Goal: Contribute content: Add original content to the website for others to see

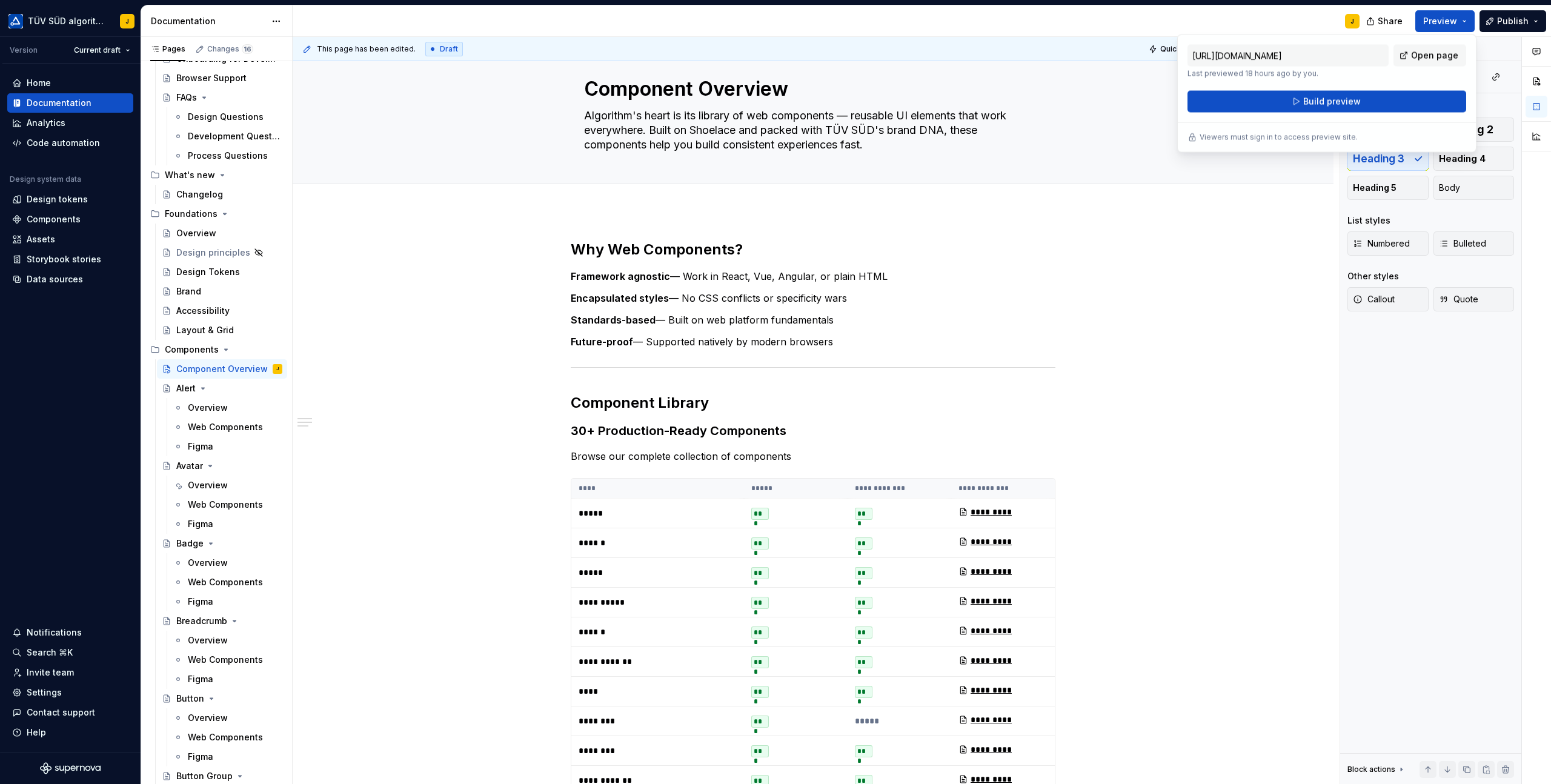
scroll to position [210, 0]
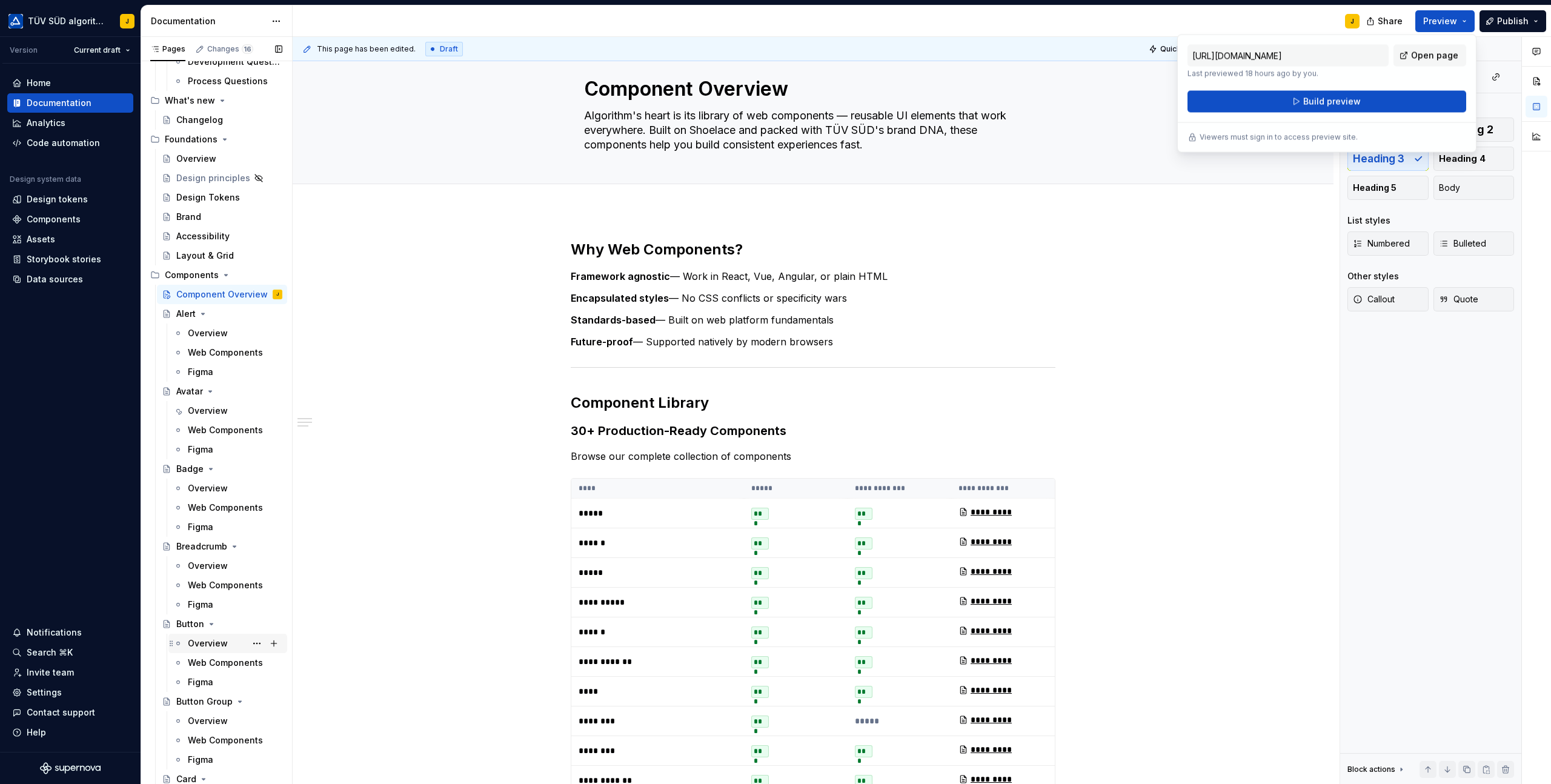
click at [208, 644] on div "Overview" at bounding box center [208, 644] width 40 height 13
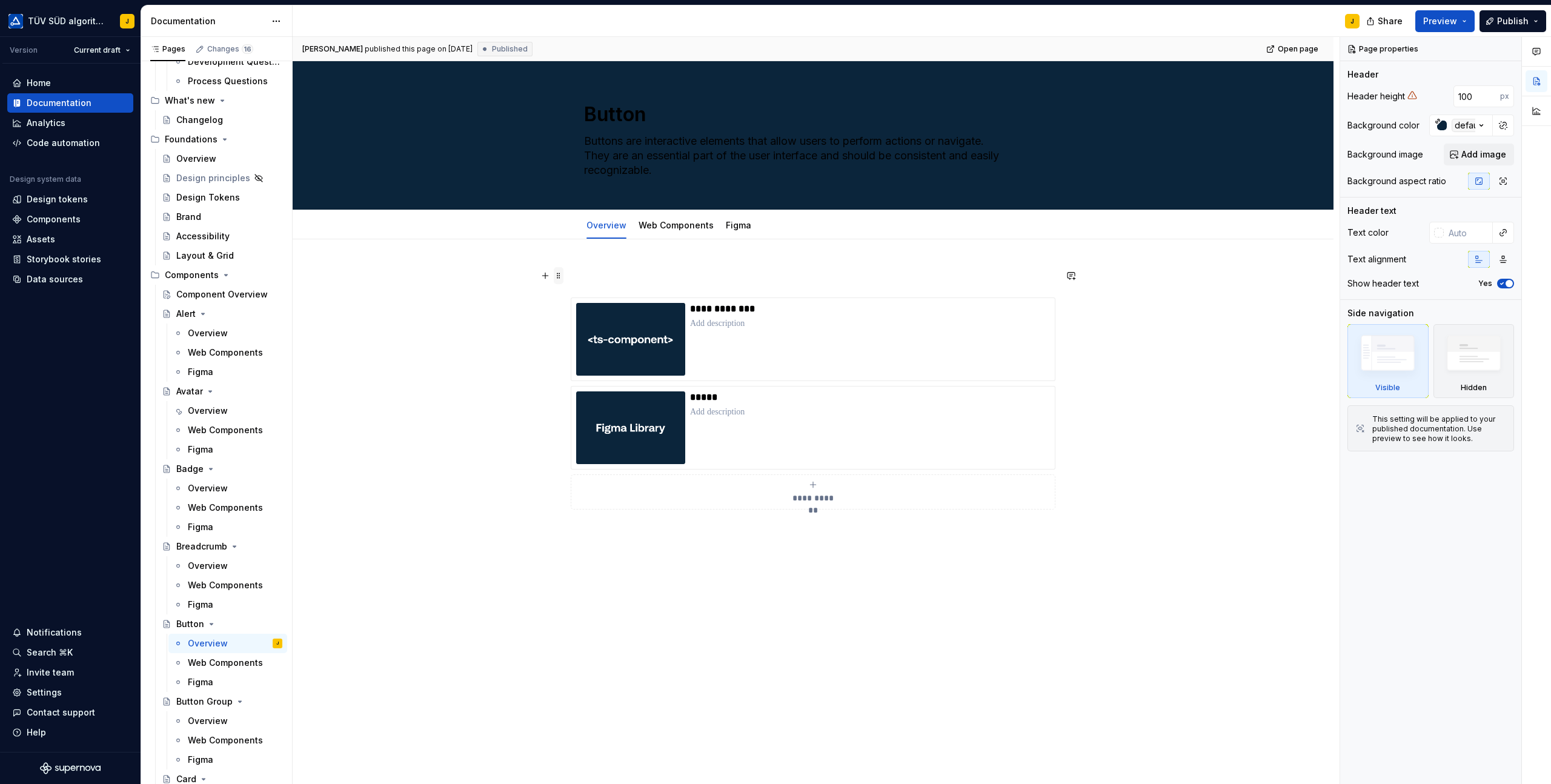
type textarea "*"
click at [562, 274] on span at bounding box center [558, 275] width 10 height 17
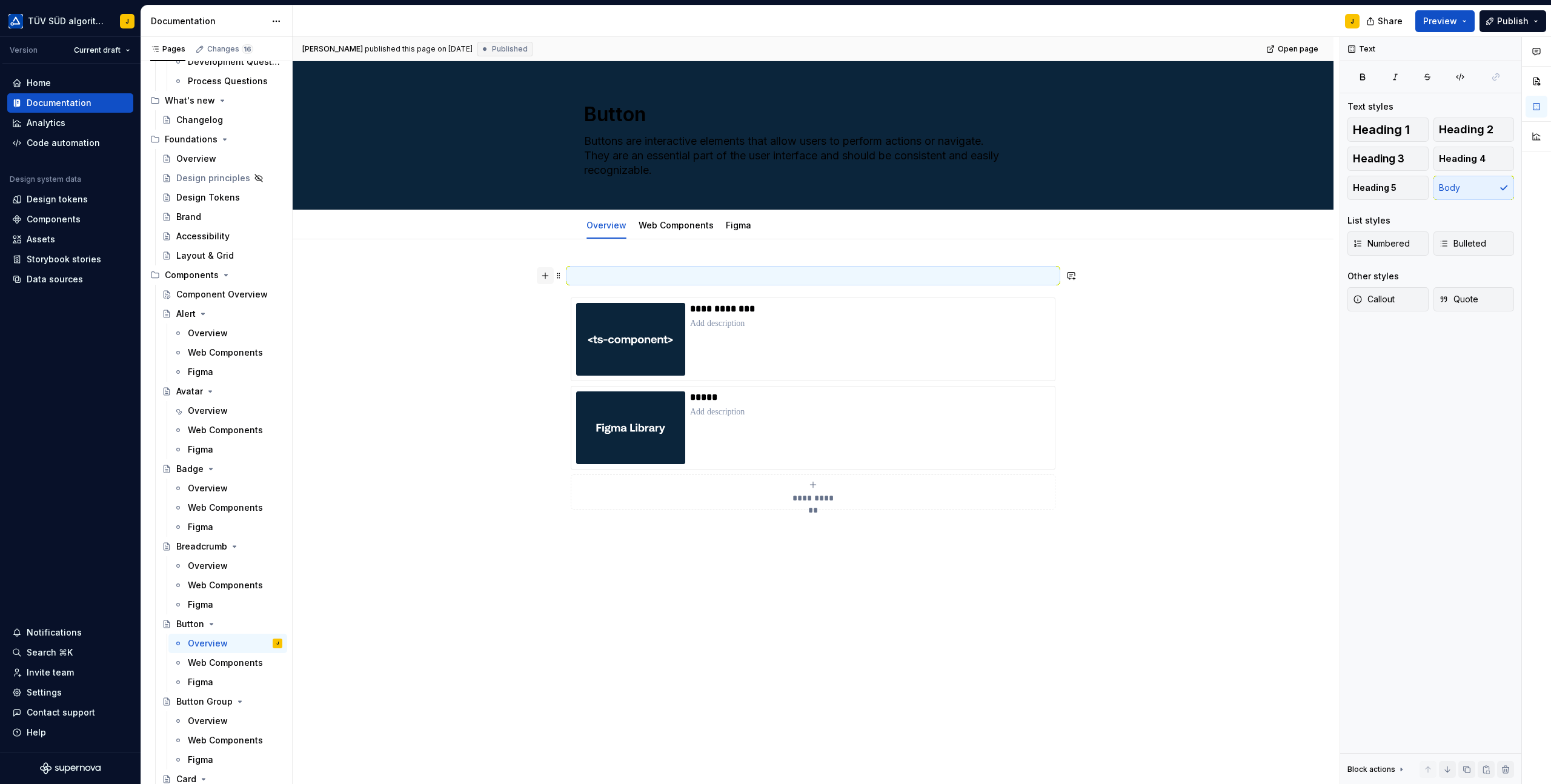
click at [545, 276] on button "button" at bounding box center [545, 275] width 17 height 17
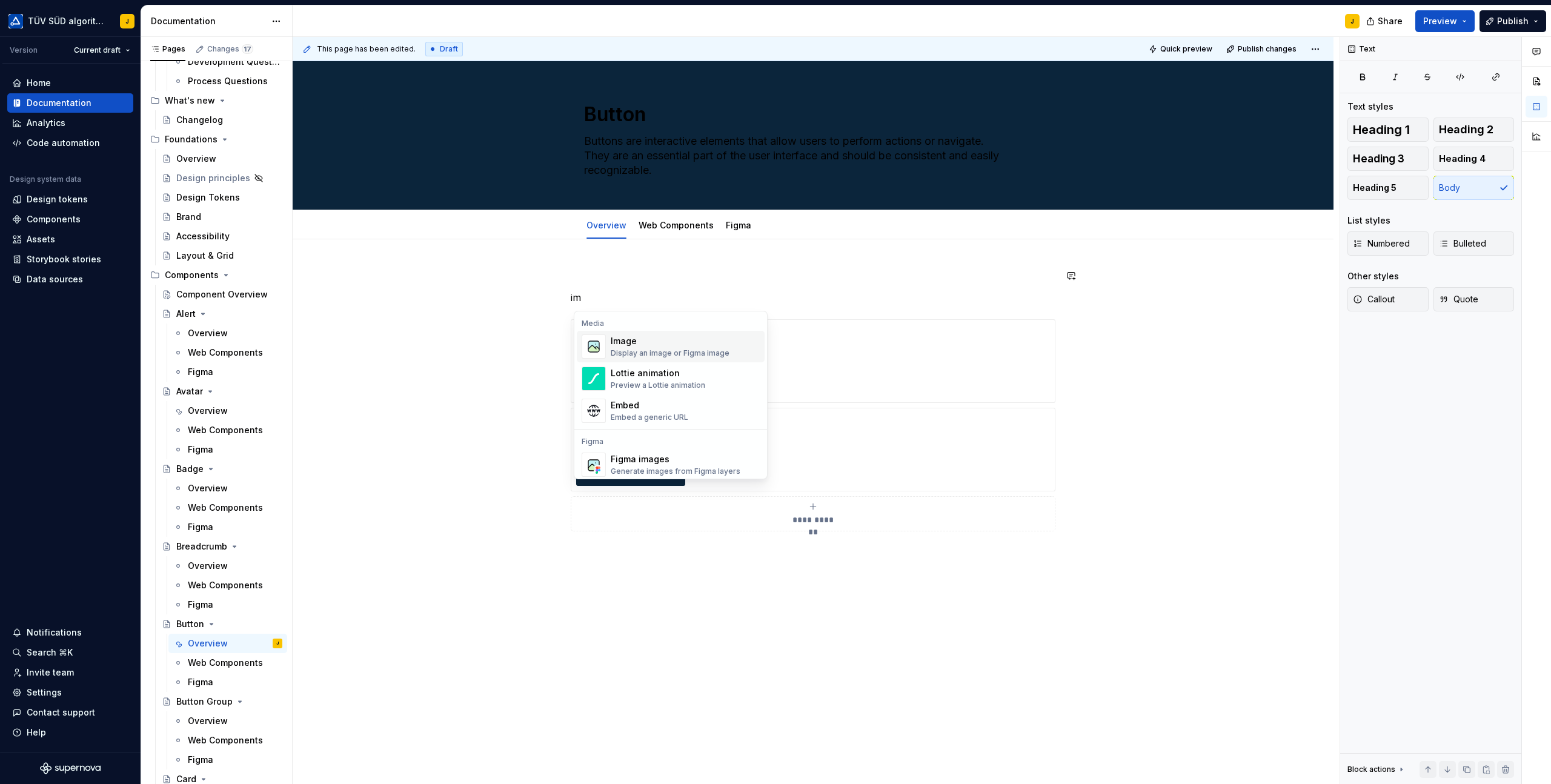
click at [662, 349] on div "Display an image or Figma image" at bounding box center [670, 353] width 119 height 10
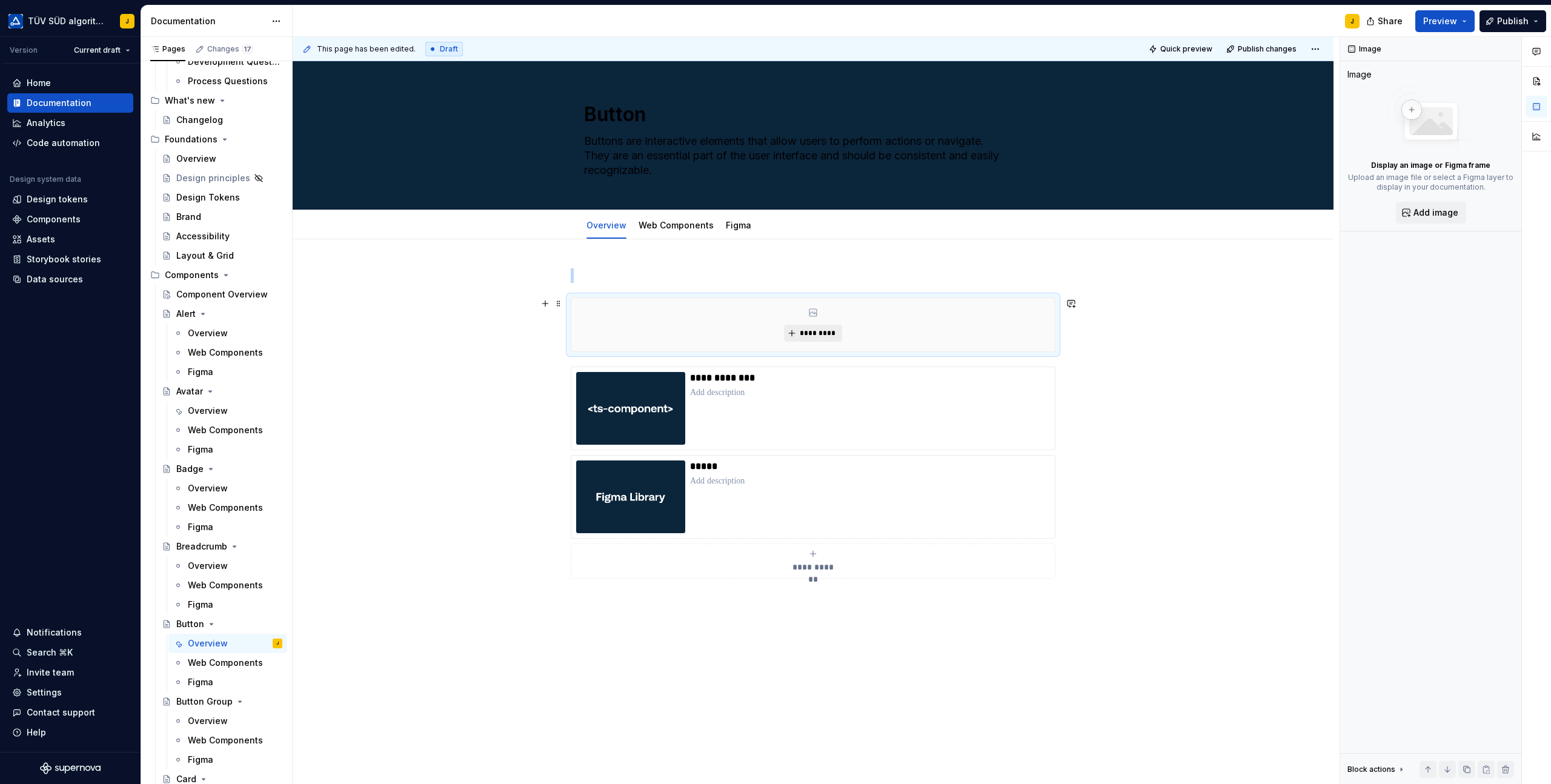
click at [819, 333] on span "*********" at bounding box center [818, 333] width 37 height 10
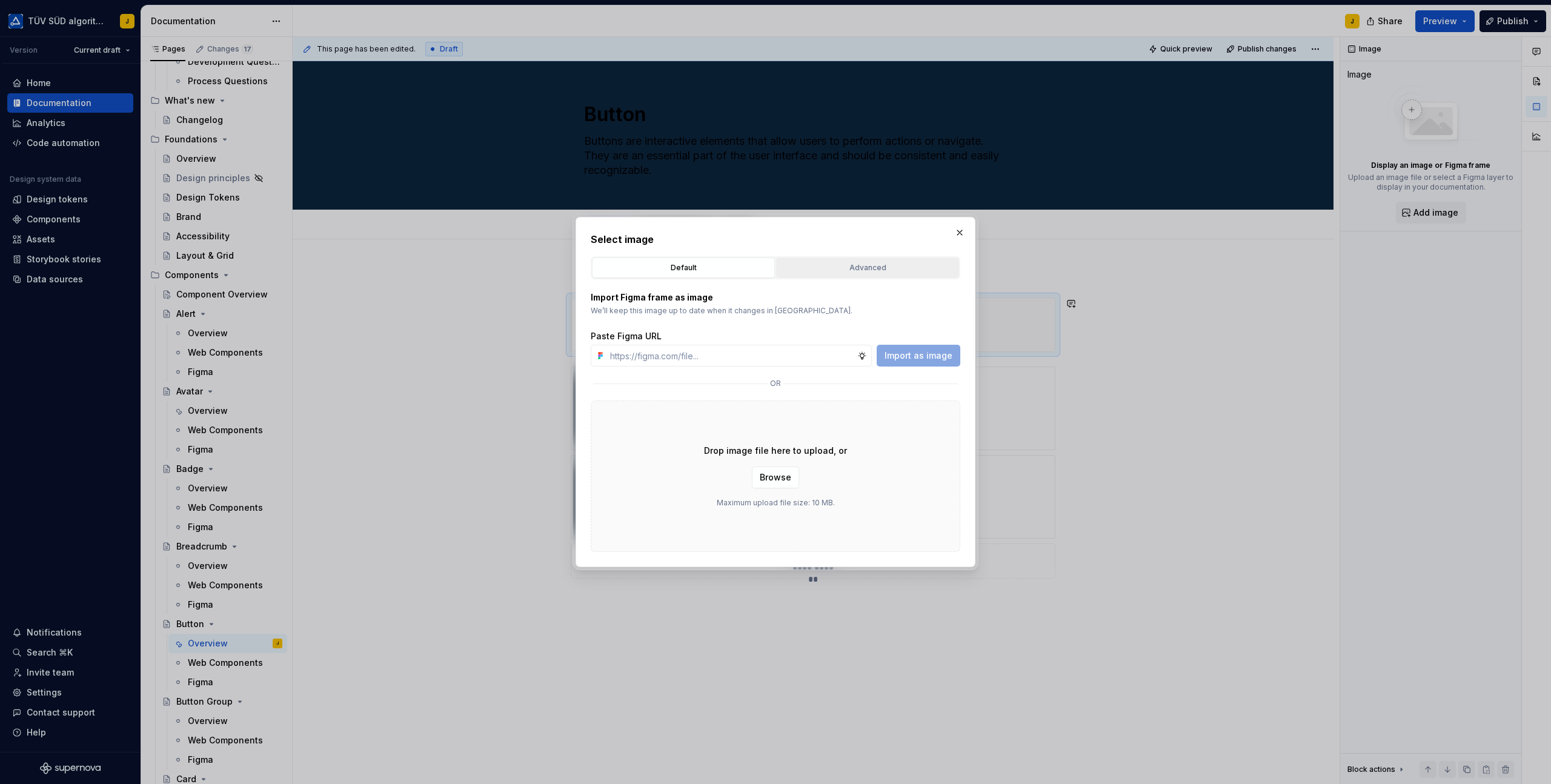
click at [854, 270] on div "Advanced" at bounding box center [868, 268] width 174 height 13
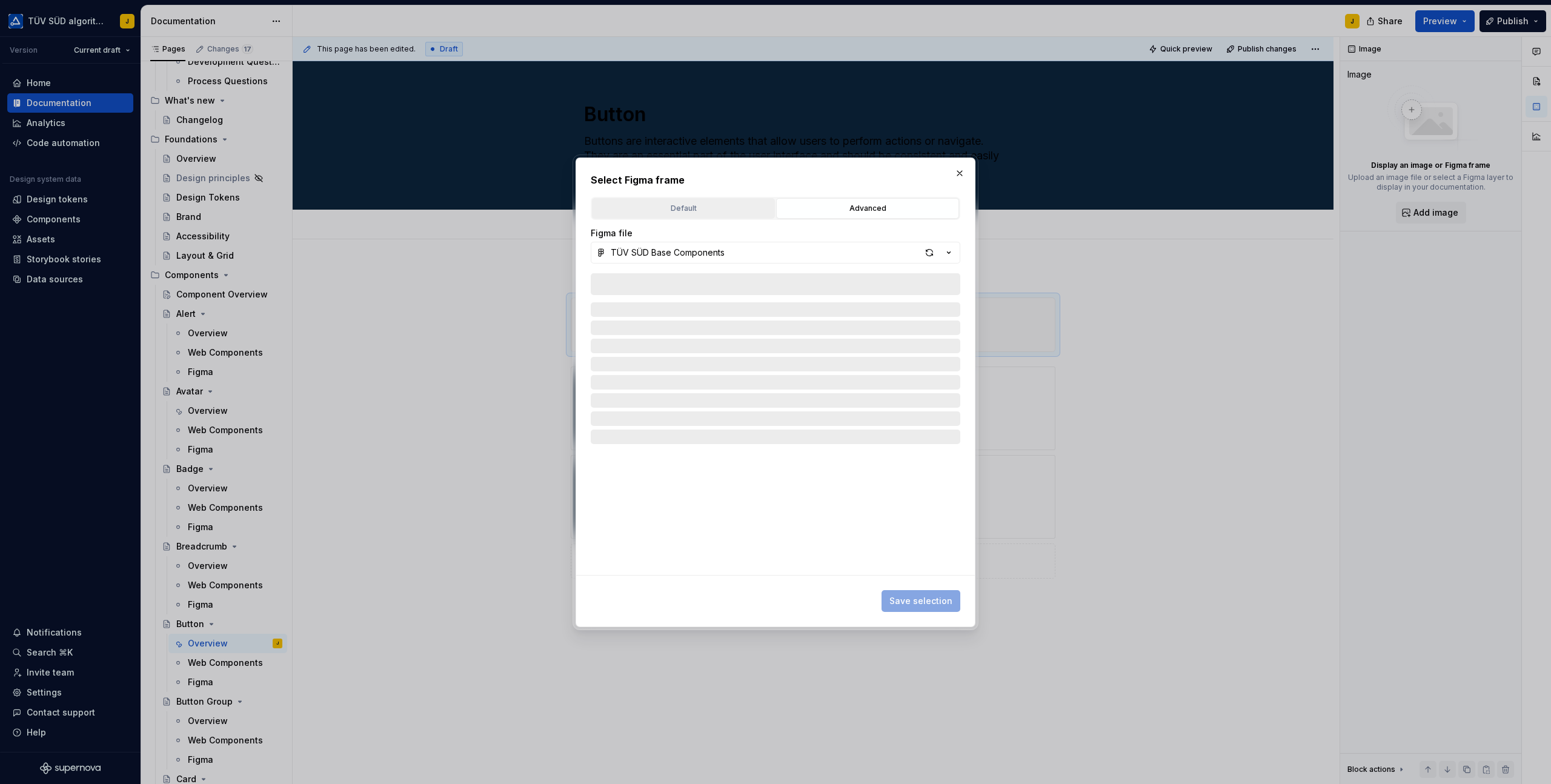
click at [690, 211] on div "Default" at bounding box center [683, 208] width 174 height 13
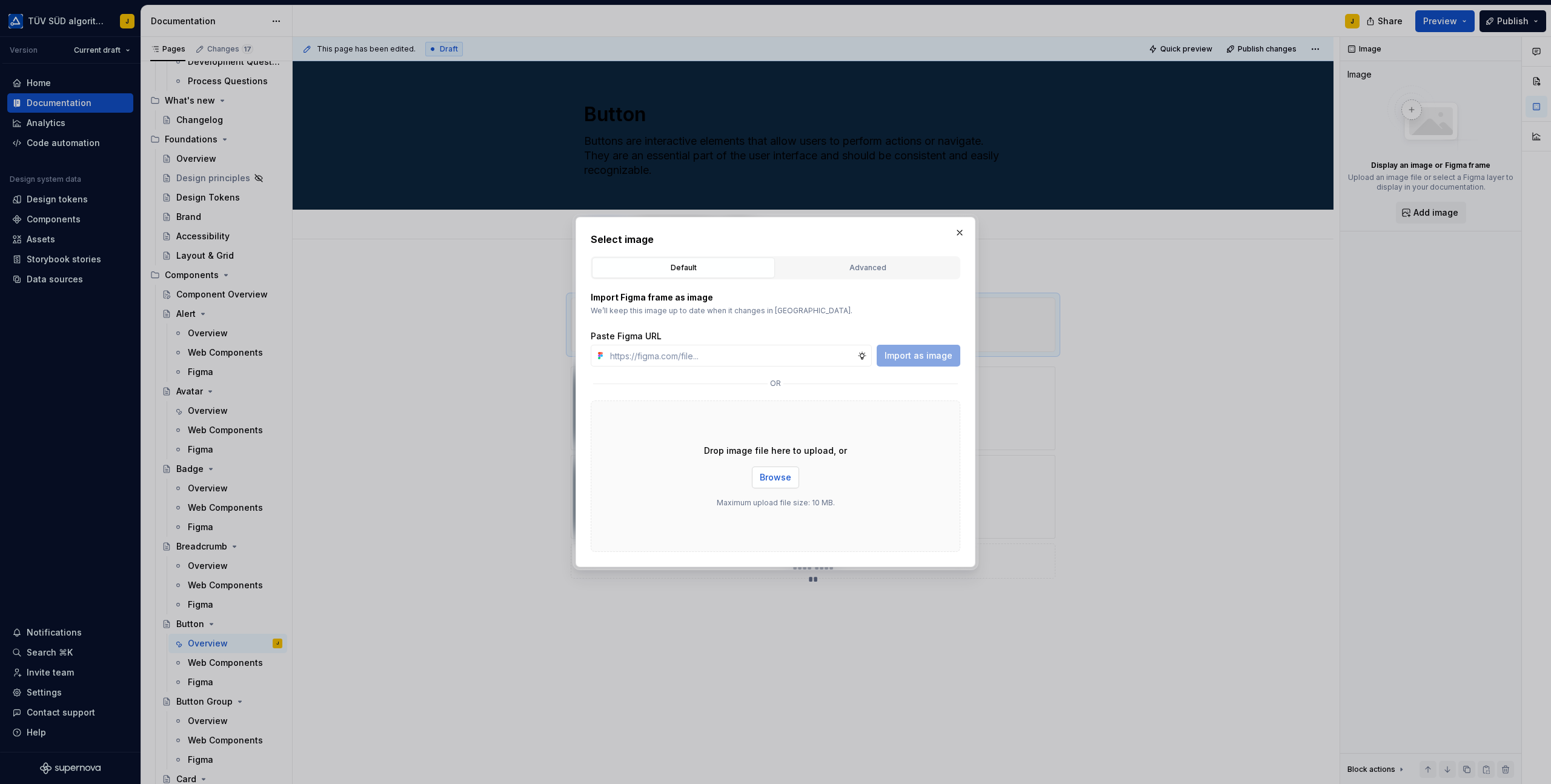
click at [784, 480] on span "Browse" at bounding box center [776, 477] width 31 height 13
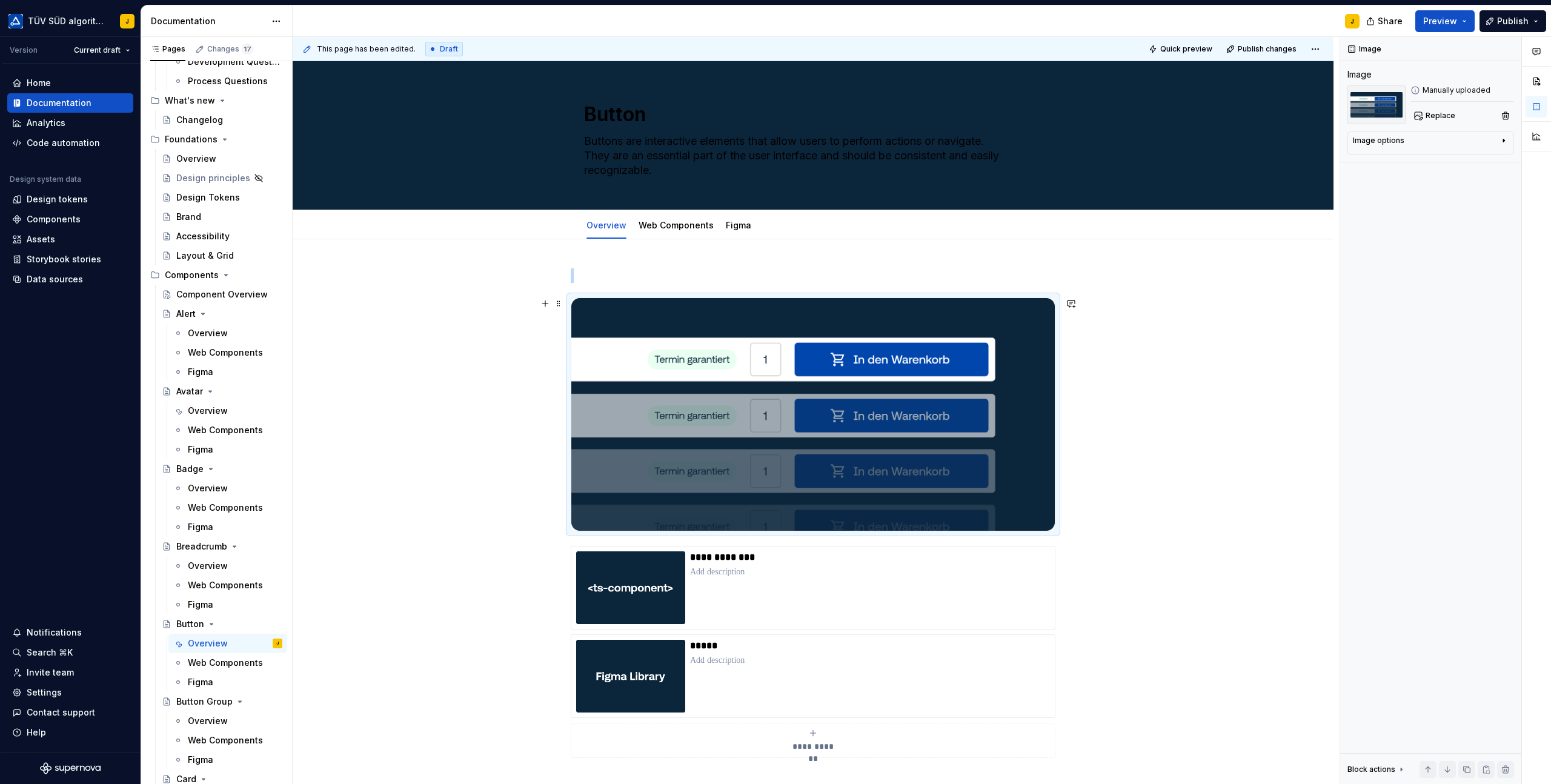
click at [1148, 333] on div "**********" at bounding box center [813, 638] width 1041 height 797
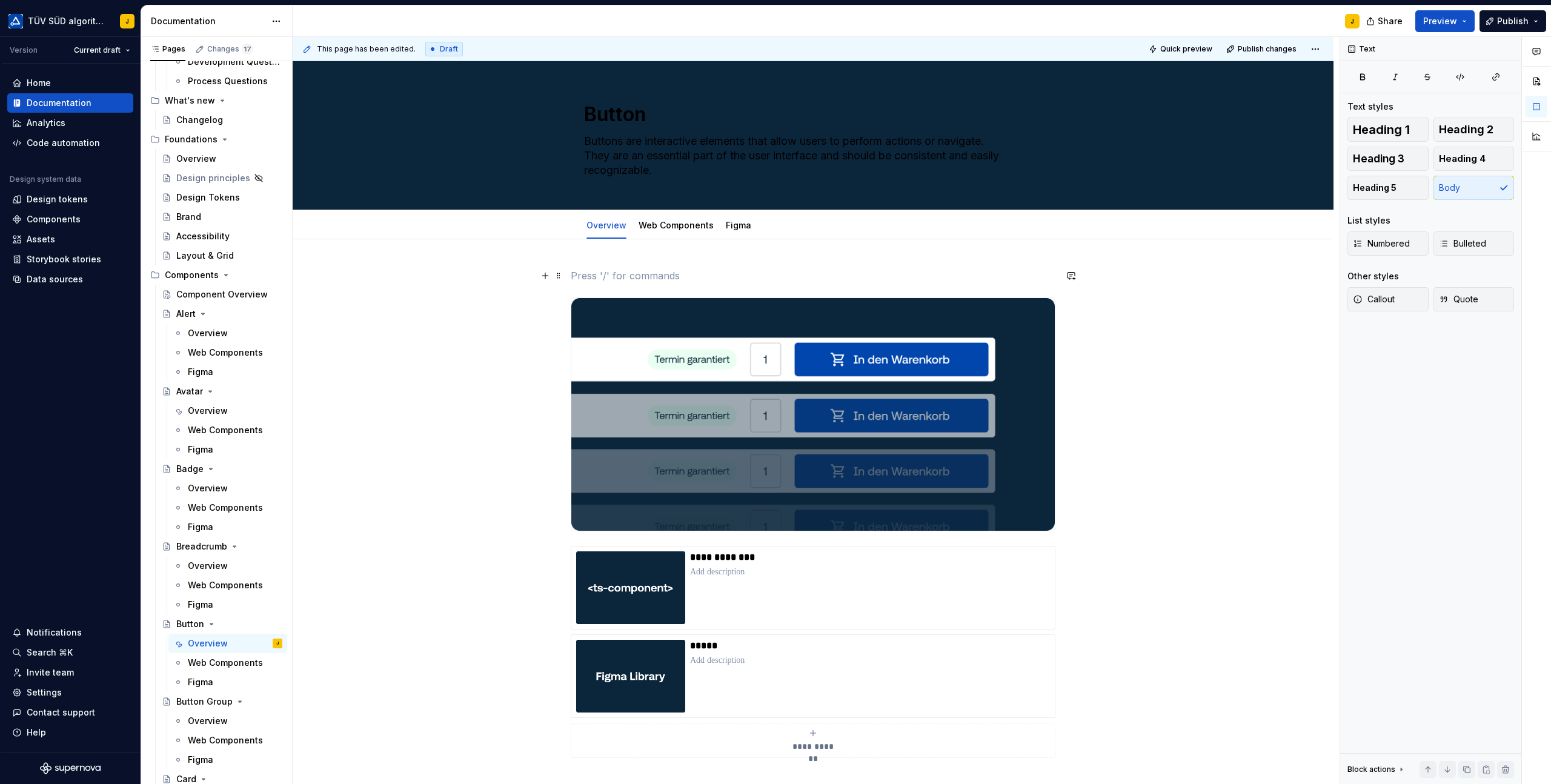
click at [589, 270] on p at bounding box center [813, 275] width 485 height 14
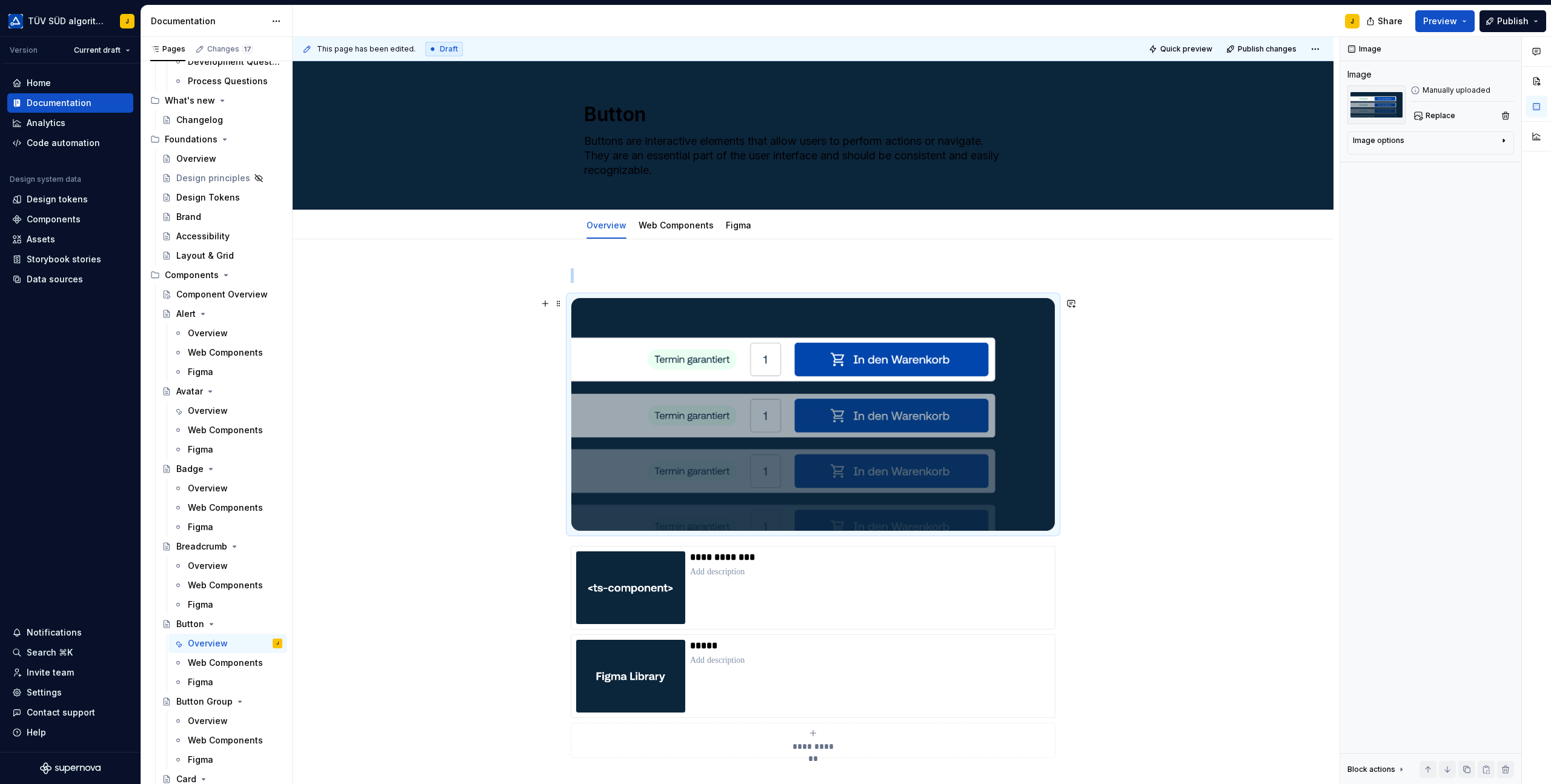
click at [734, 316] on img at bounding box center [813, 414] width 484 height 232
click at [601, 279] on p at bounding box center [813, 275] width 485 height 14
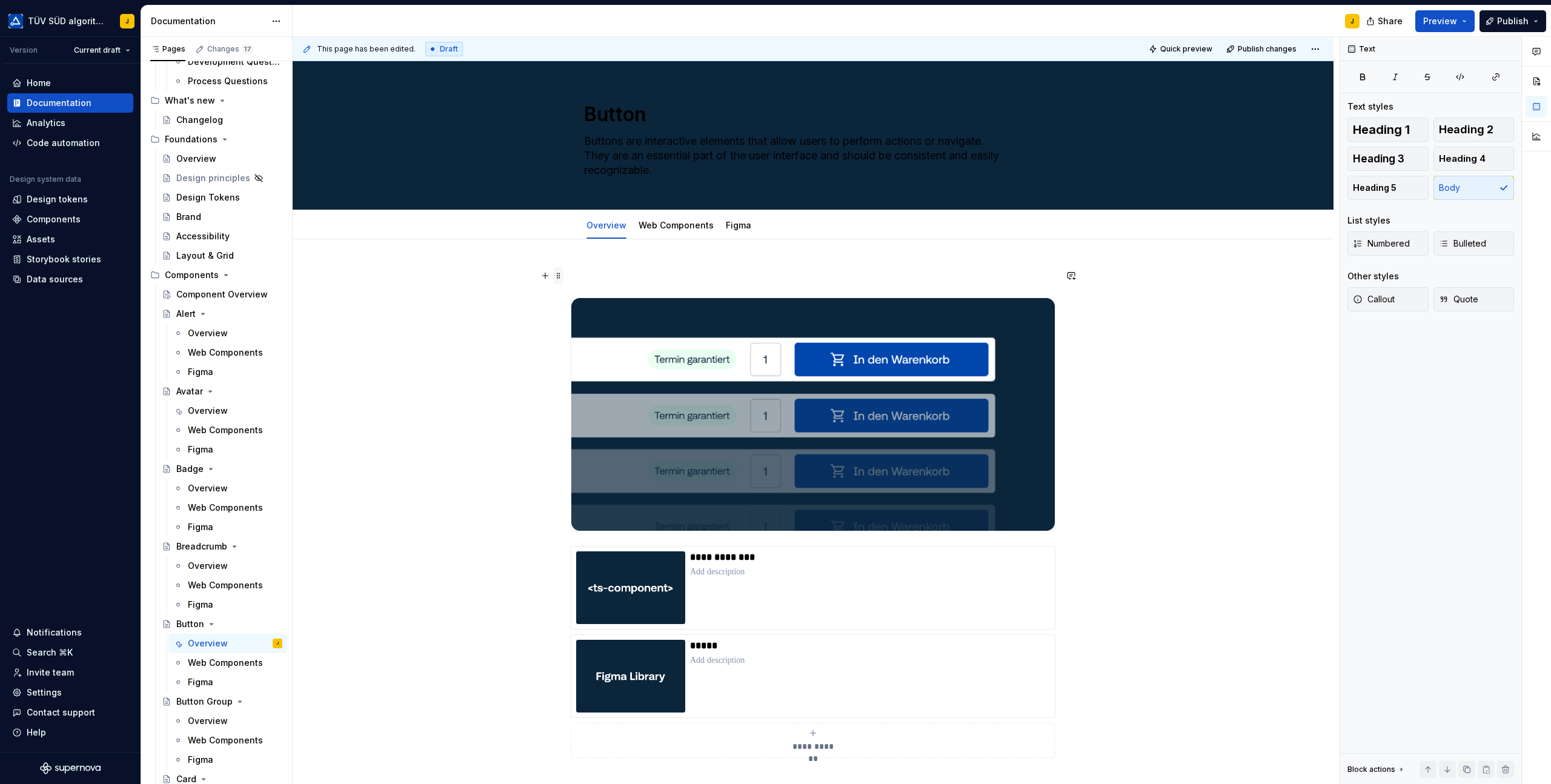
click at [559, 275] on span at bounding box center [558, 275] width 10 height 17
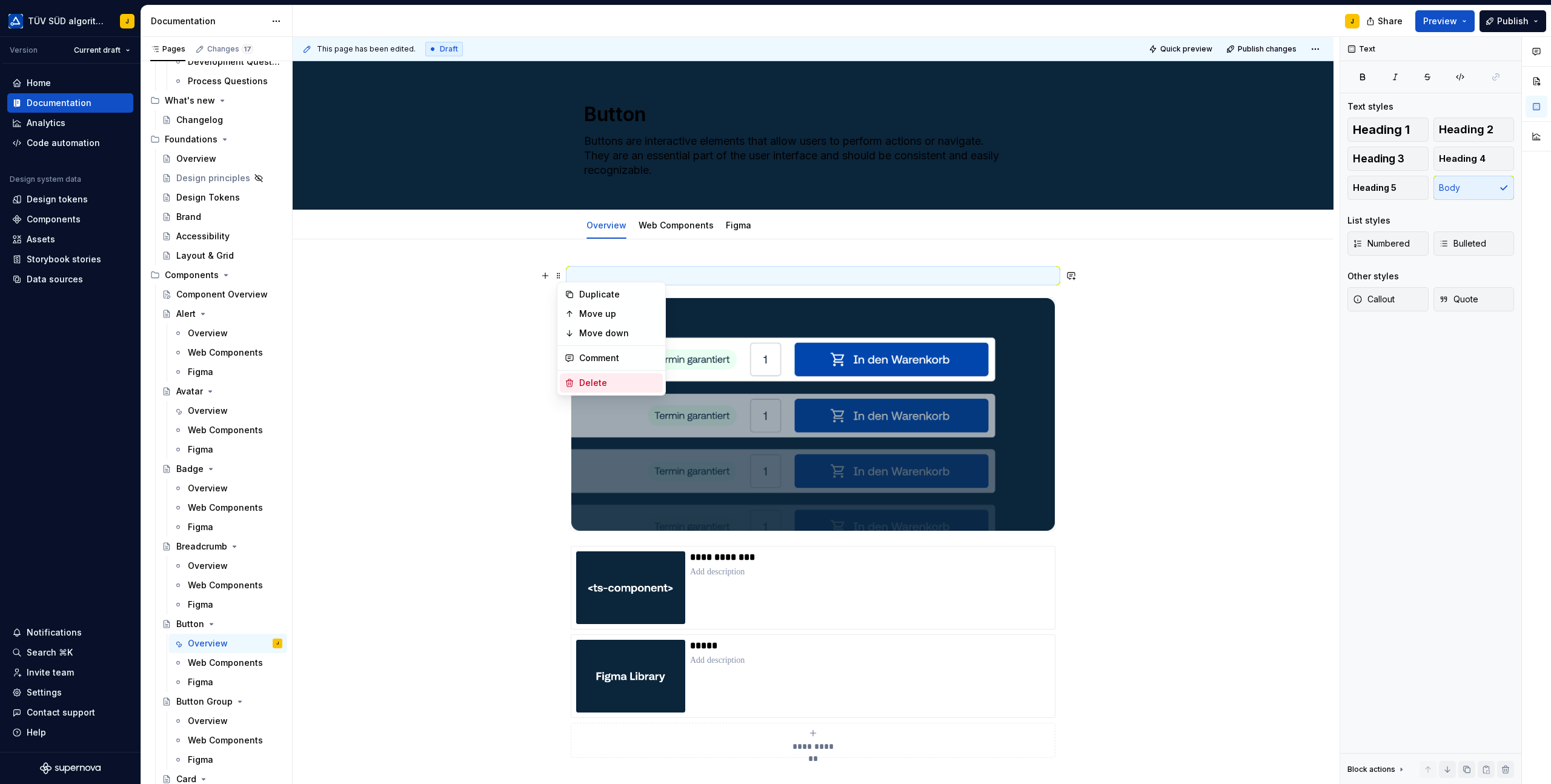
click at [589, 377] on div "Delete" at bounding box center [619, 383] width 79 height 13
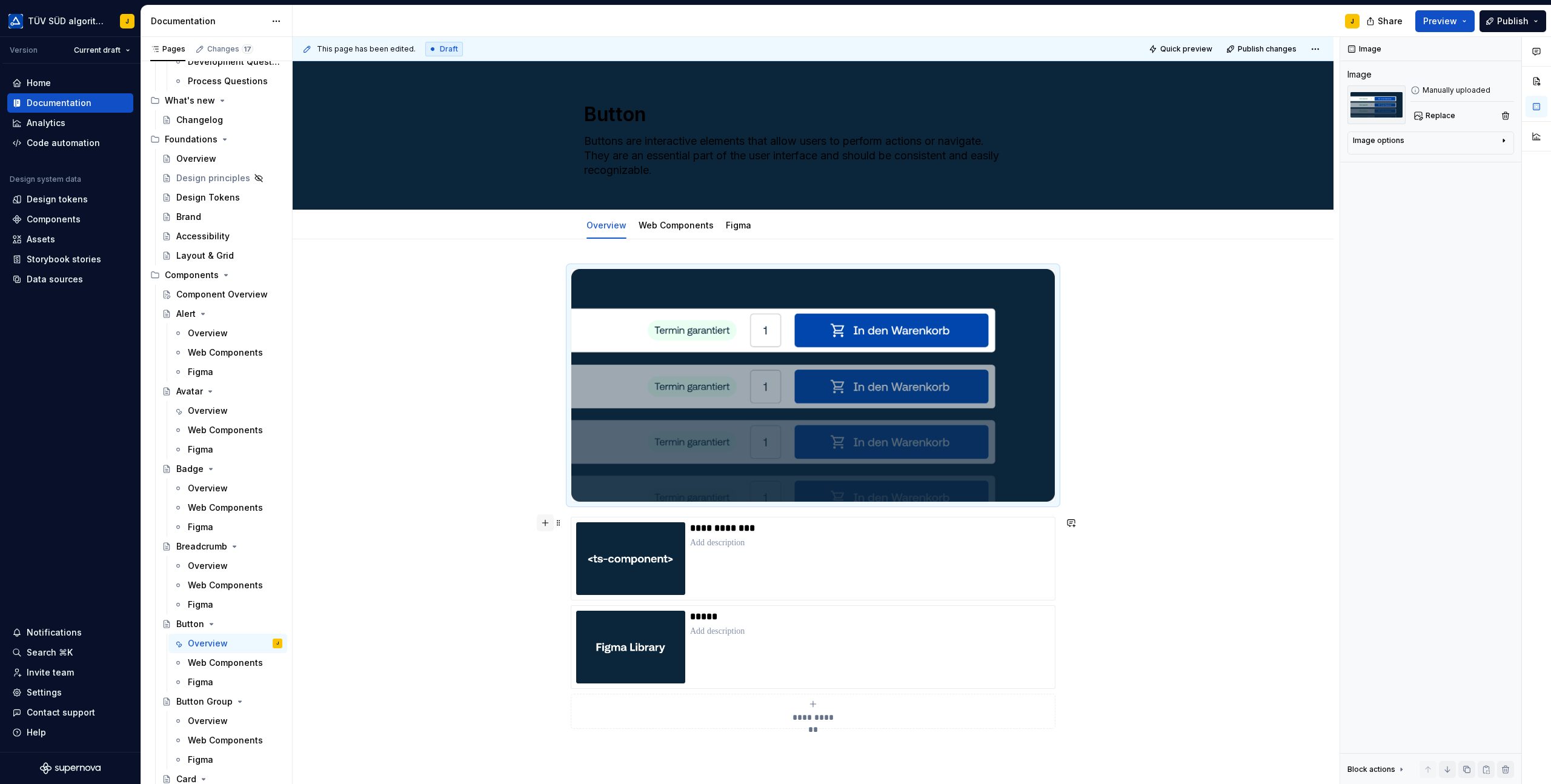
click at [549, 523] on button "button" at bounding box center [545, 522] width 17 height 17
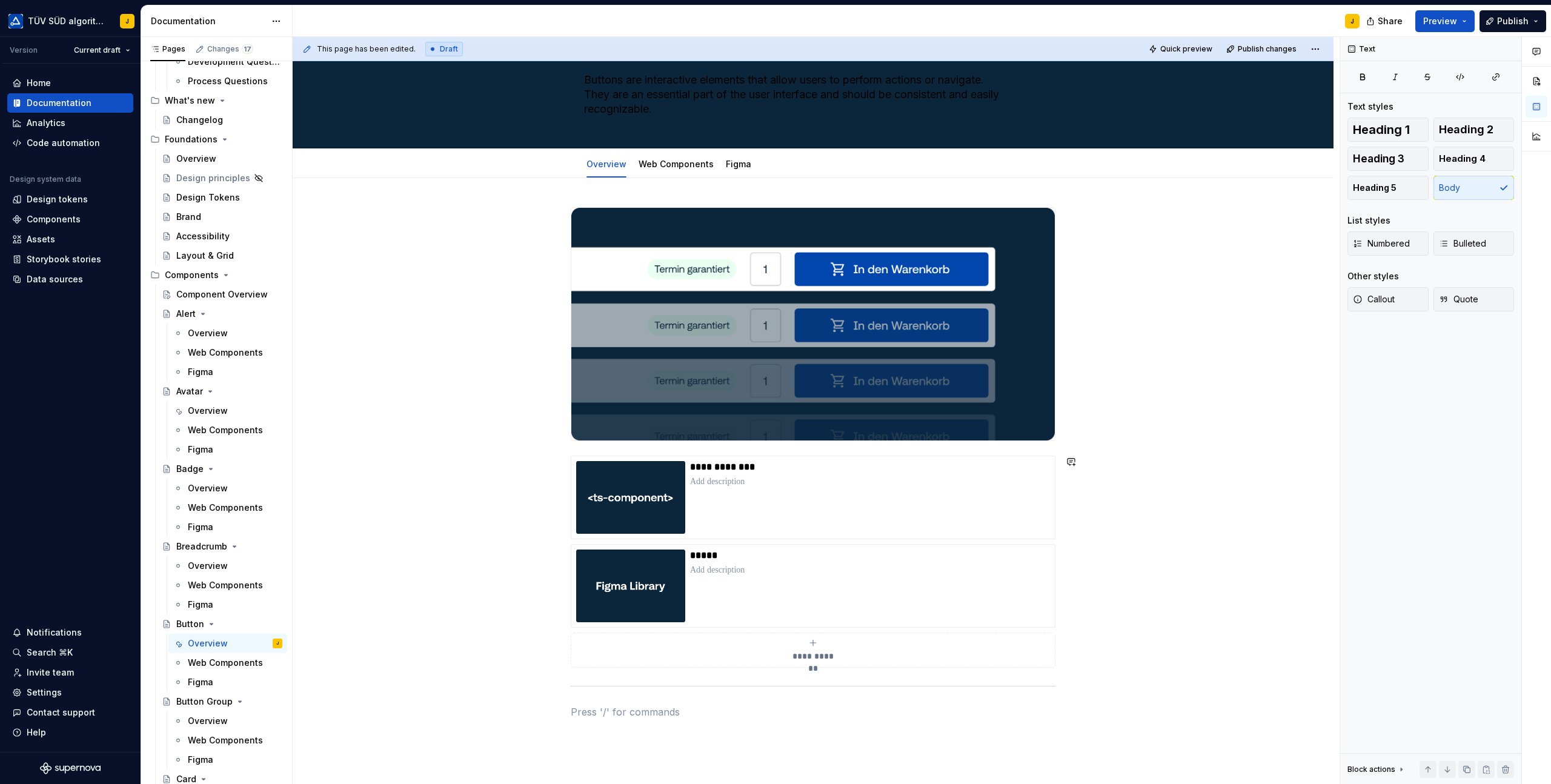
scroll to position [71, 0]
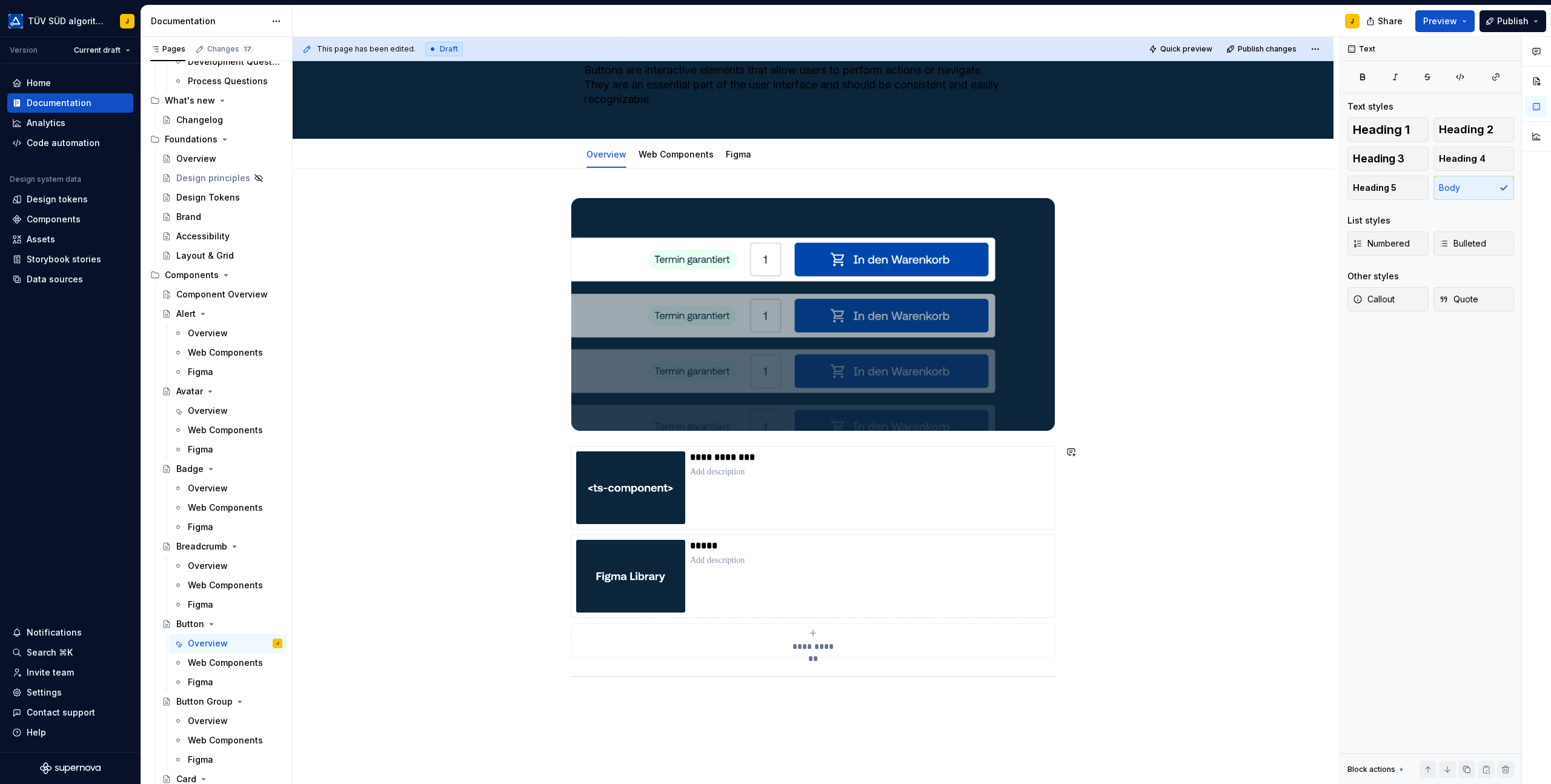
drag, startPoint x: 561, startPoint y: 678, endPoint x: 572, endPoint y: 436, distance: 242.2
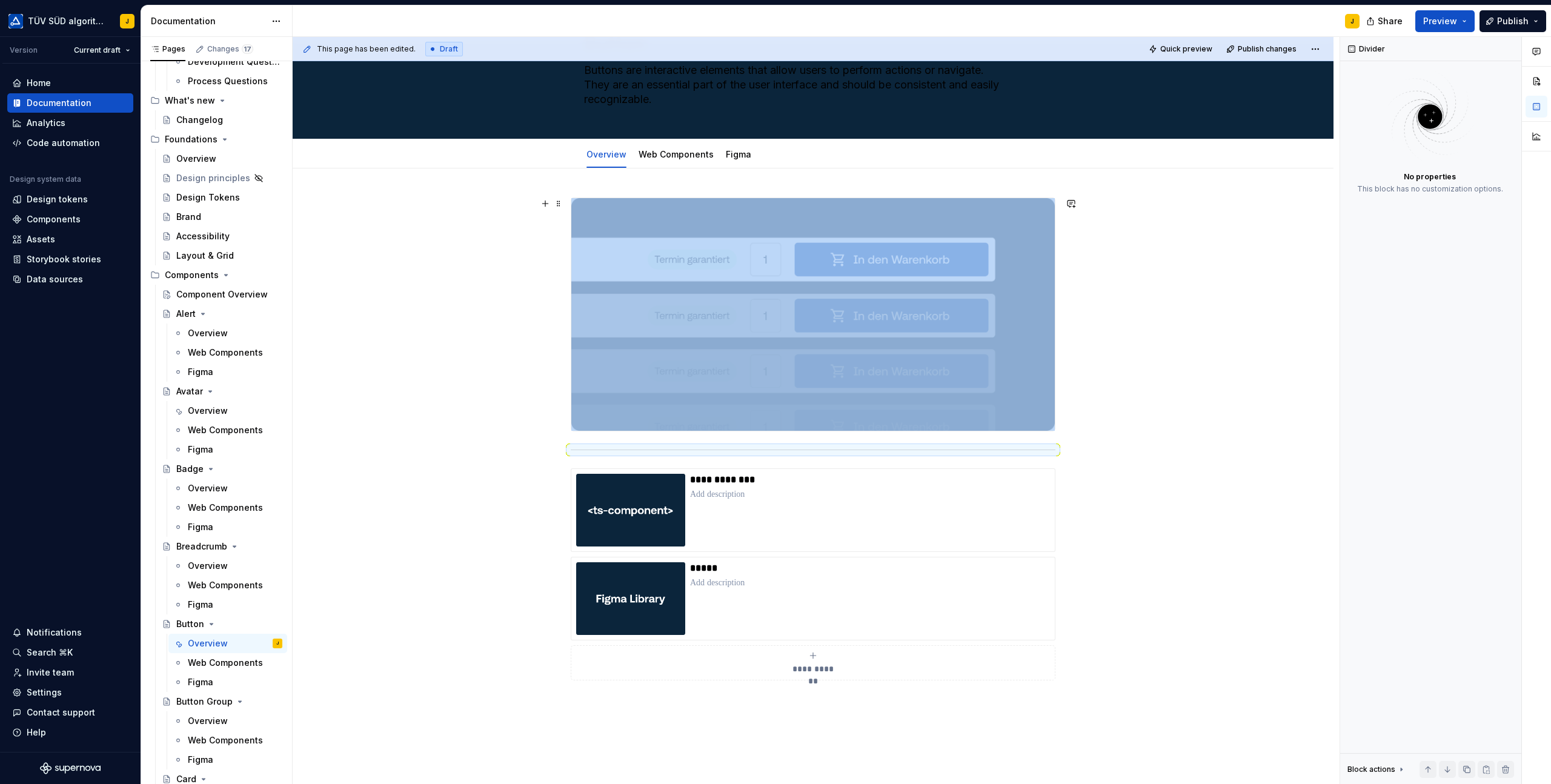
click at [1128, 382] on div "**********" at bounding box center [813, 574] width 1041 height 813
click at [564, 471] on span at bounding box center [558, 474] width 10 height 17
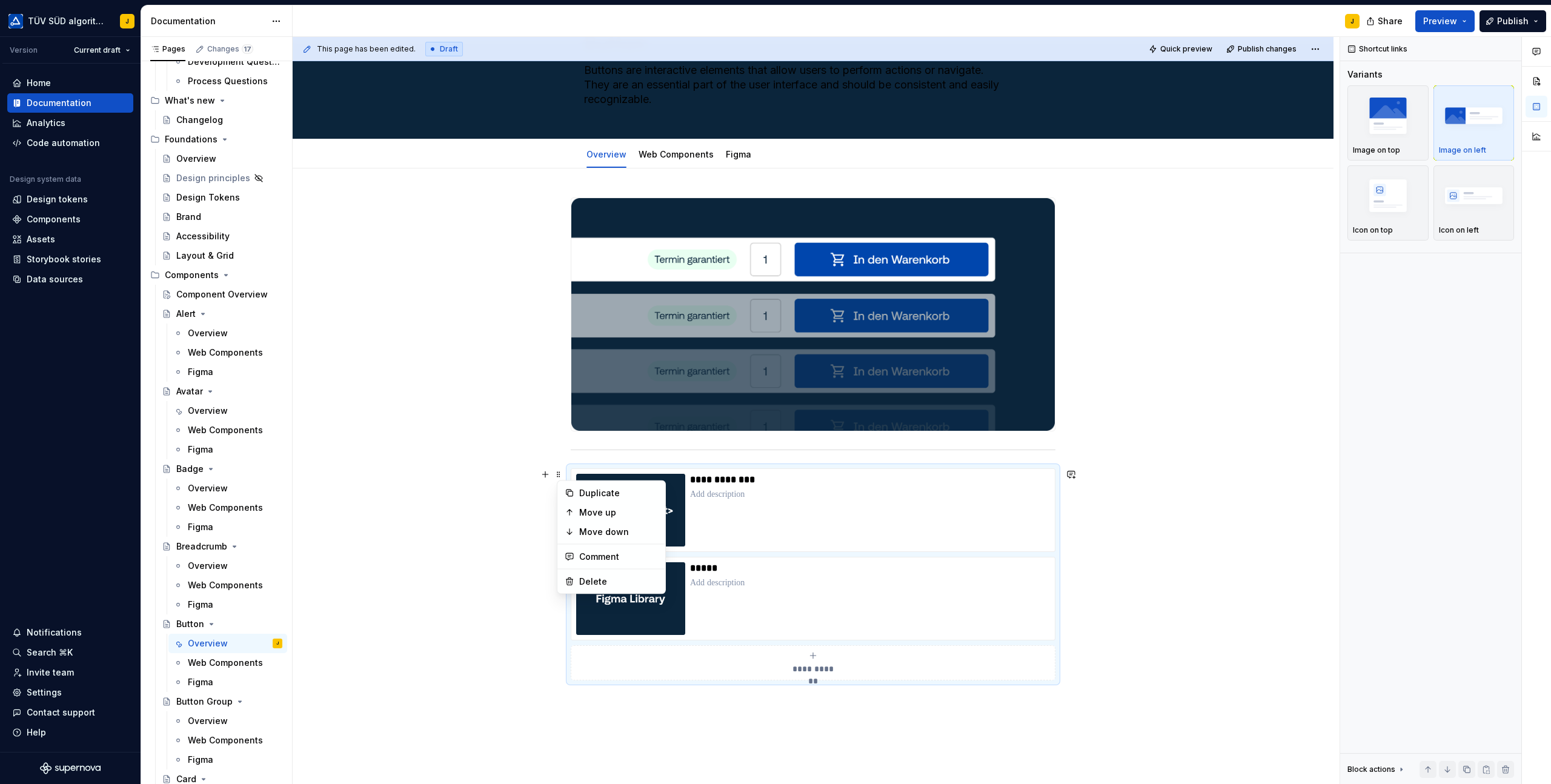
click at [600, 468] on div "**********" at bounding box center [813, 574] width 485 height 212
click at [550, 472] on button "button" at bounding box center [545, 474] width 17 height 17
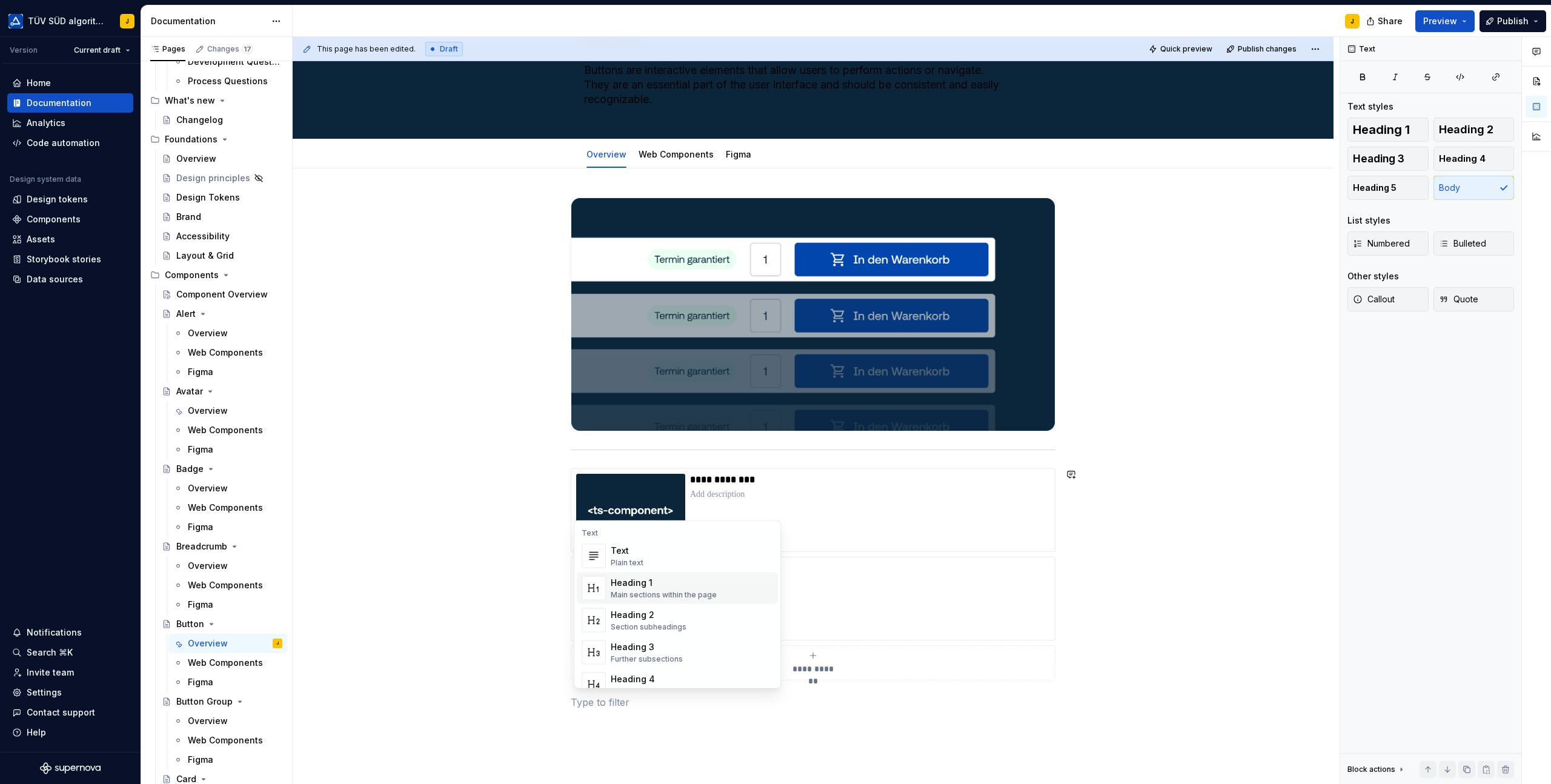
click at [638, 612] on div "Heading 2" at bounding box center [648, 615] width 76 height 13
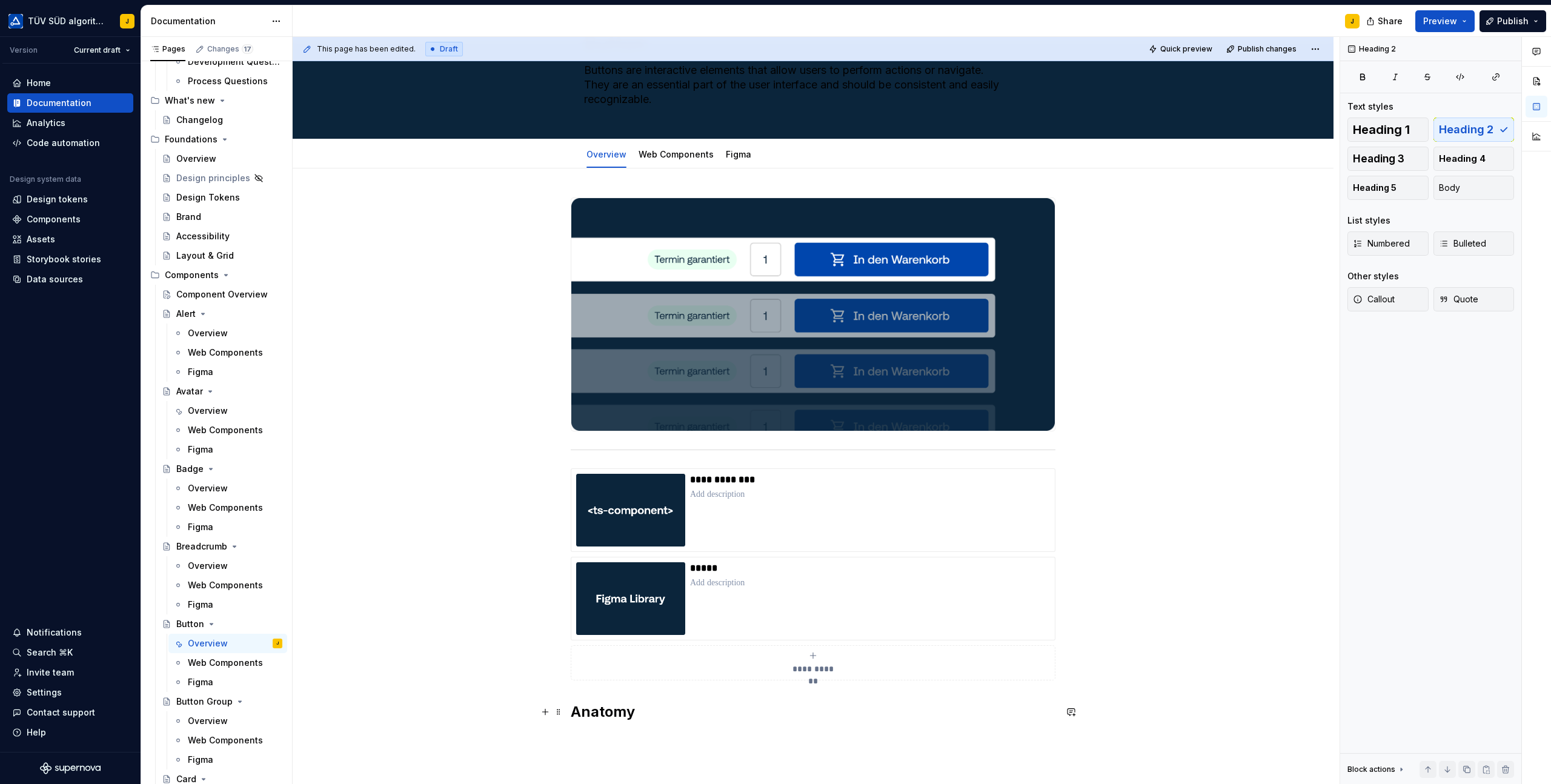
click at [673, 719] on h2 "Anatomy" at bounding box center [813, 712] width 485 height 20
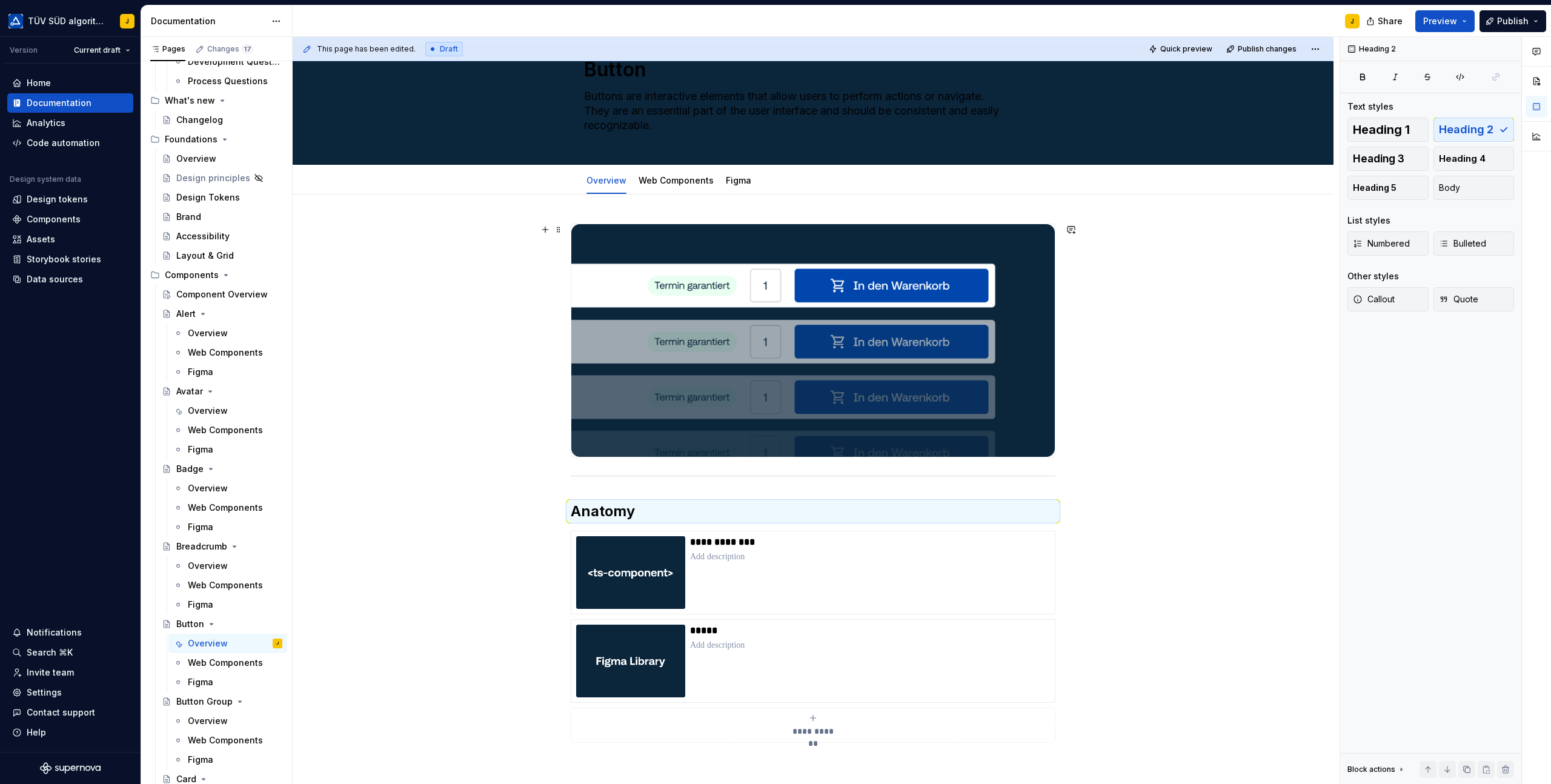
scroll to position [54, 0]
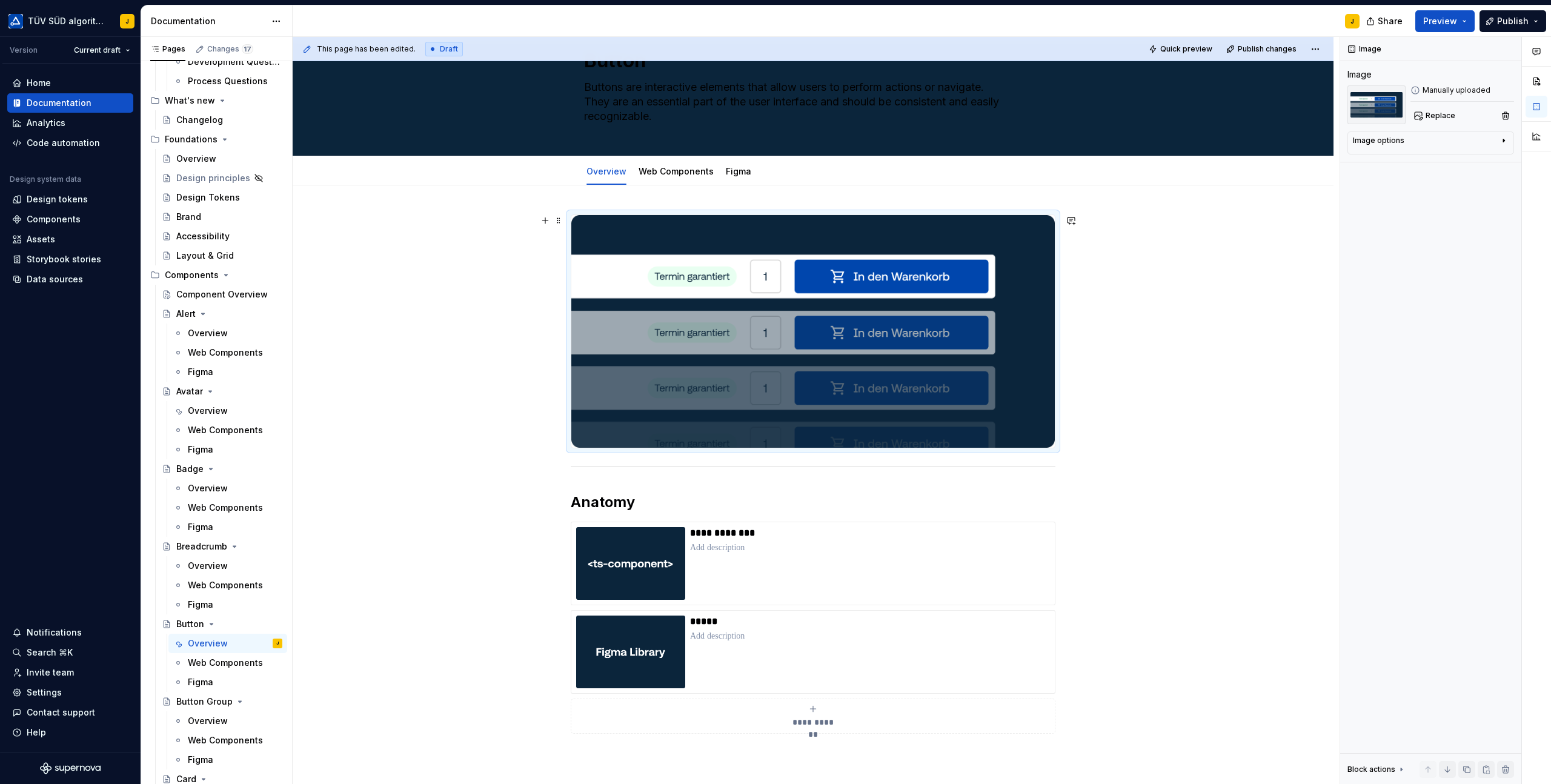
click at [762, 309] on img at bounding box center [813, 332] width 484 height 232
click at [962, 301] on img at bounding box center [813, 332] width 484 height 232
click at [1443, 117] on span "Replace" at bounding box center [1440, 115] width 30 height 10
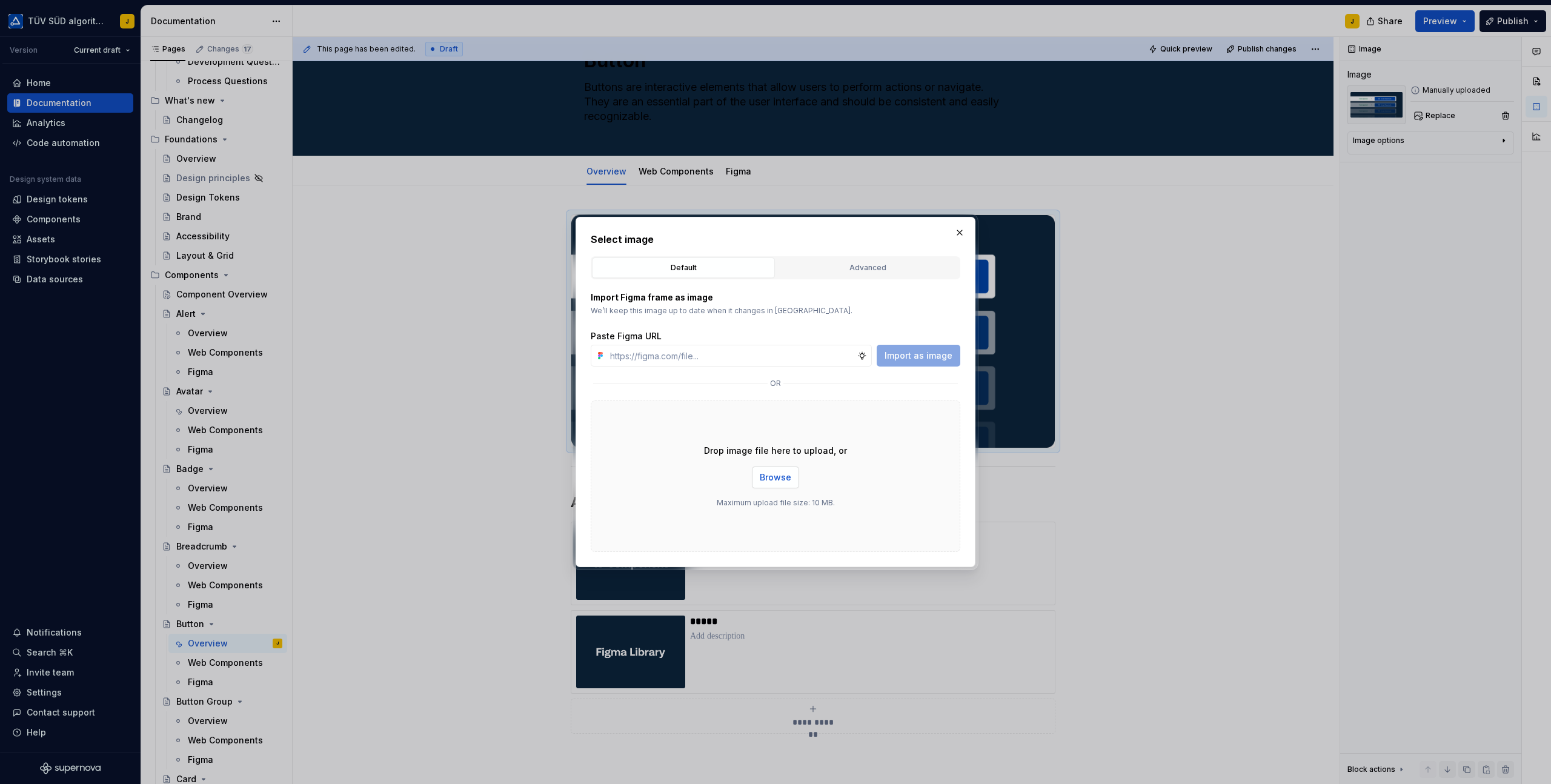
click at [779, 472] on span "Browse" at bounding box center [776, 477] width 31 height 13
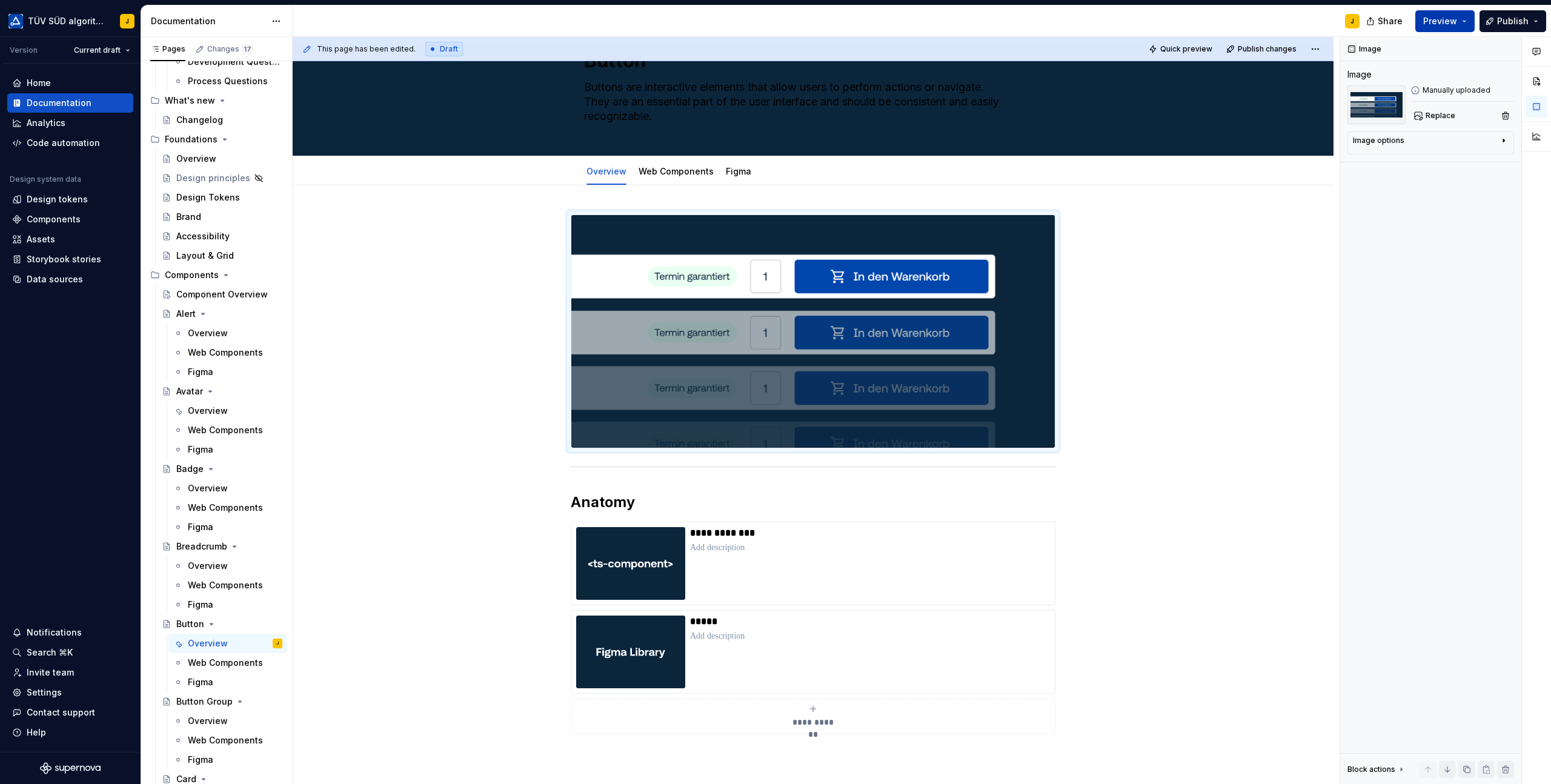
click at [1463, 16] on button "Preview" at bounding box center [1445, 21] width 59 height 21
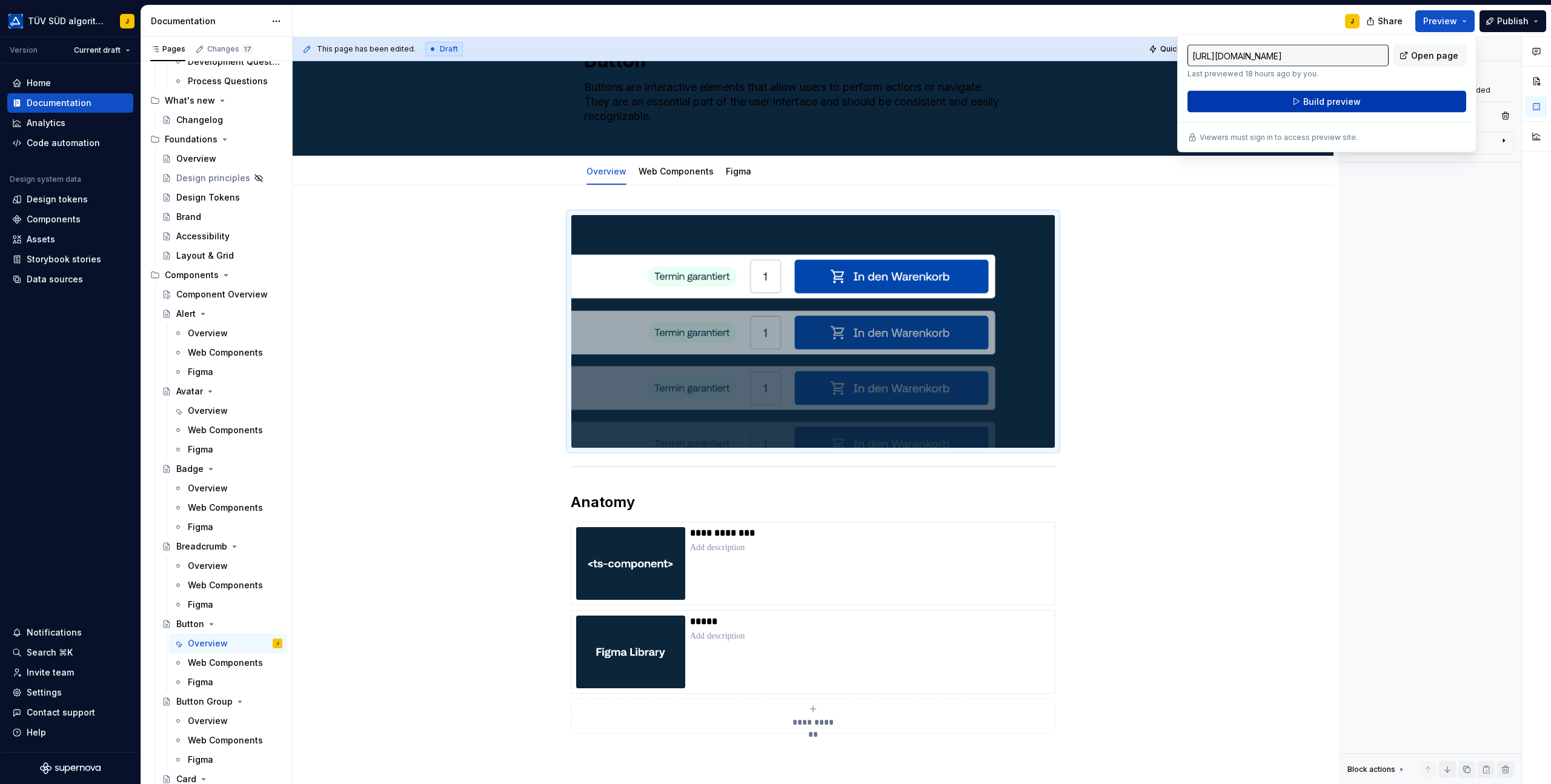
click at [1374, 92] on button "Build preview" at bounding box center [1327, 102] width 279 height 21
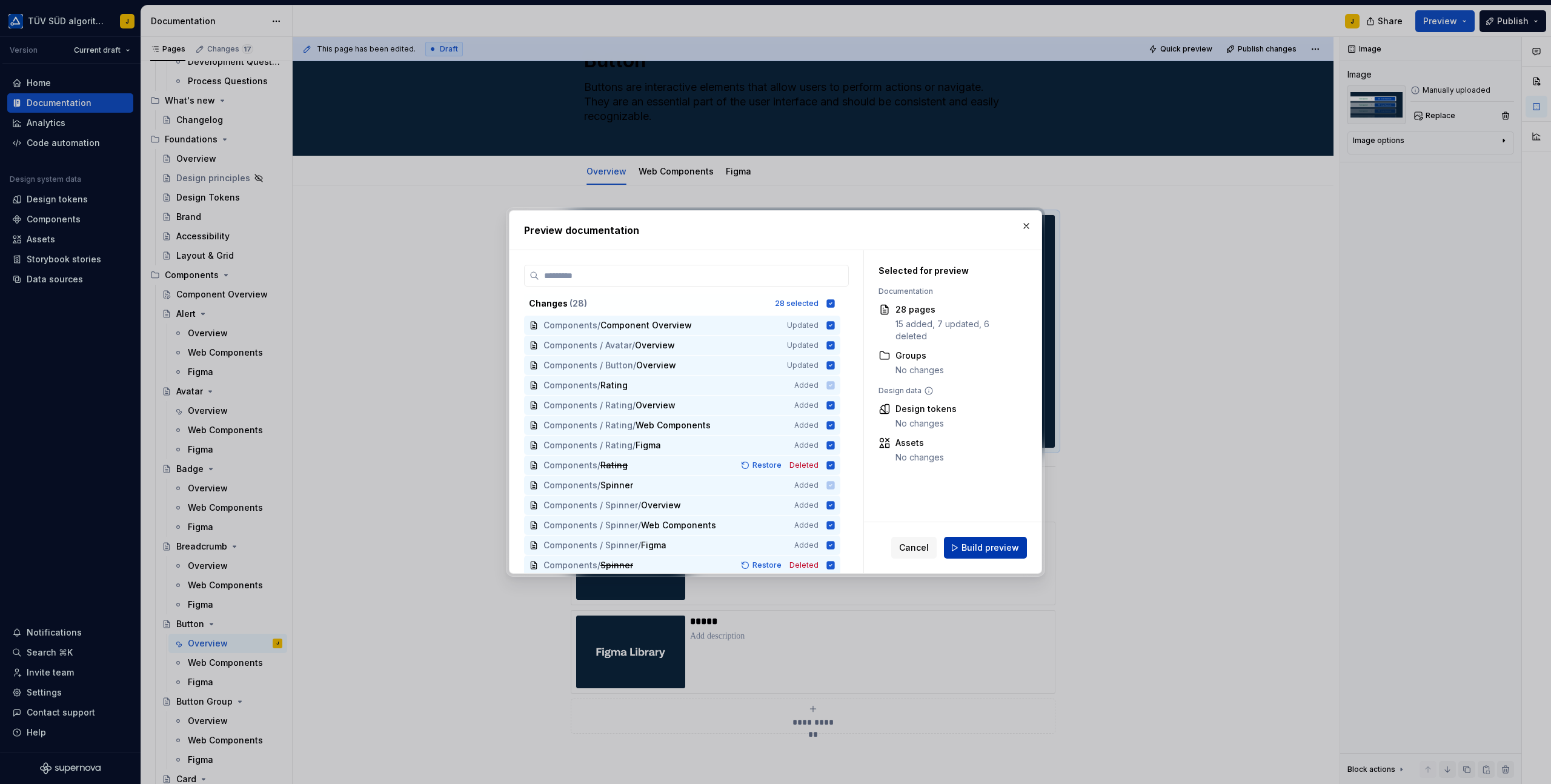
click at [998, 548] on span "Build preview" at bounding box center [990, 548] width 57 height 13
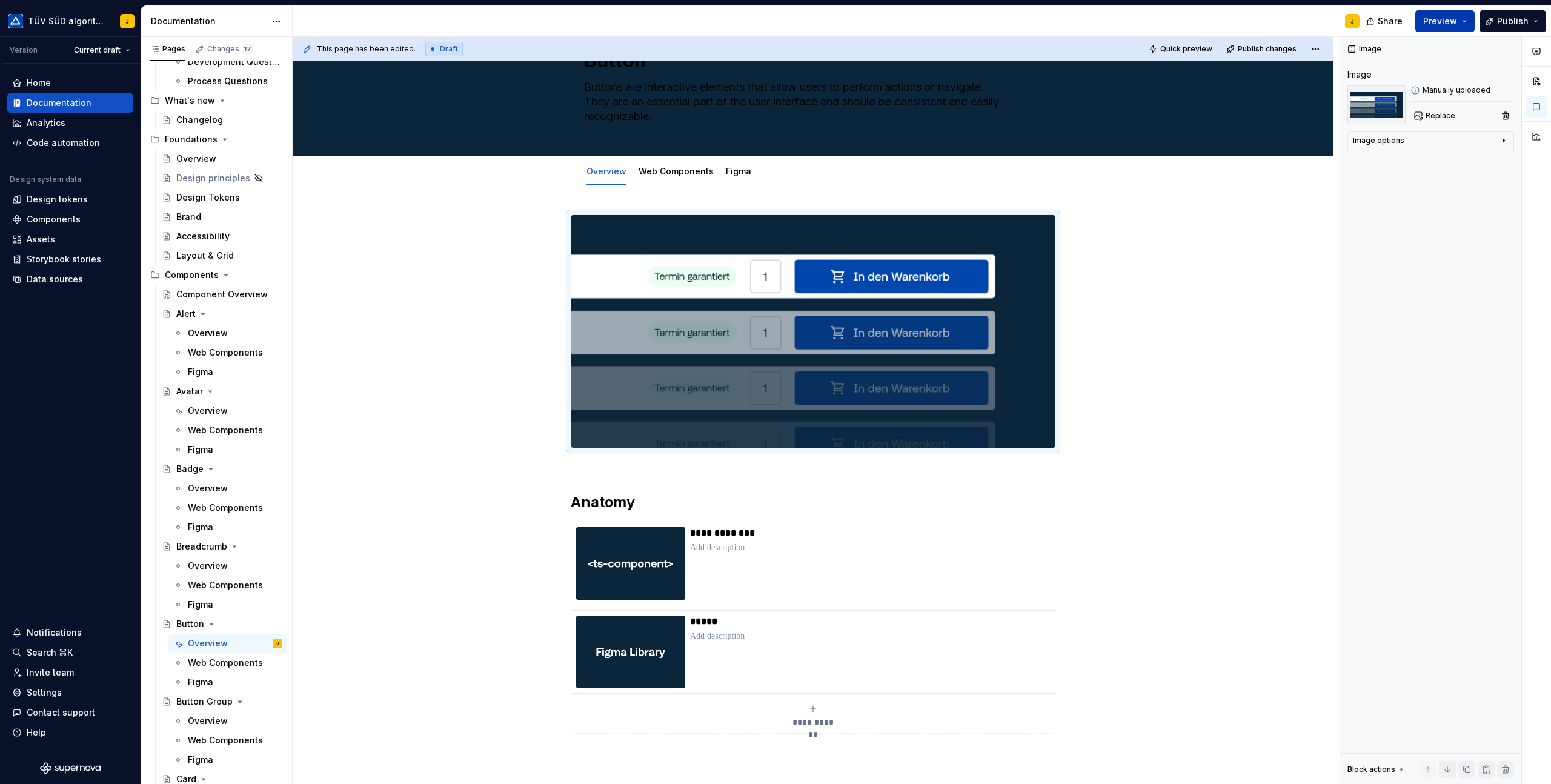
click at [1470, 26] on button "Preview" at bounding box center [1445, 21] width 59 height 21
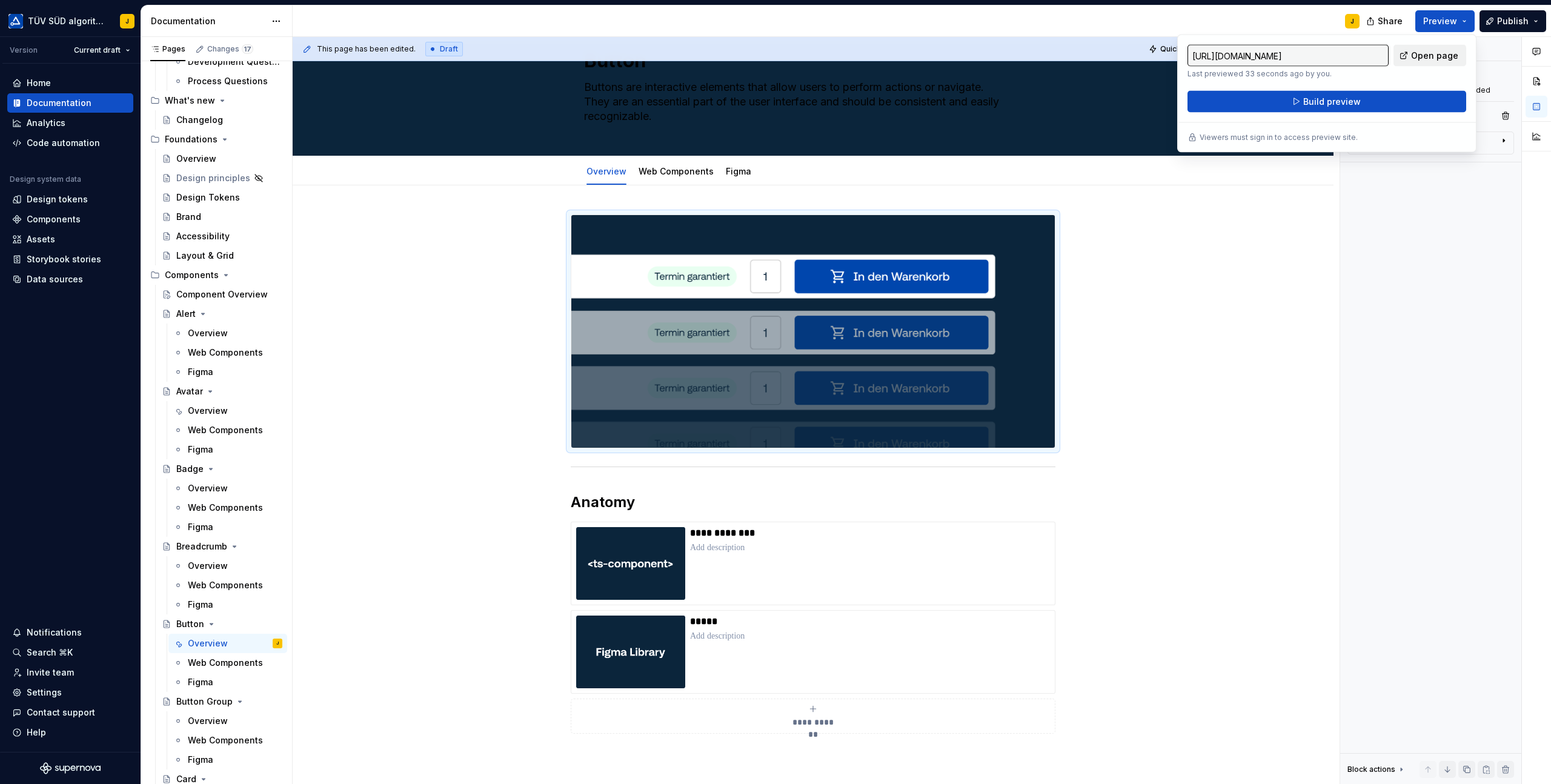
click at [1440, 57] on span "Open page" at bounding box center [1435, 56] width 47 height 13
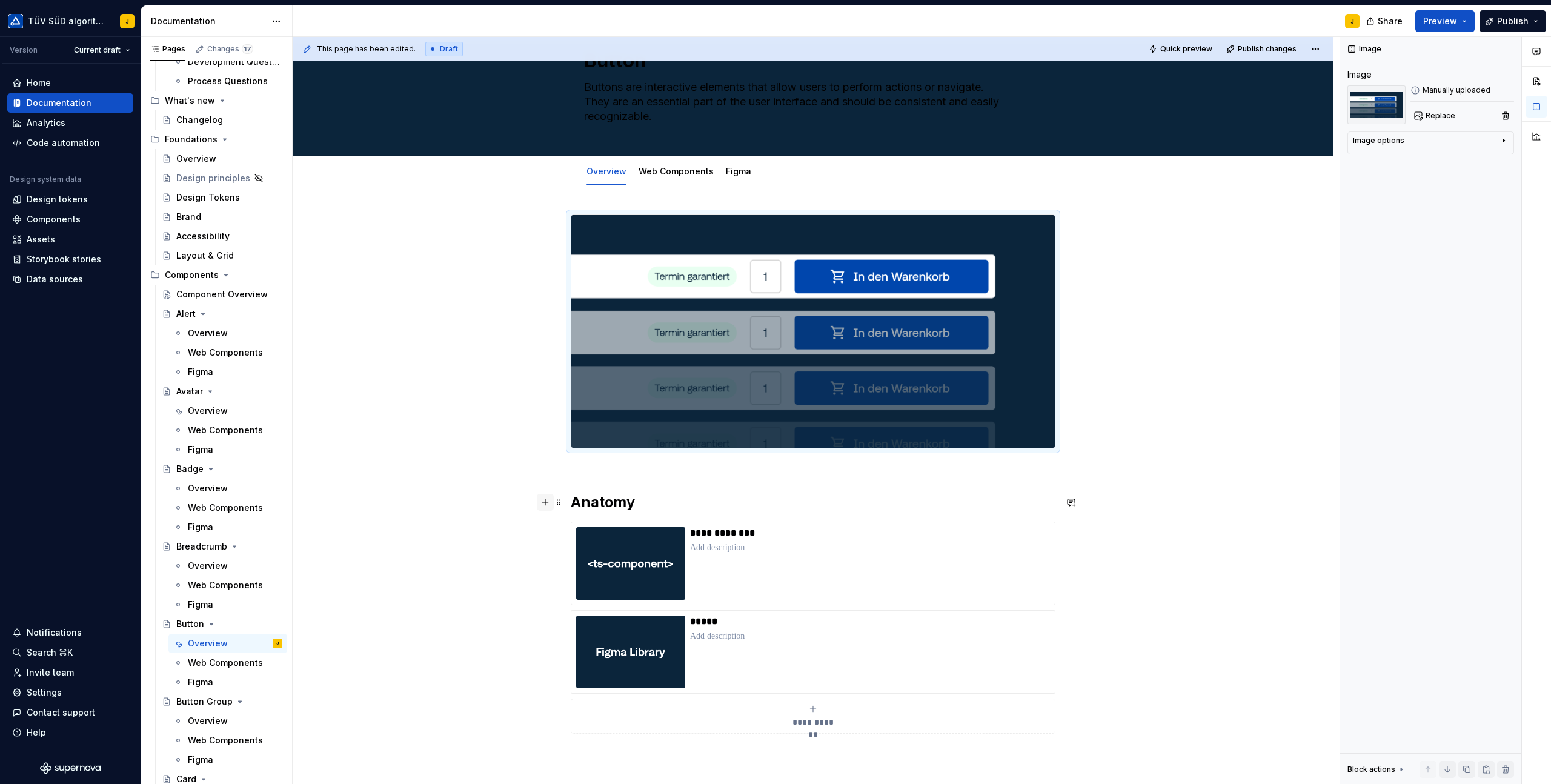
click at [551, 503] on button "button" at bounding box center [545, 502] width 17 height 17
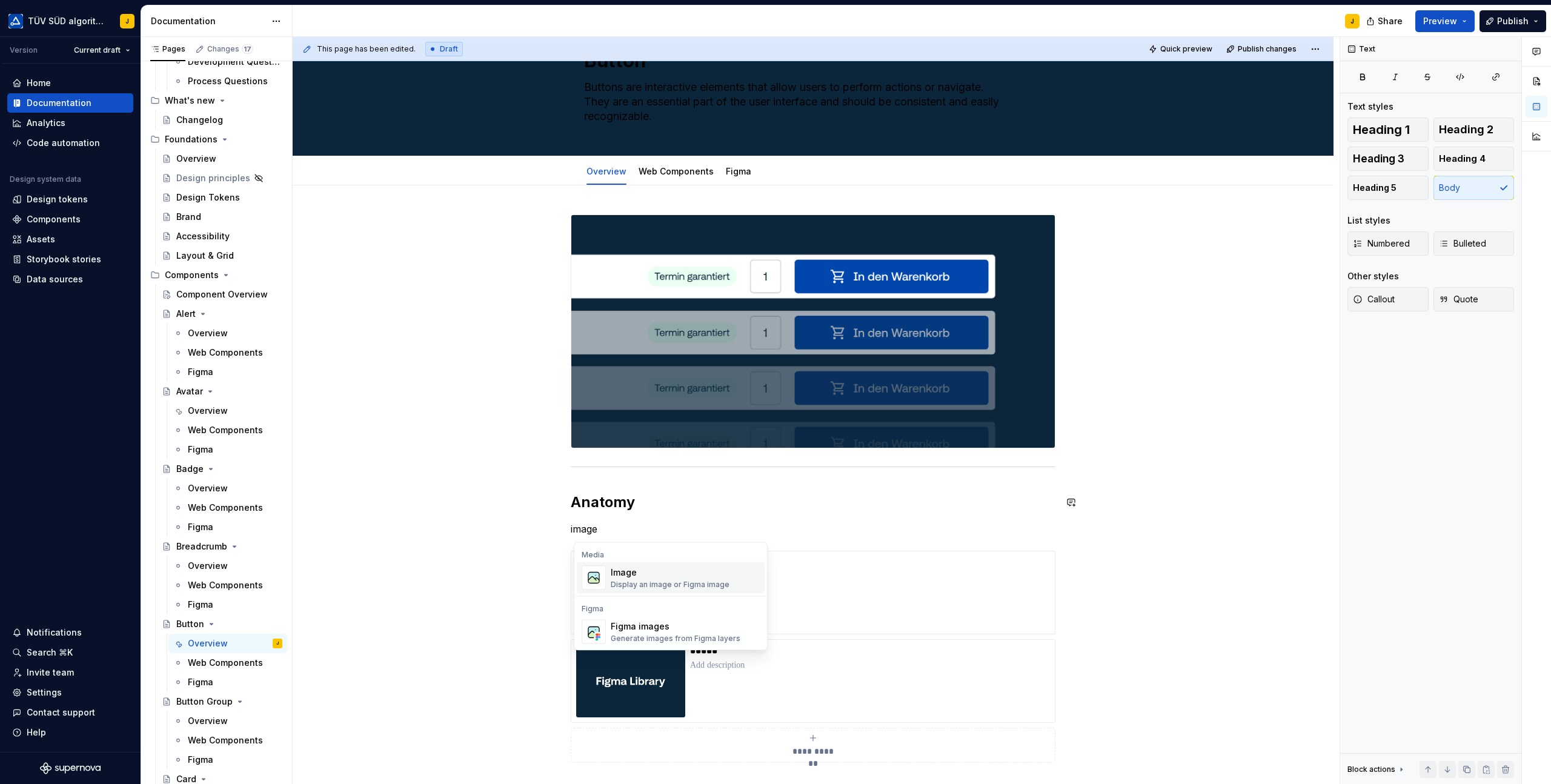
click at [634, 583] on div "Display an image or Figma image" at bounding box center [670, 584] width 119 height 10
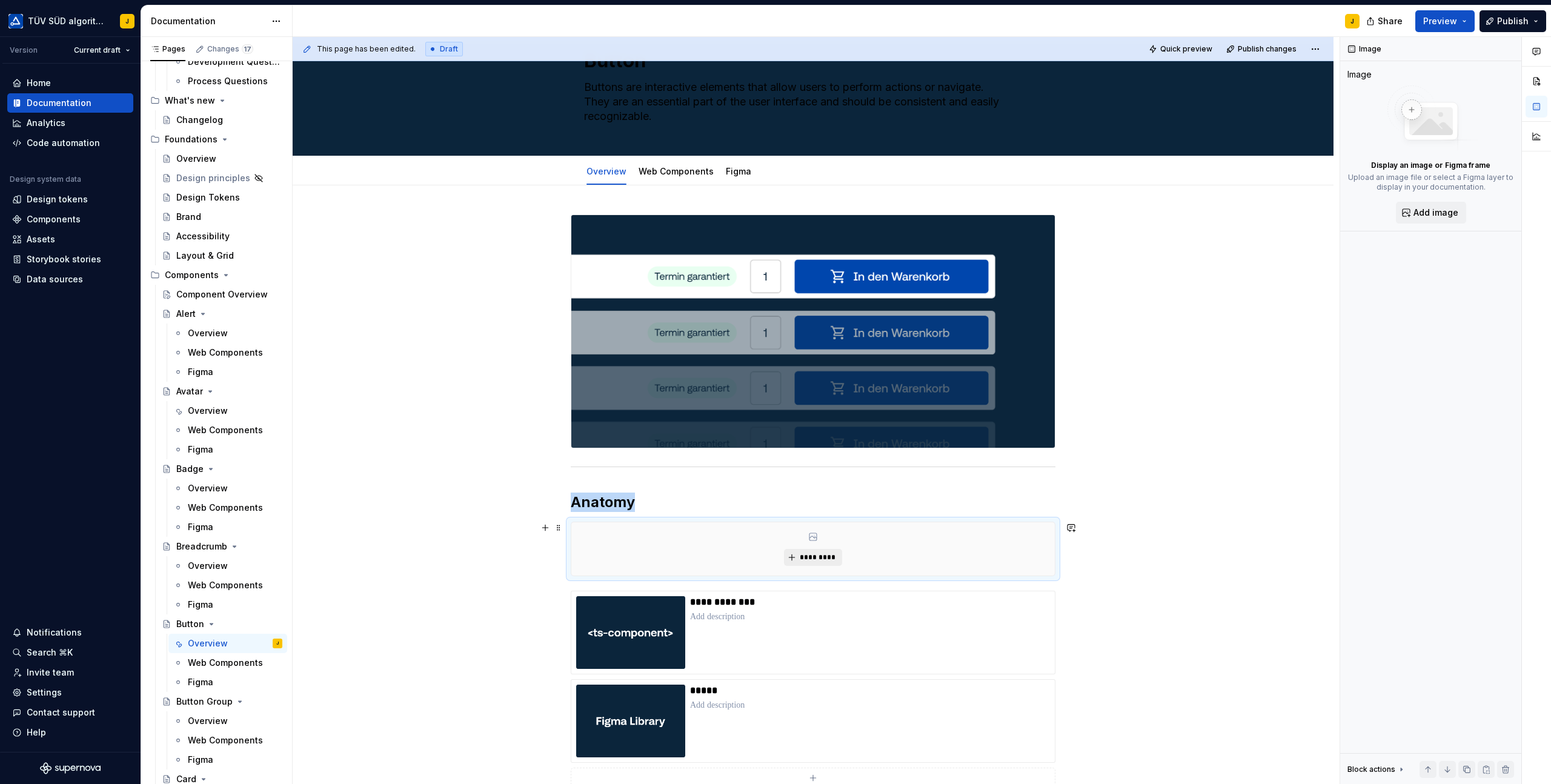
click at [813, 561] on span "*********" at bounding box center [818, 557] width 37 height 10
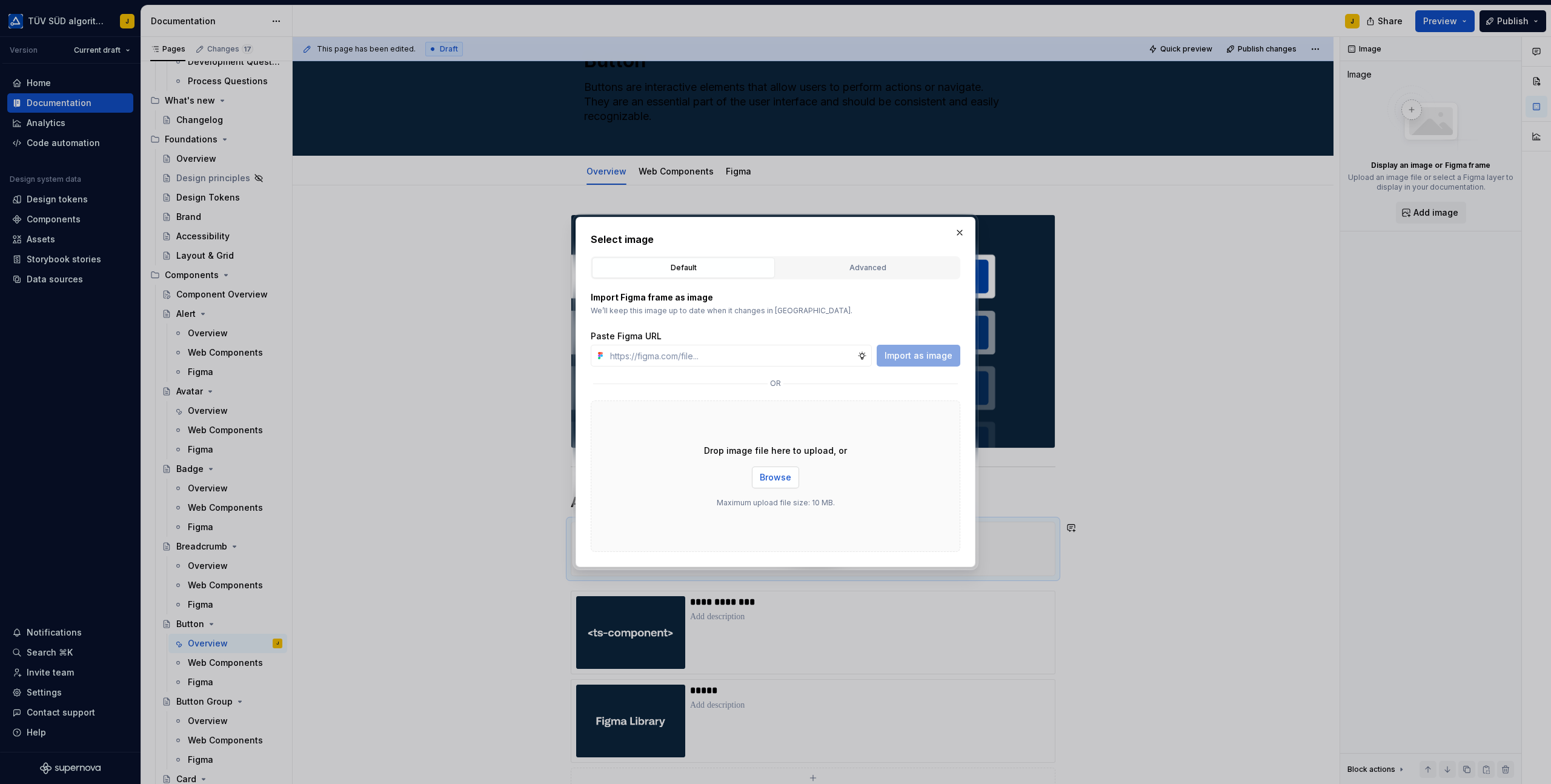
click at [767, 475] on span "Browse" at bounding box center [776, 477] width 31 height 13
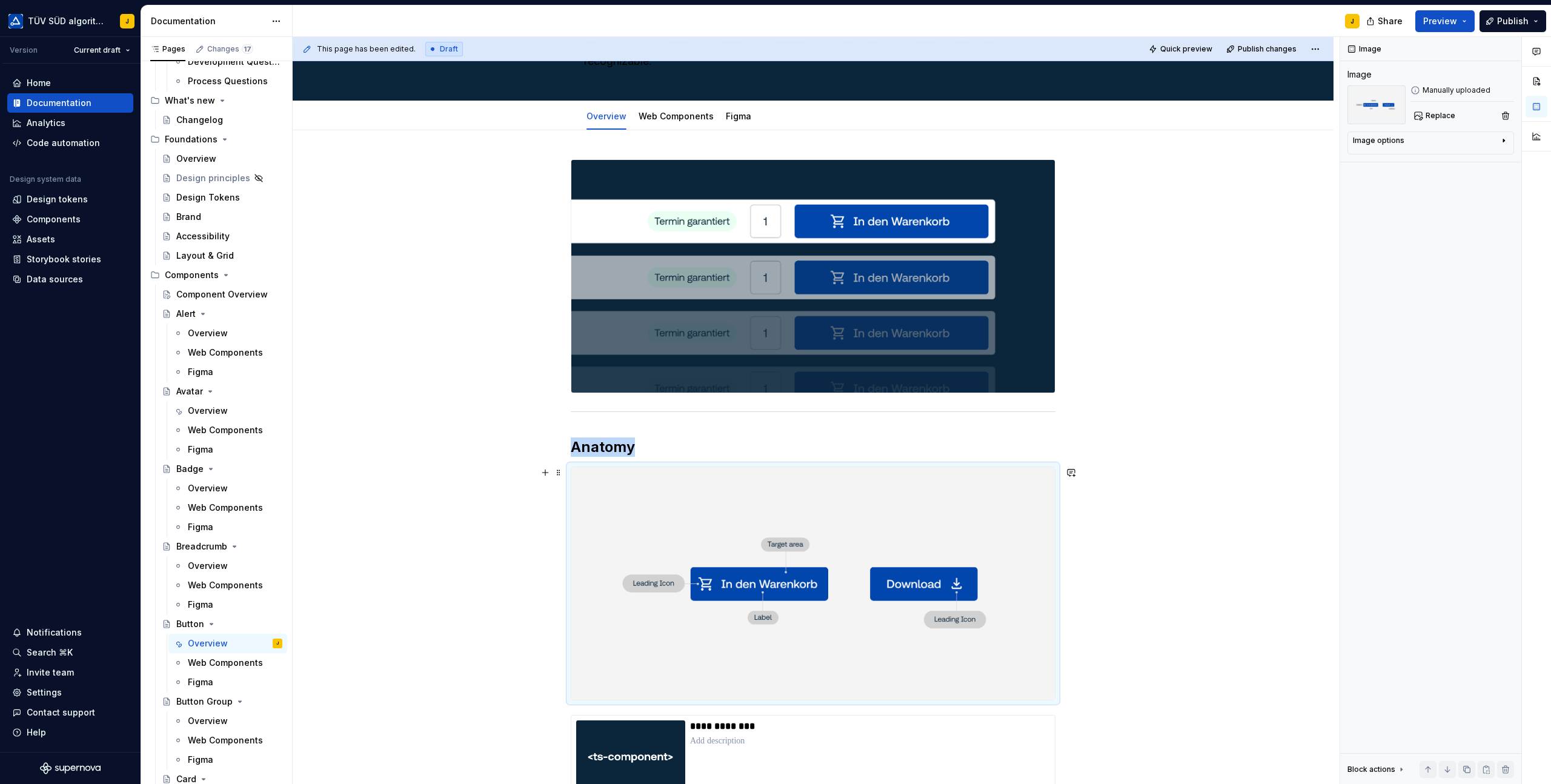
scroll to position [123, 0]
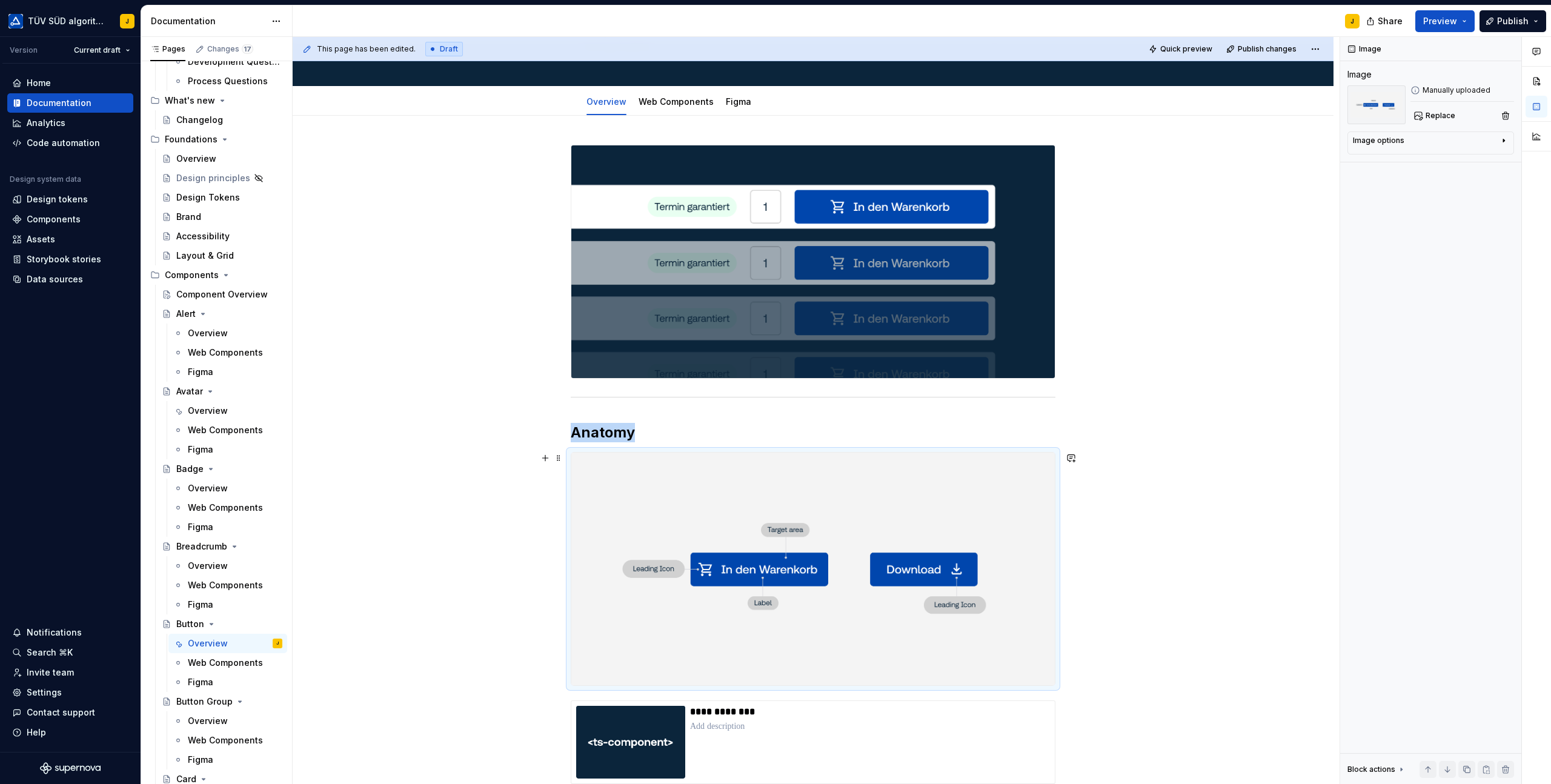
click at [1250, 444] on div "**********" at bounding box center [816, 410] width 1047 height 747
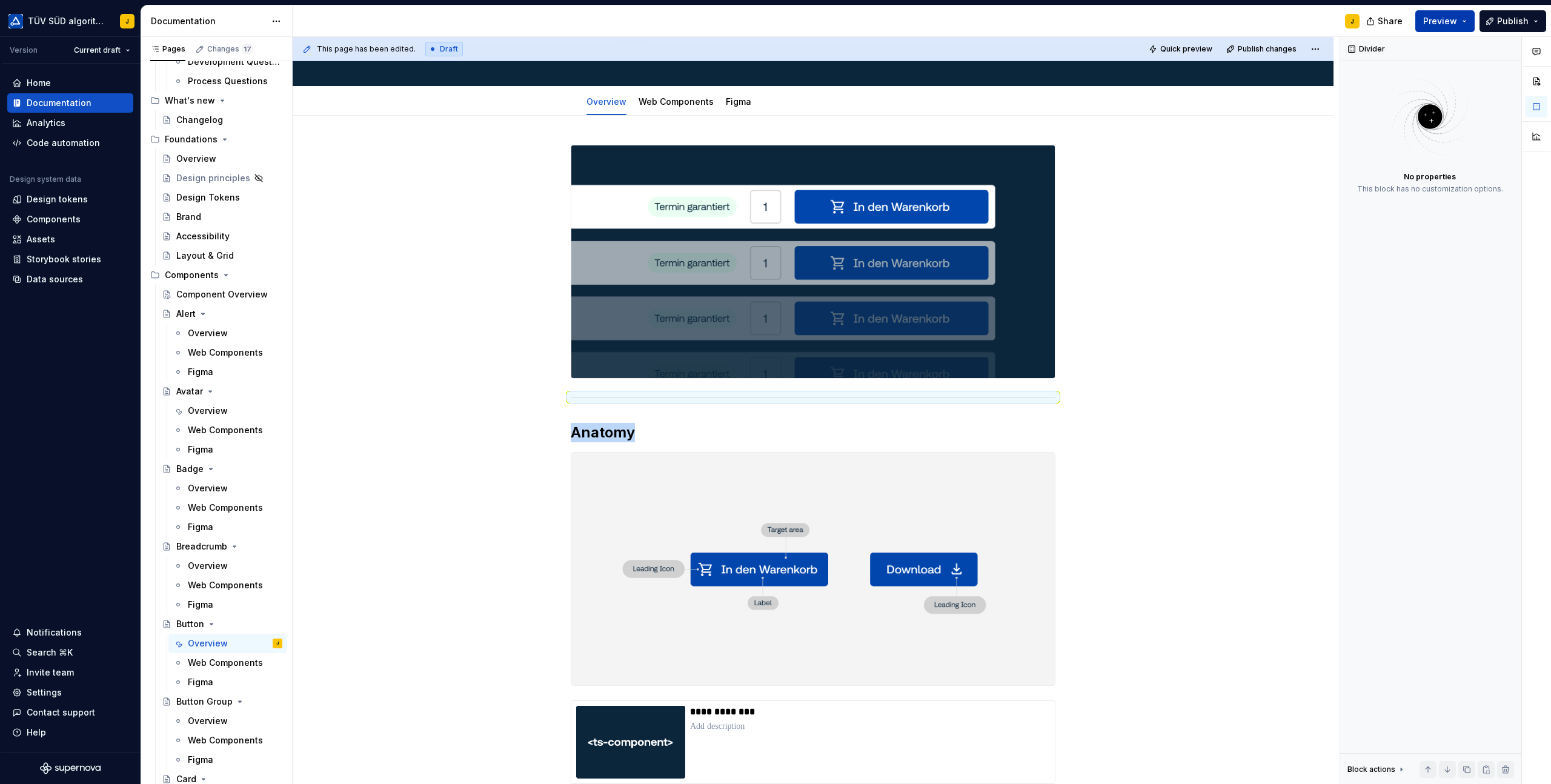
click at [1466, 21] on button "Preview" at bounding box center [1445, 21] width 59 height 21
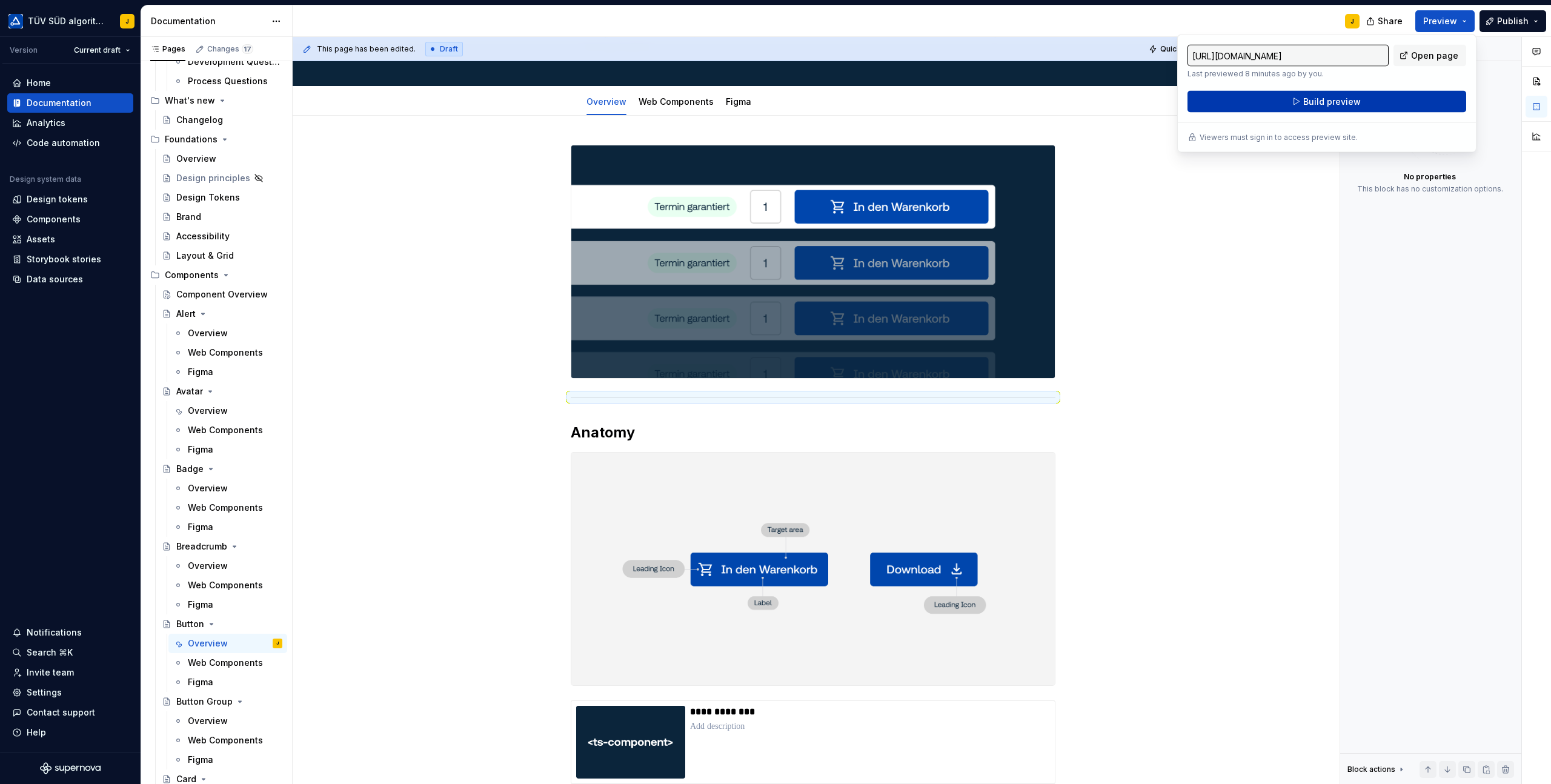
click at [1368, 100] on button "Build preview" at bounding box center [1327, 102] width 279 height 21
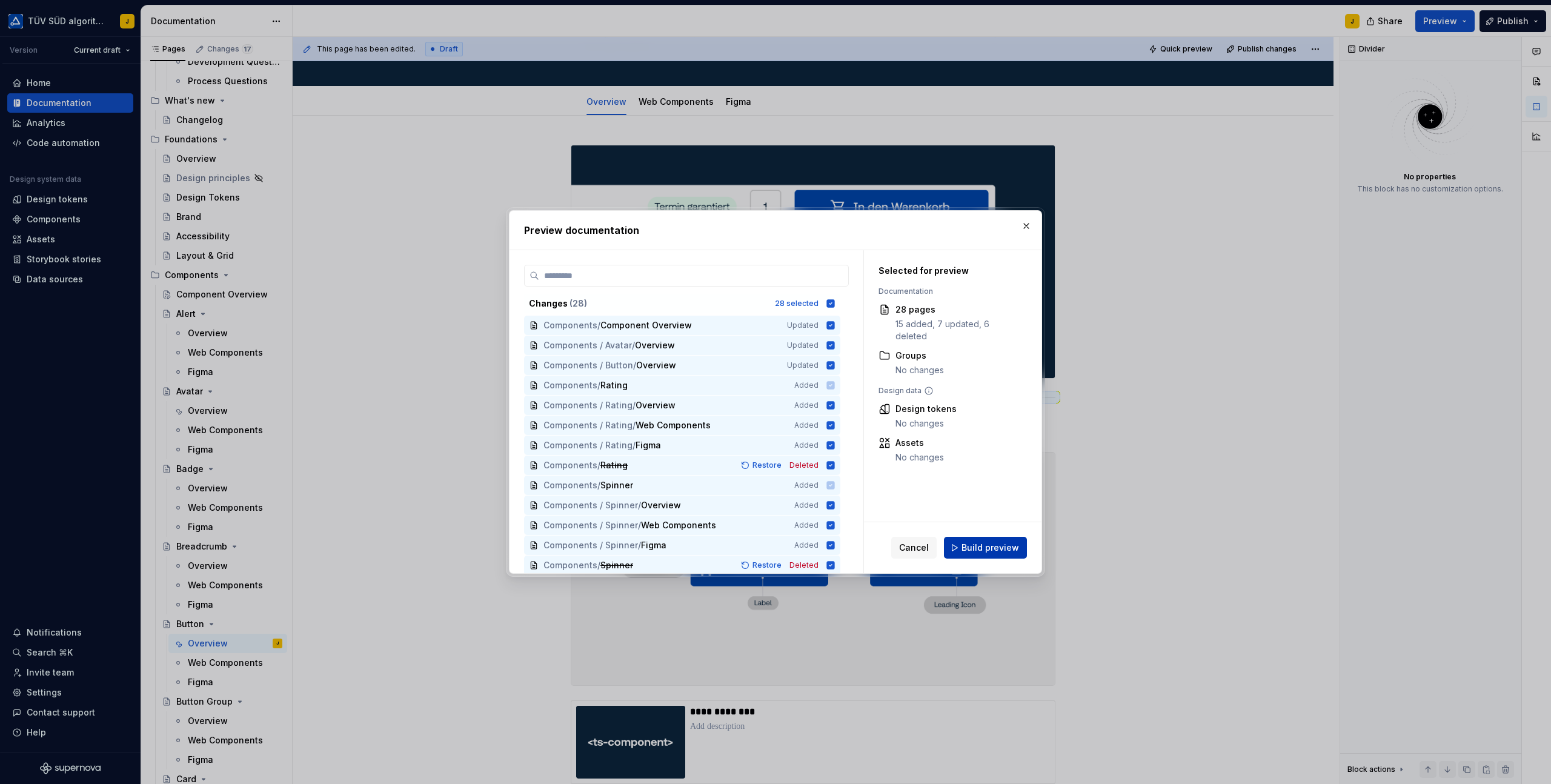
click at [1005, 547] on span "Build preview" at bounding box center [990, 548] width 57 height 13
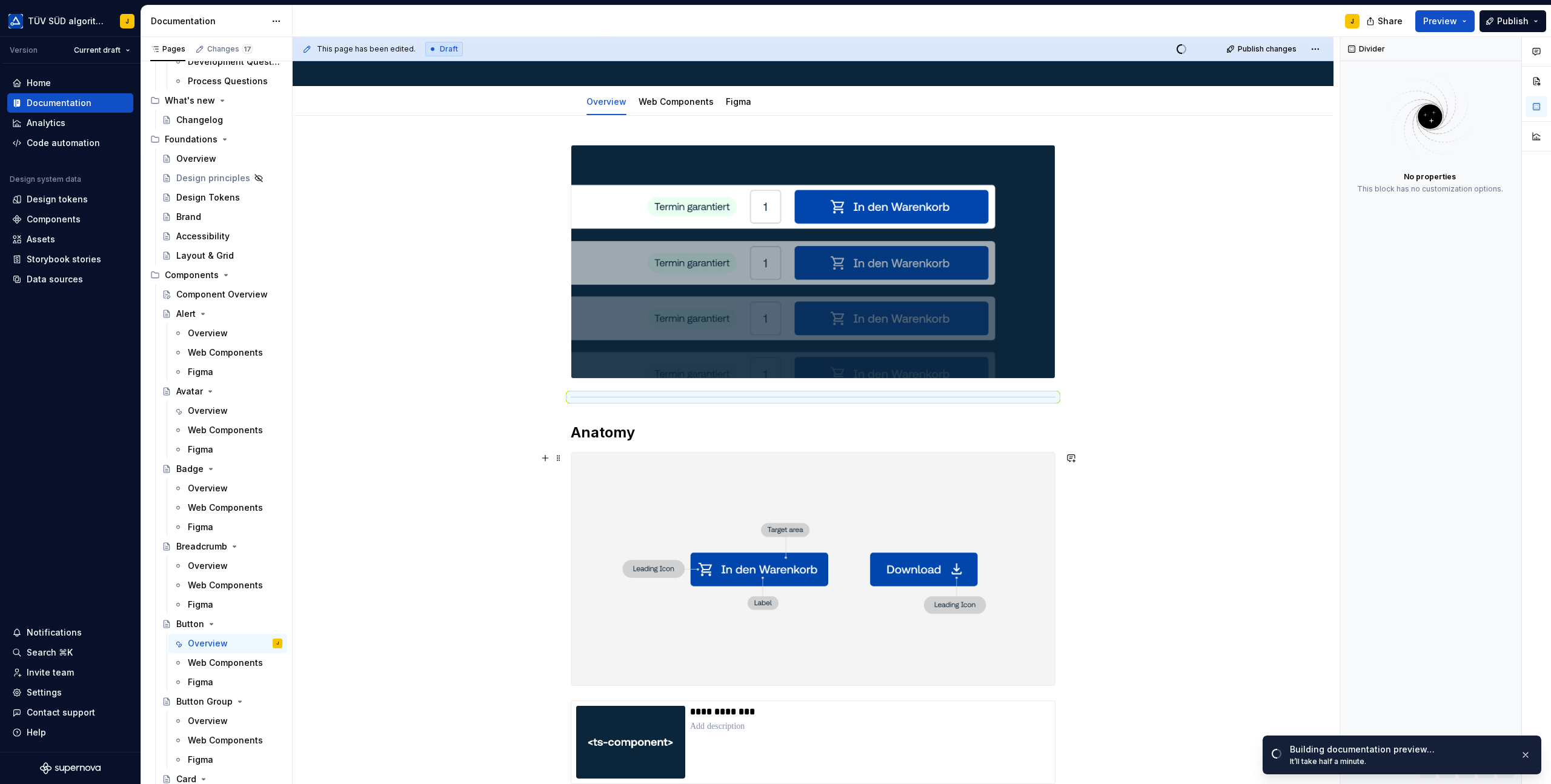
click at [1184, 448] on div "**********" at bounding box center [813, 663] width 1041 height 1097
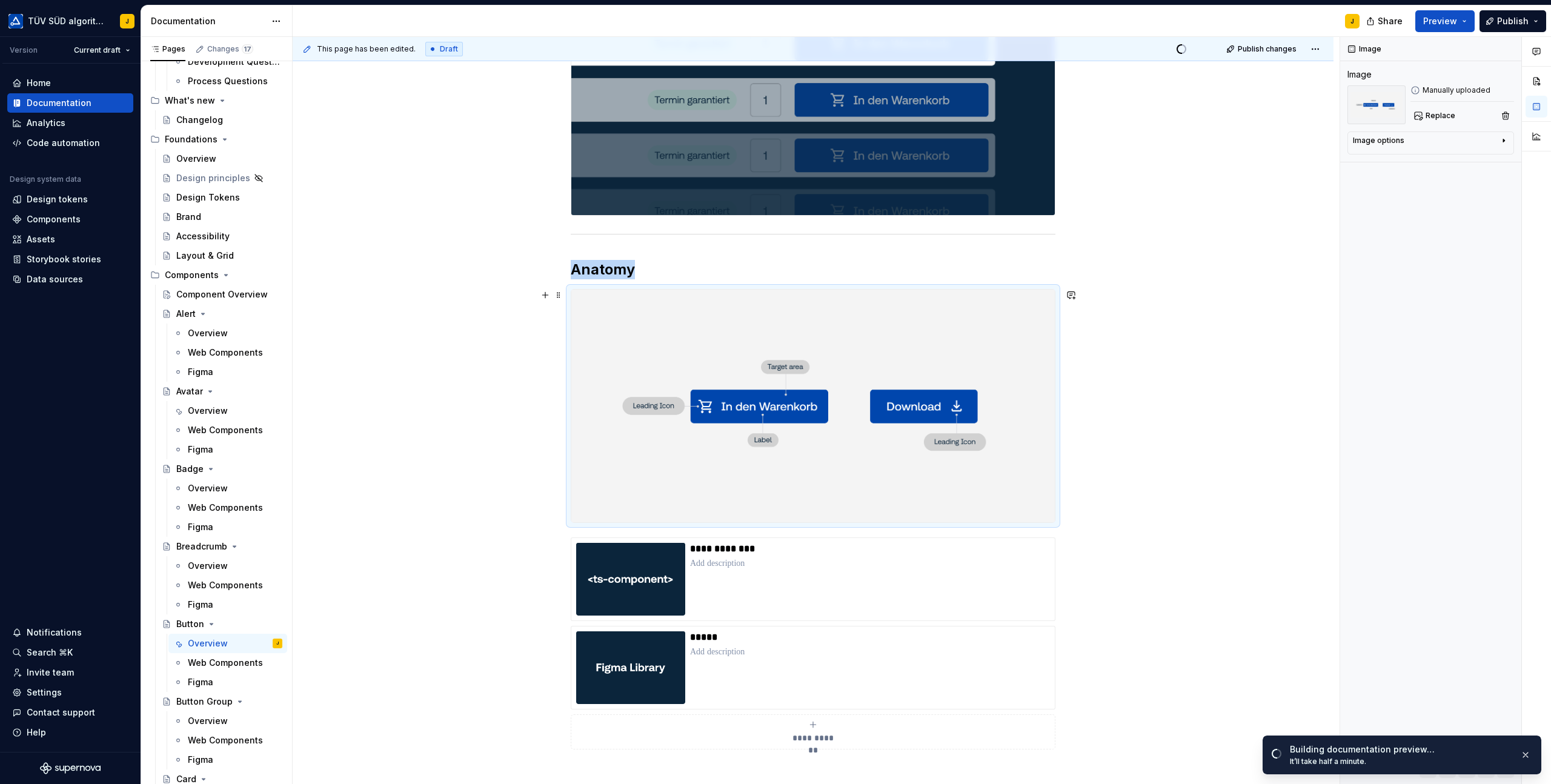
scroll to position [273, 0]
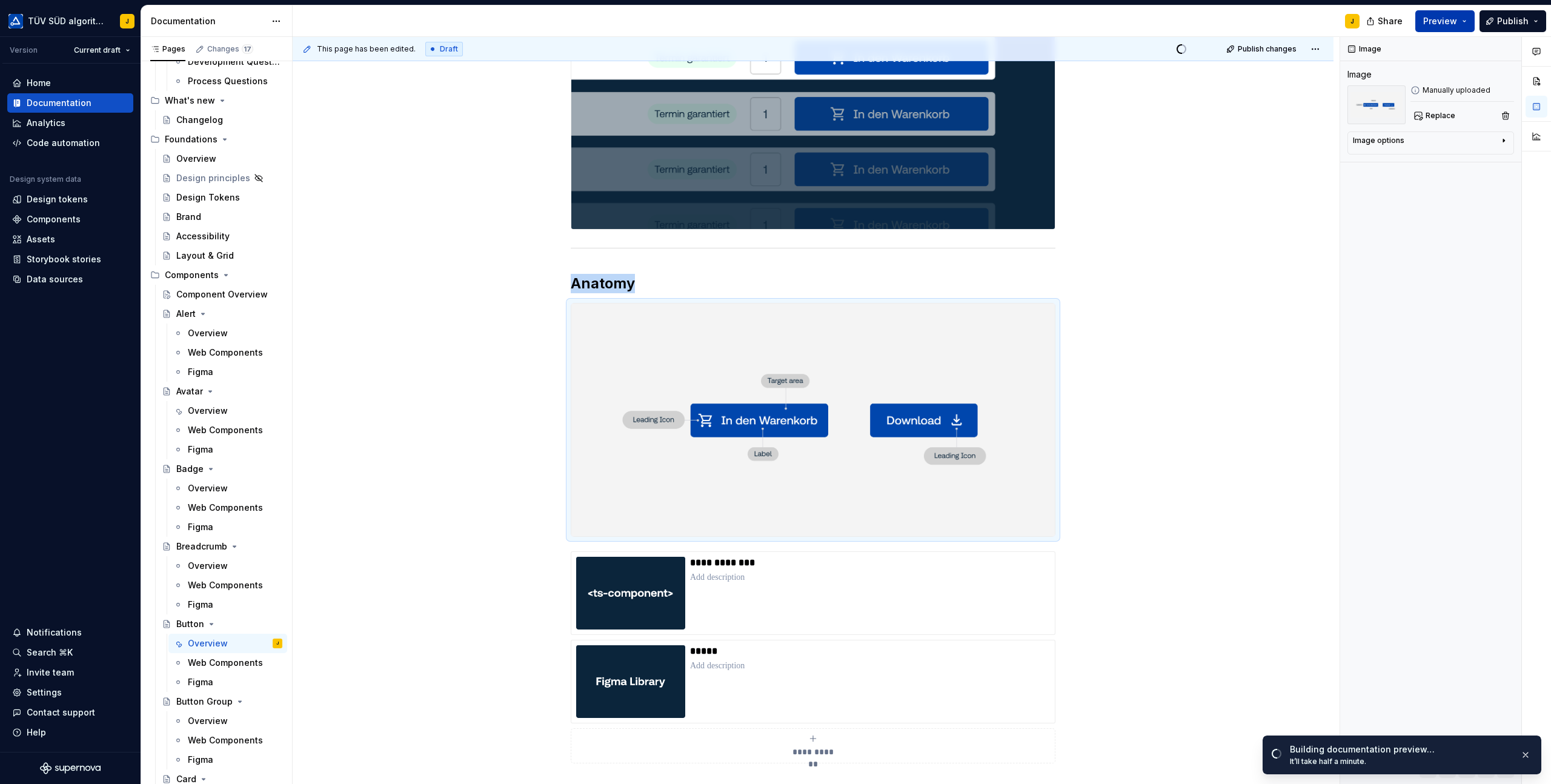
click at [1463, 13] on button "Preview" at bounding box center [1445, 21] width 59 height 21
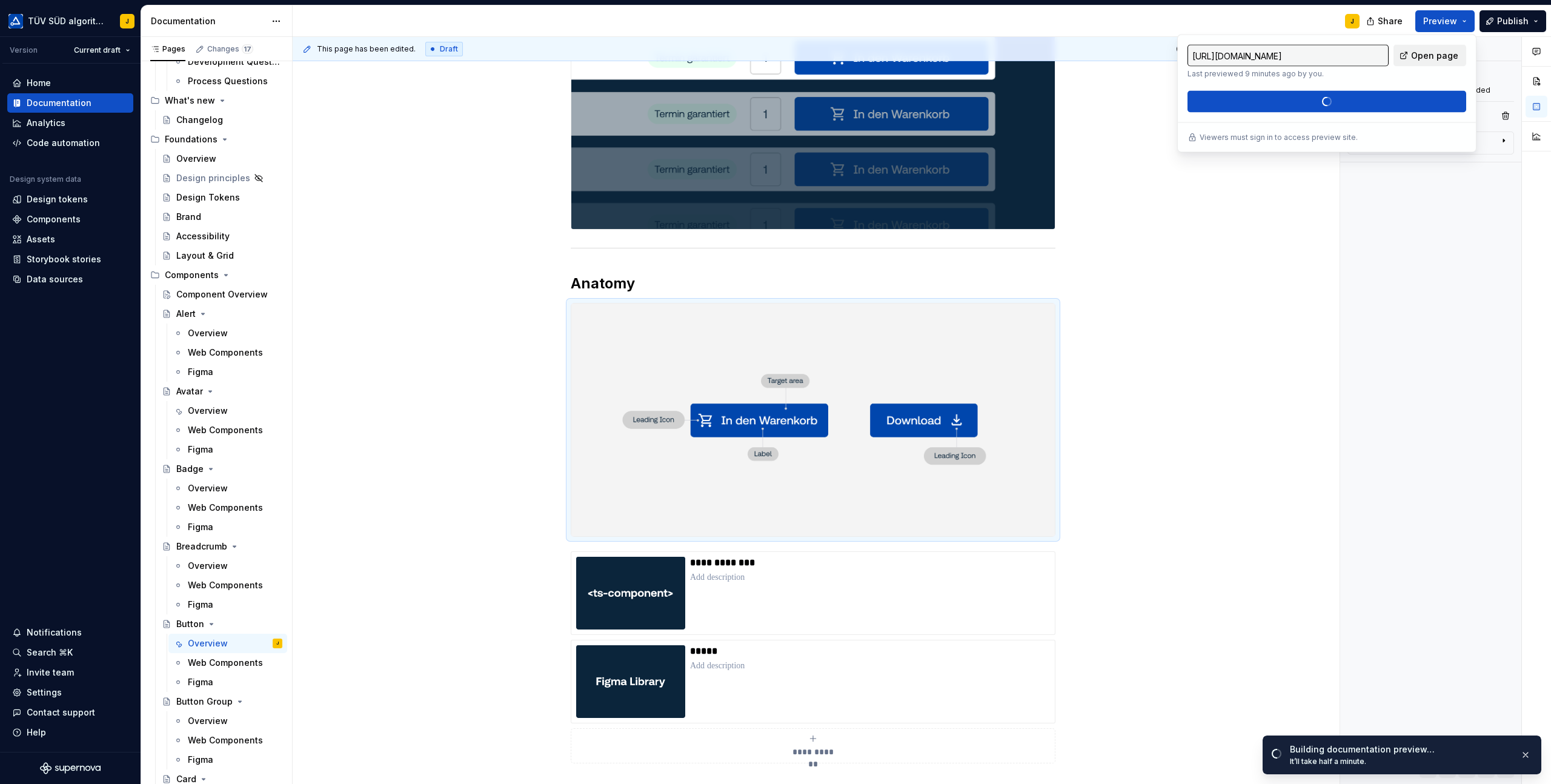
click at [1428, 57] on span "Open page" at bounding box center [1435, 56] width 47 height 13
click at [559, 282] on span at bounding box center [558, 283] width 10 height 17
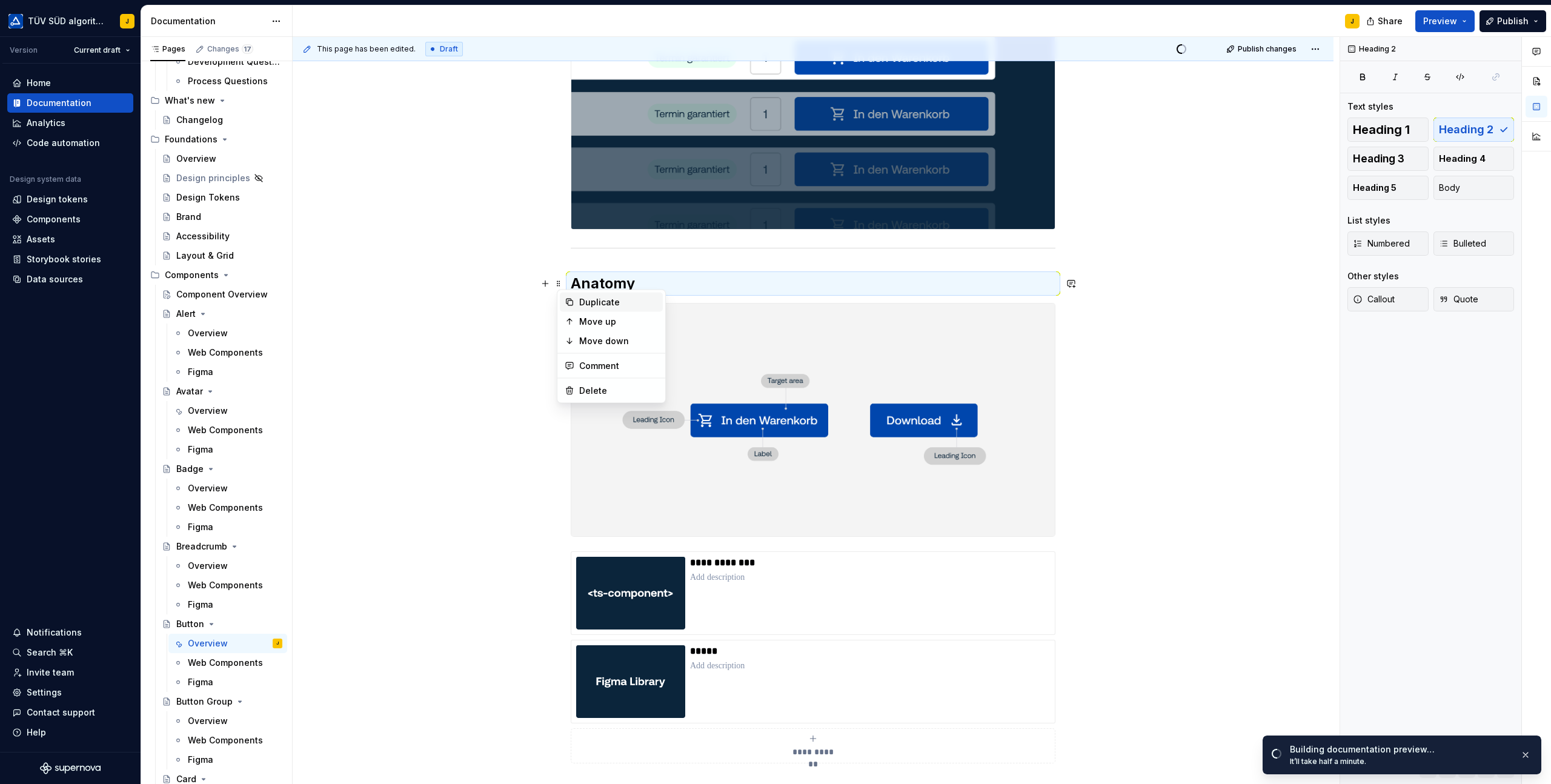
click at [588, 299] on div "Duplicate" at bounding box center [619, 302] width 79 height 13
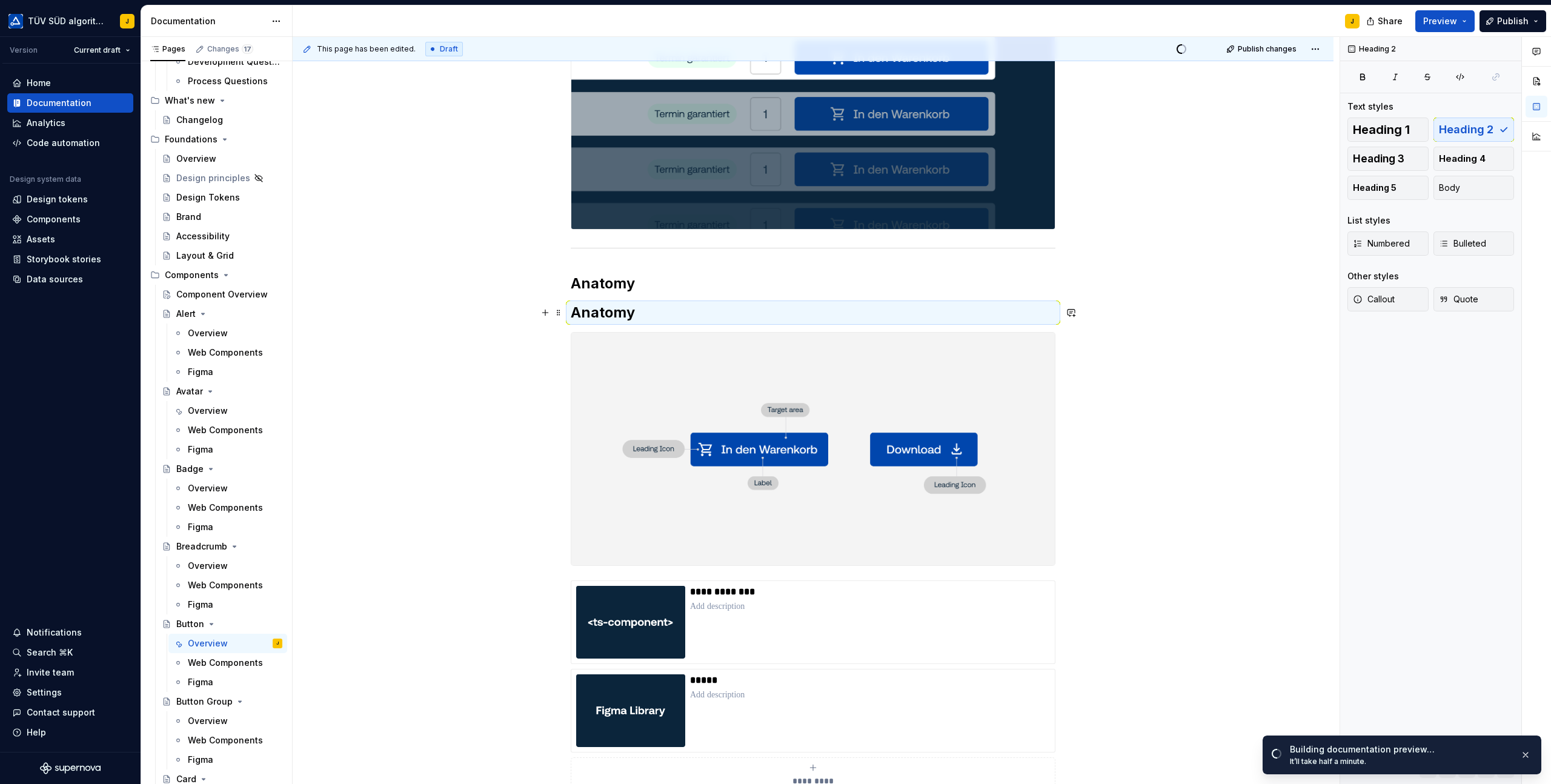
click at [598, 313] on h2 "Anatomy" at bounding box center [813, 313] width 485 height 20
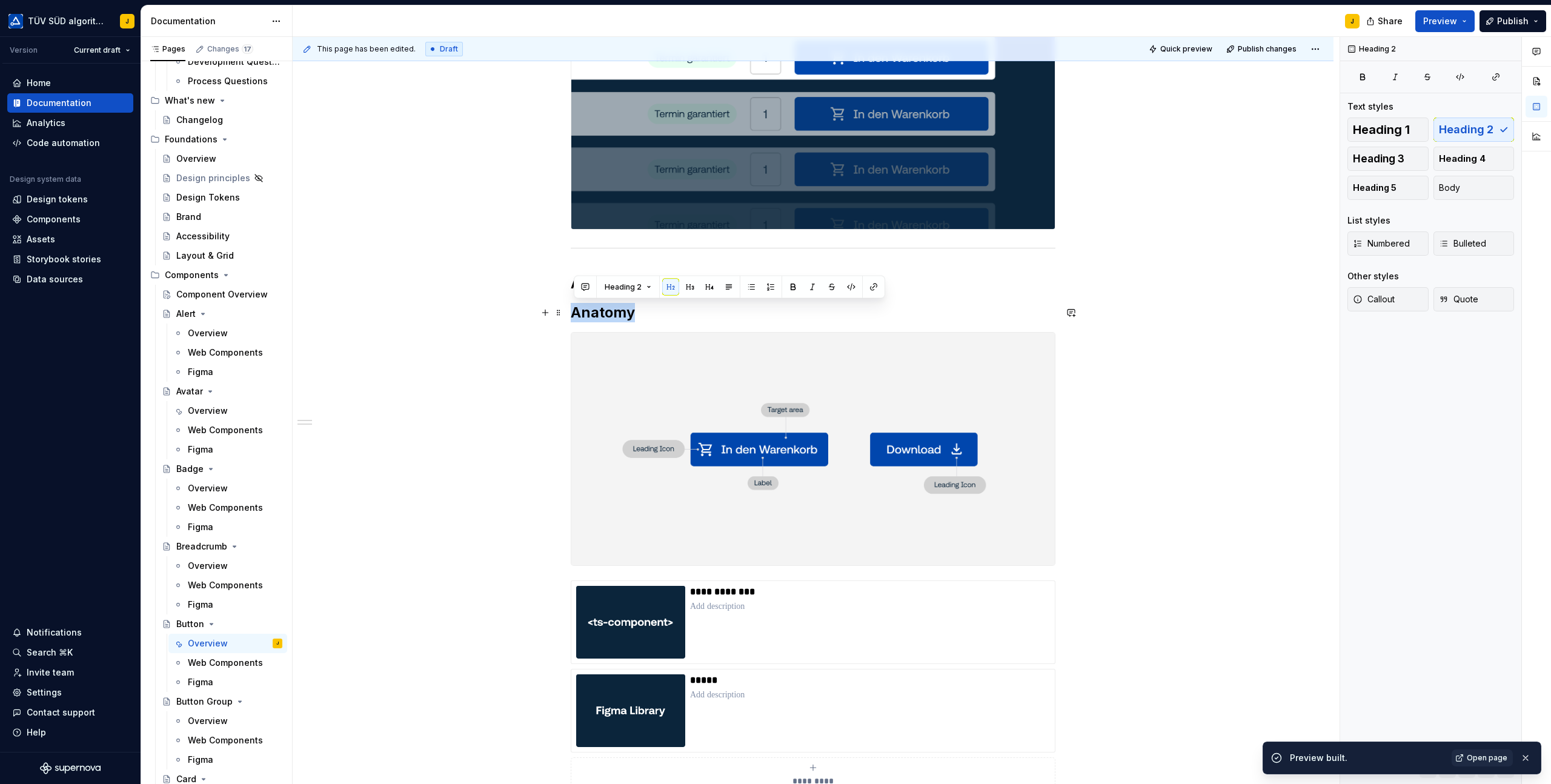
click at [598, 313] on h2 "Anatomy" at bounding box center [813, 313] width 485 height 20
click at [704, 285] on h2 "Anatomy" at bounding box center [813, 283] width 485 height 20
click at [548, 311] on button "button" at bounding box center [545, 312] width 17 height 17
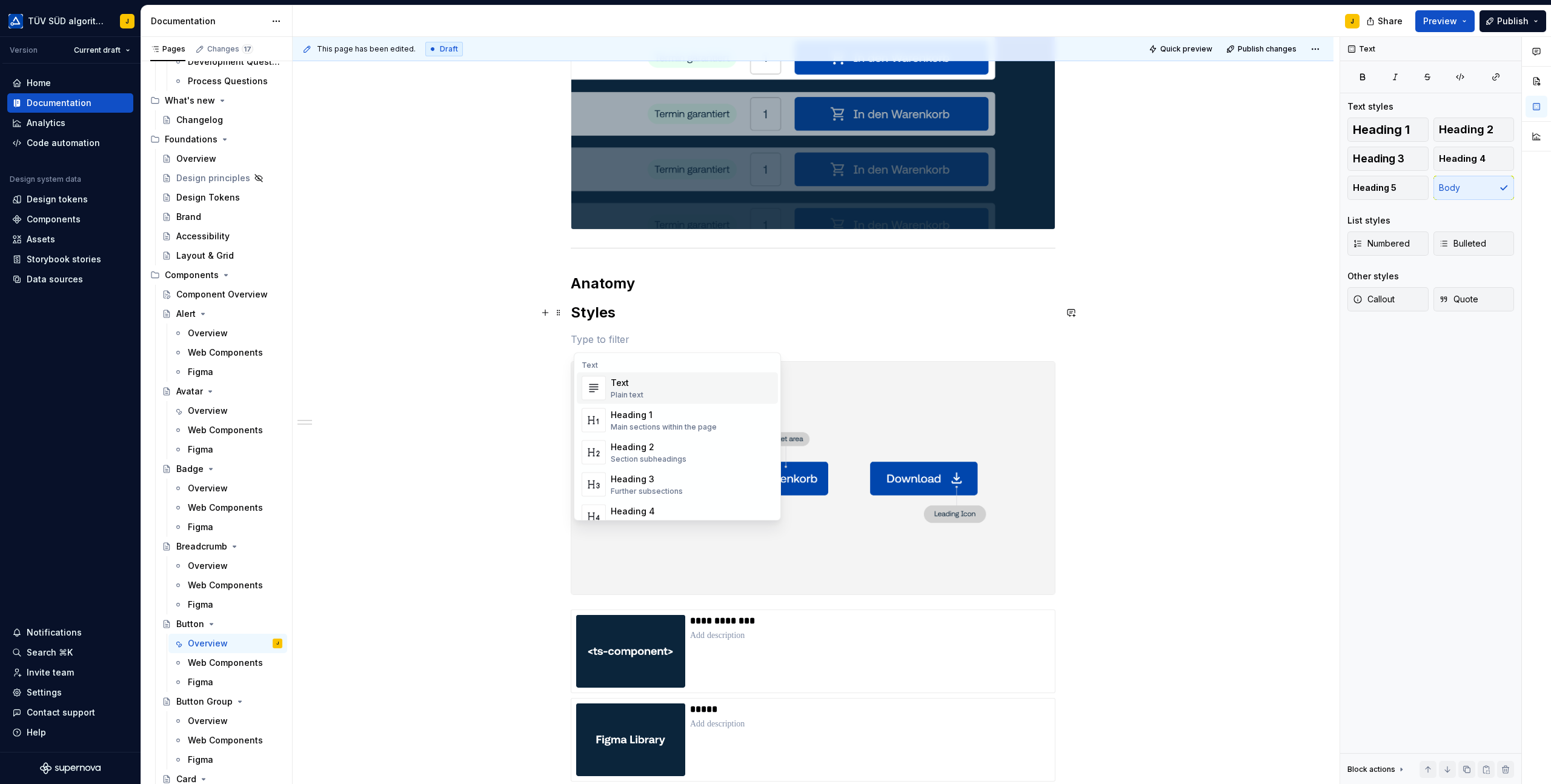
click at [644, 326] on div "**********" at bounding box center [813, 434] width 485 height 876
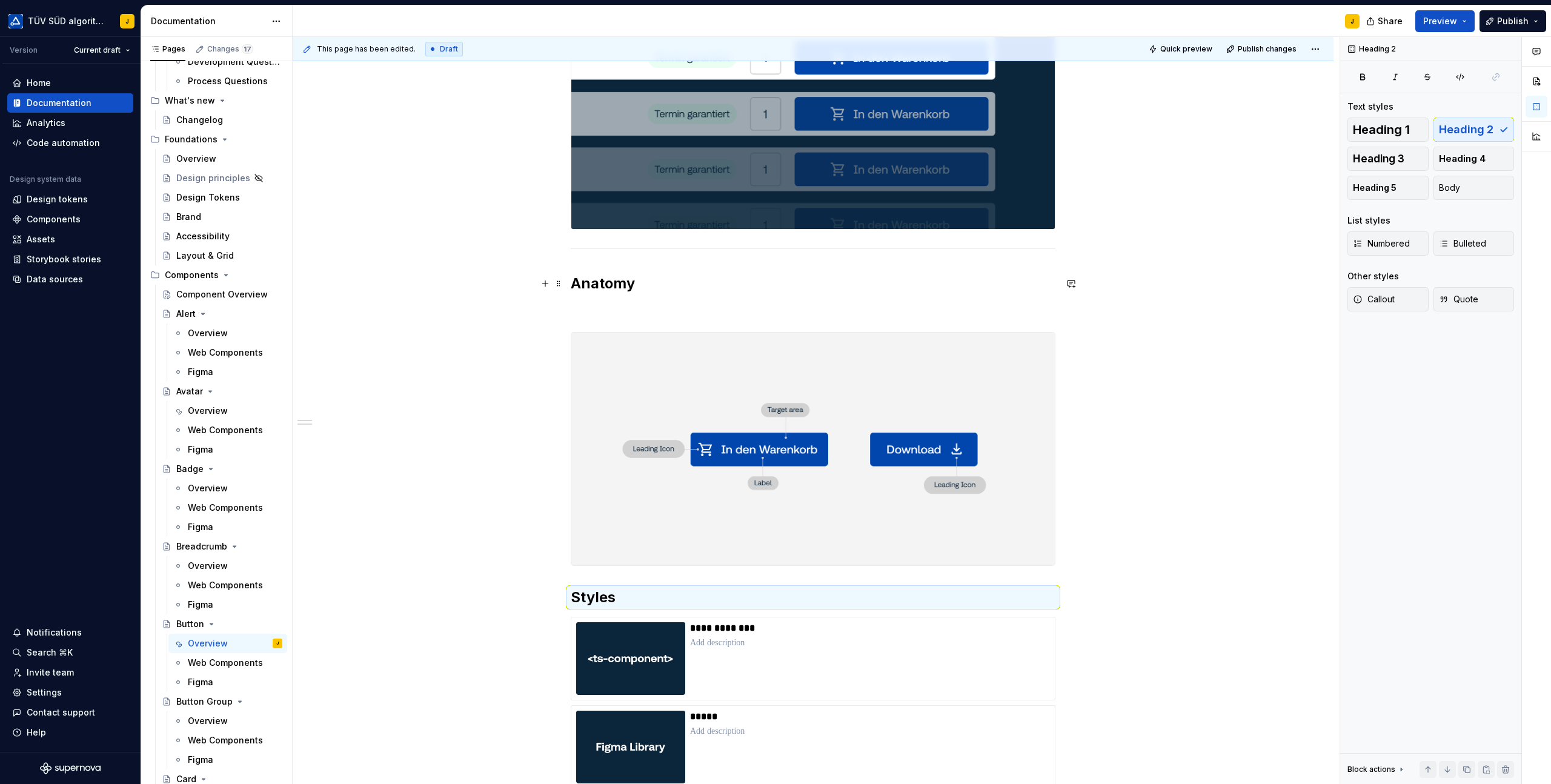
click at [580, 292] on h2 "Anatomy" at bounding box center [813, 283] width 485 height 20
click at [580, 312] on p at bounding box center [813, 310] width 485 height 14
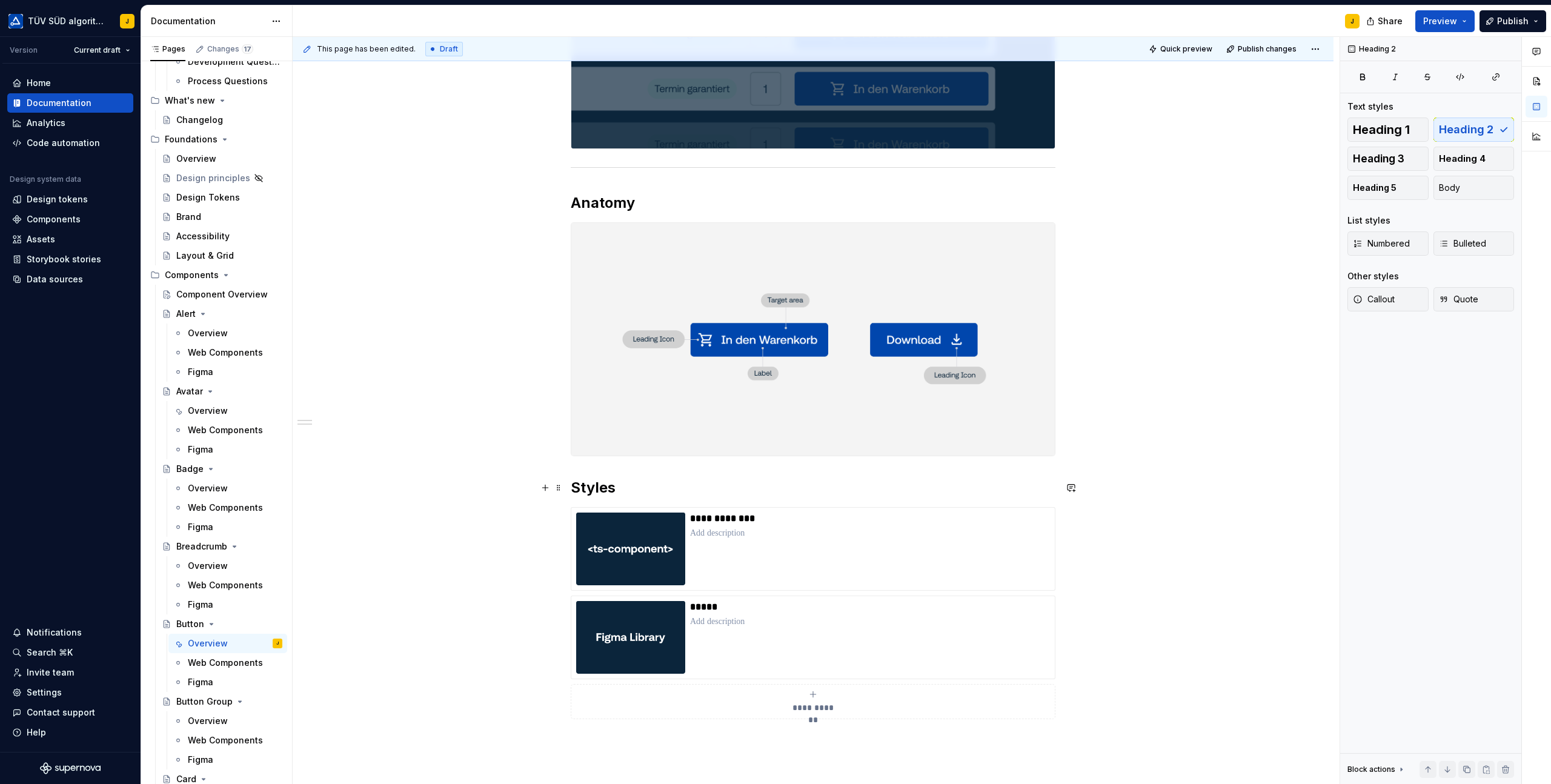
scroll to position [359, 0]
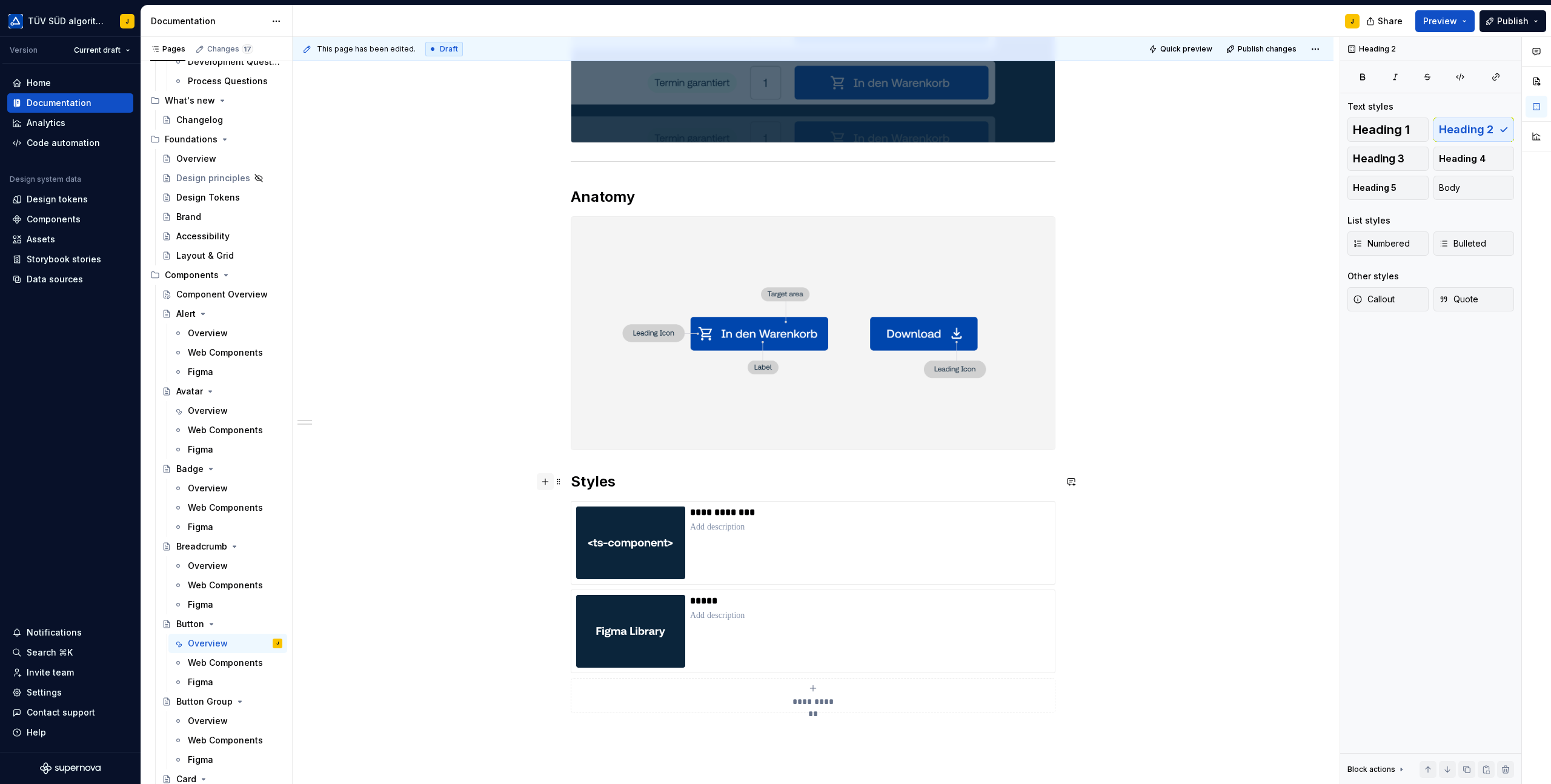
click at [547, 482] on button "button" at bounding box center [545, 481] width 17 height 17
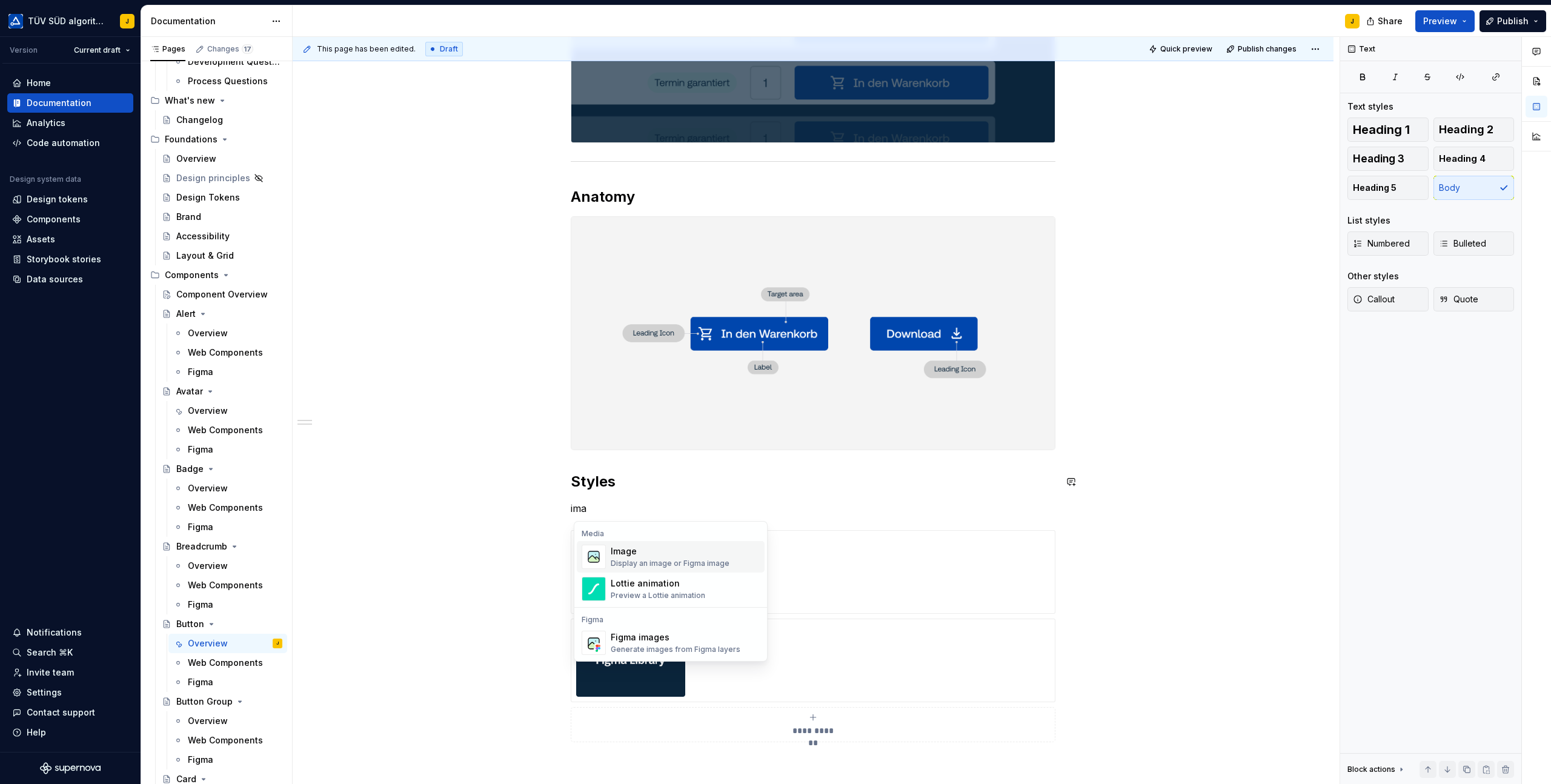
click at [648, 555] on div "Image" at bounding box center [670, 552] width 119 height 13
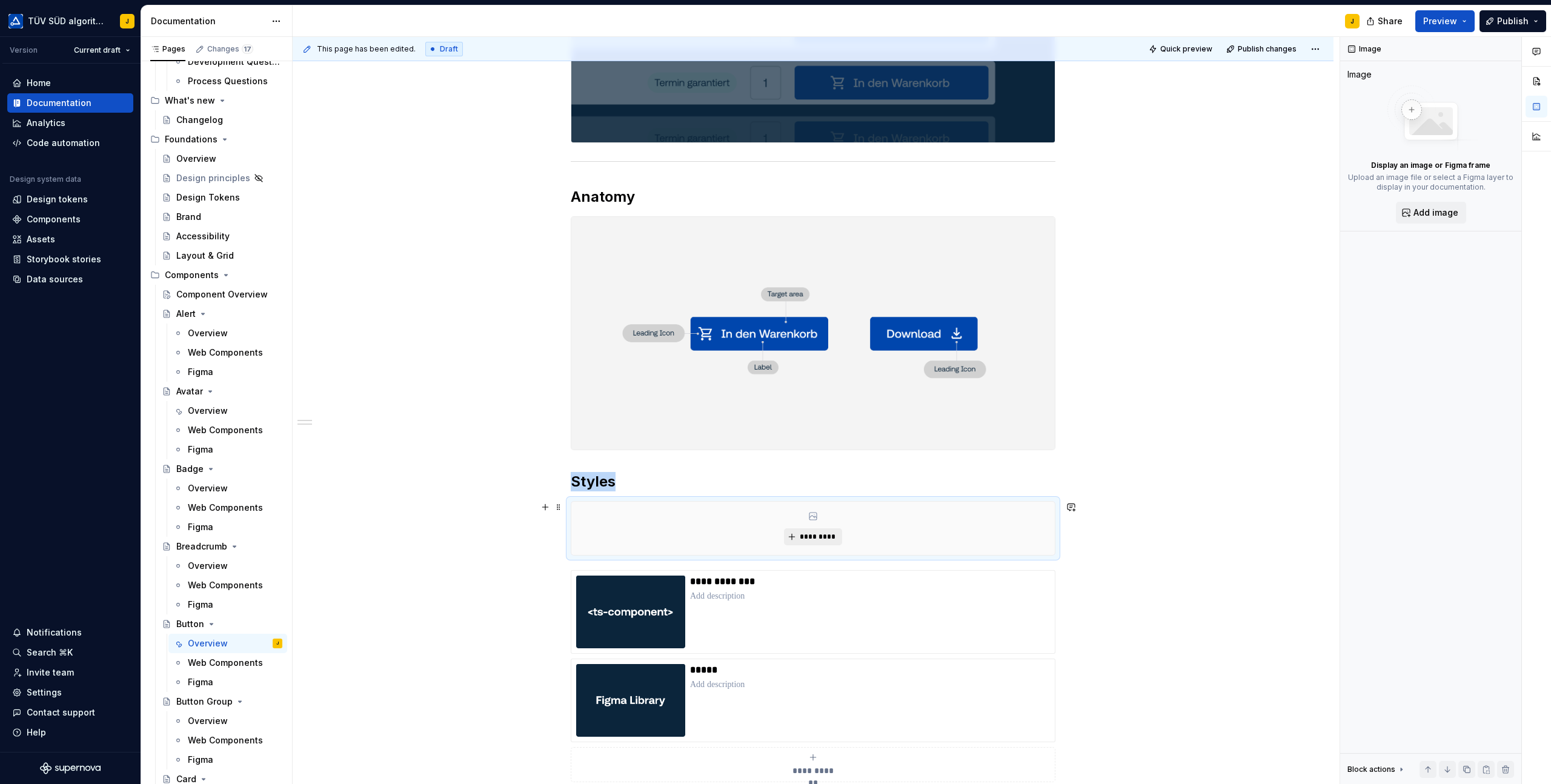
click at [836, 532] on span "*********" at bounding box center [818, 536] width 37 height 10
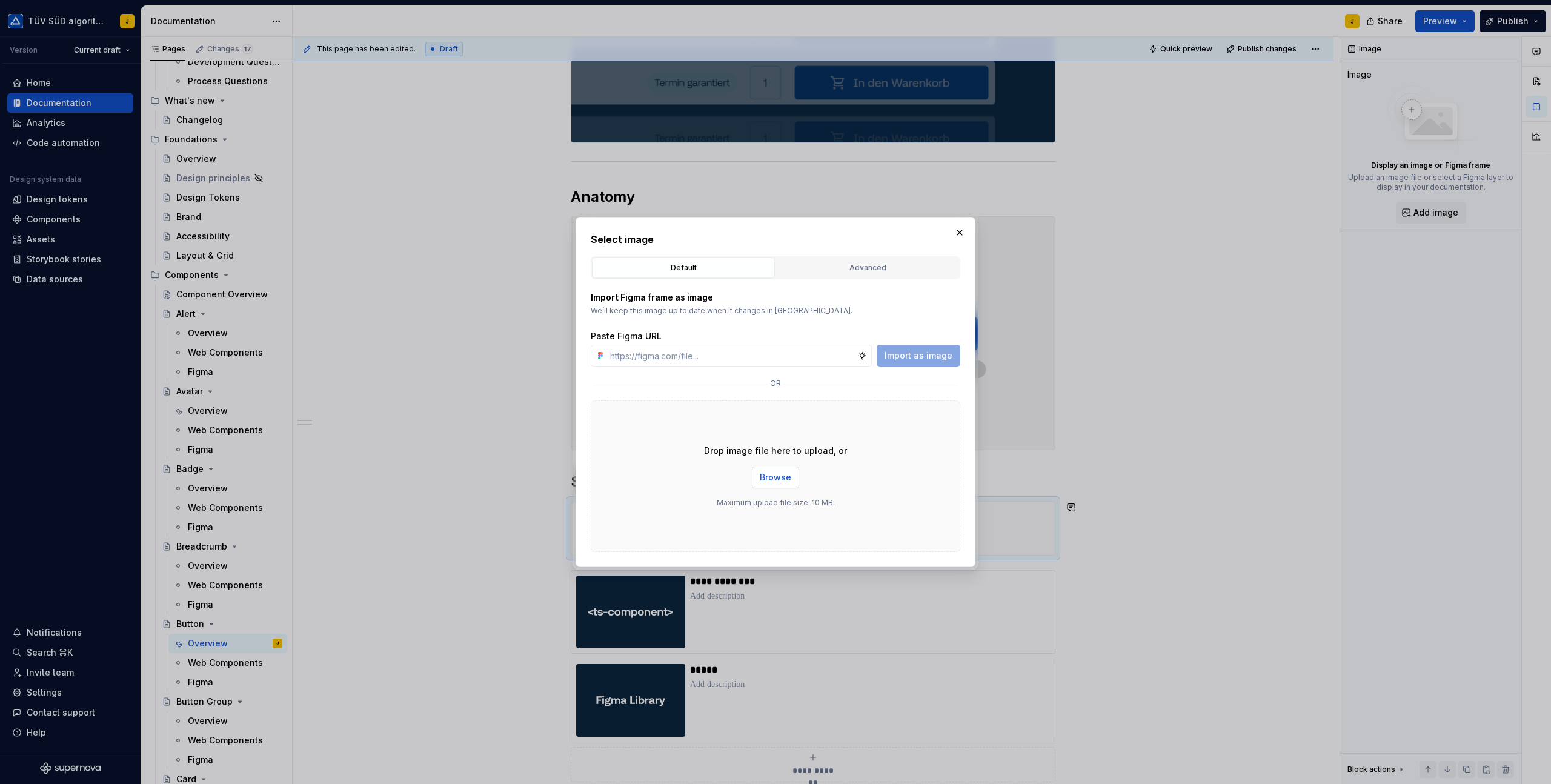
click at [770, 472] on span "Browse" at bounding box center [776, 477] width 31 height 13
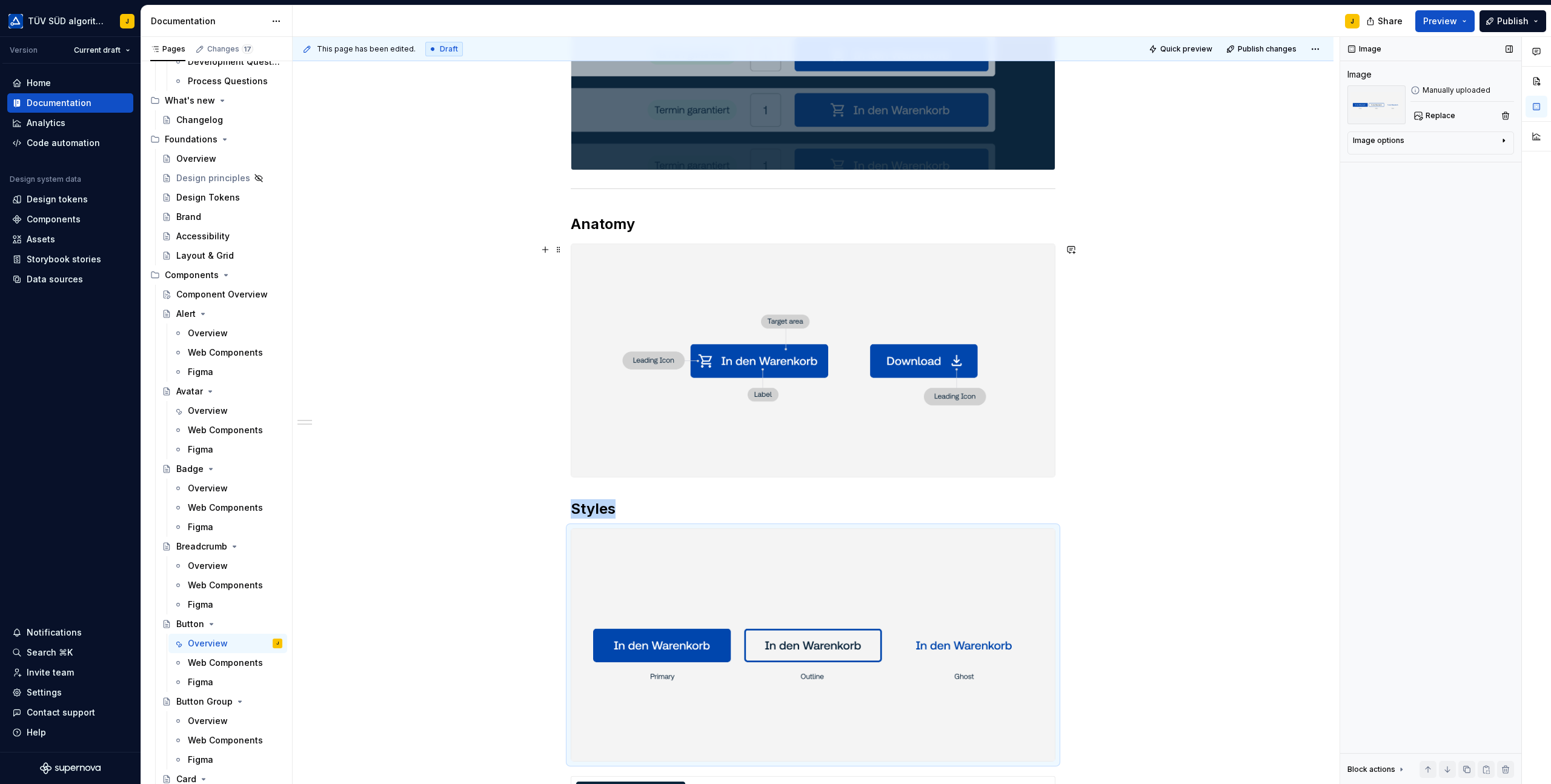
scroll to position [304, 0]
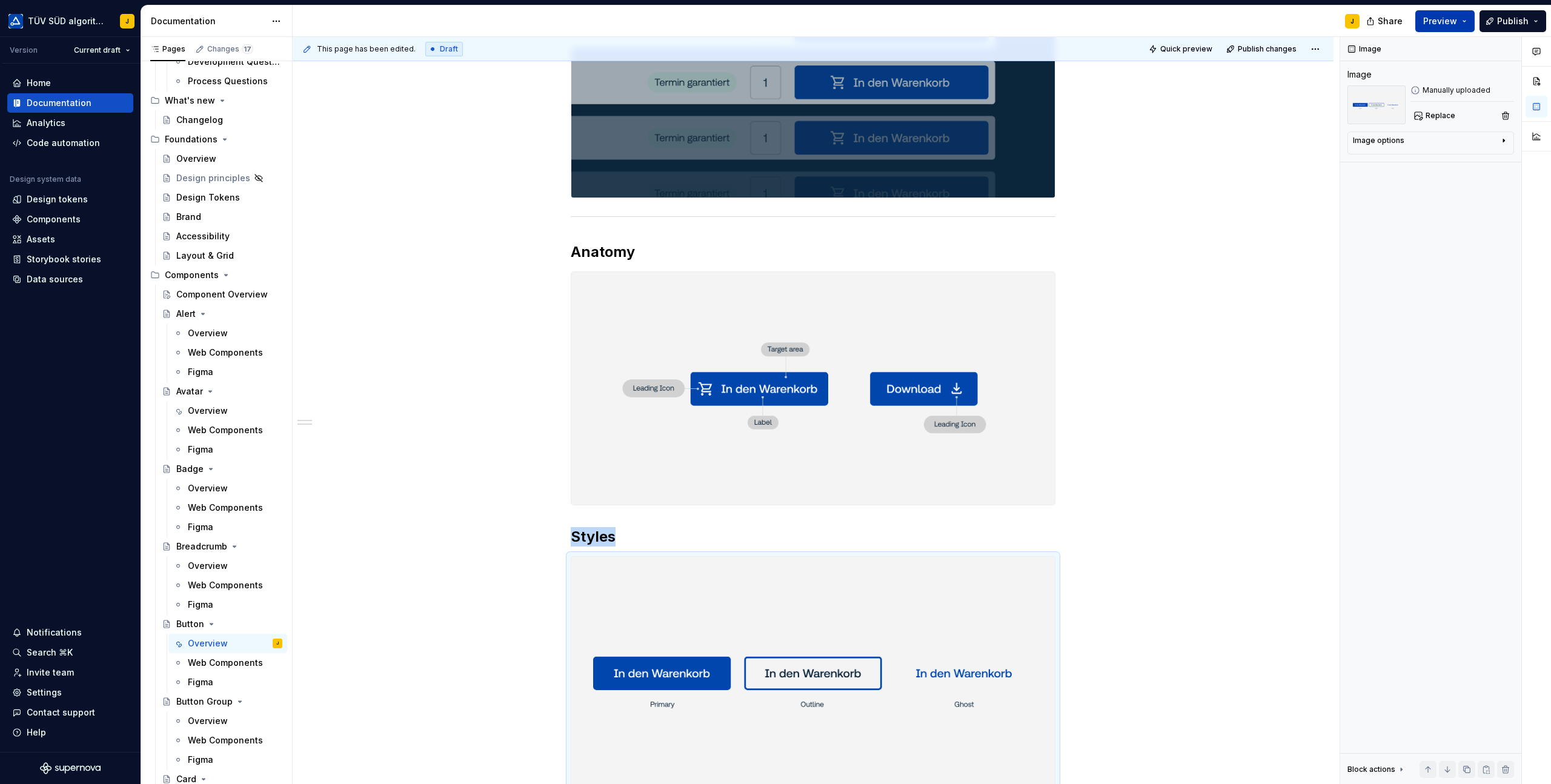
click at [1462, 18] on button "Preview" at bounding box center [1445, 21] width 59 height 21
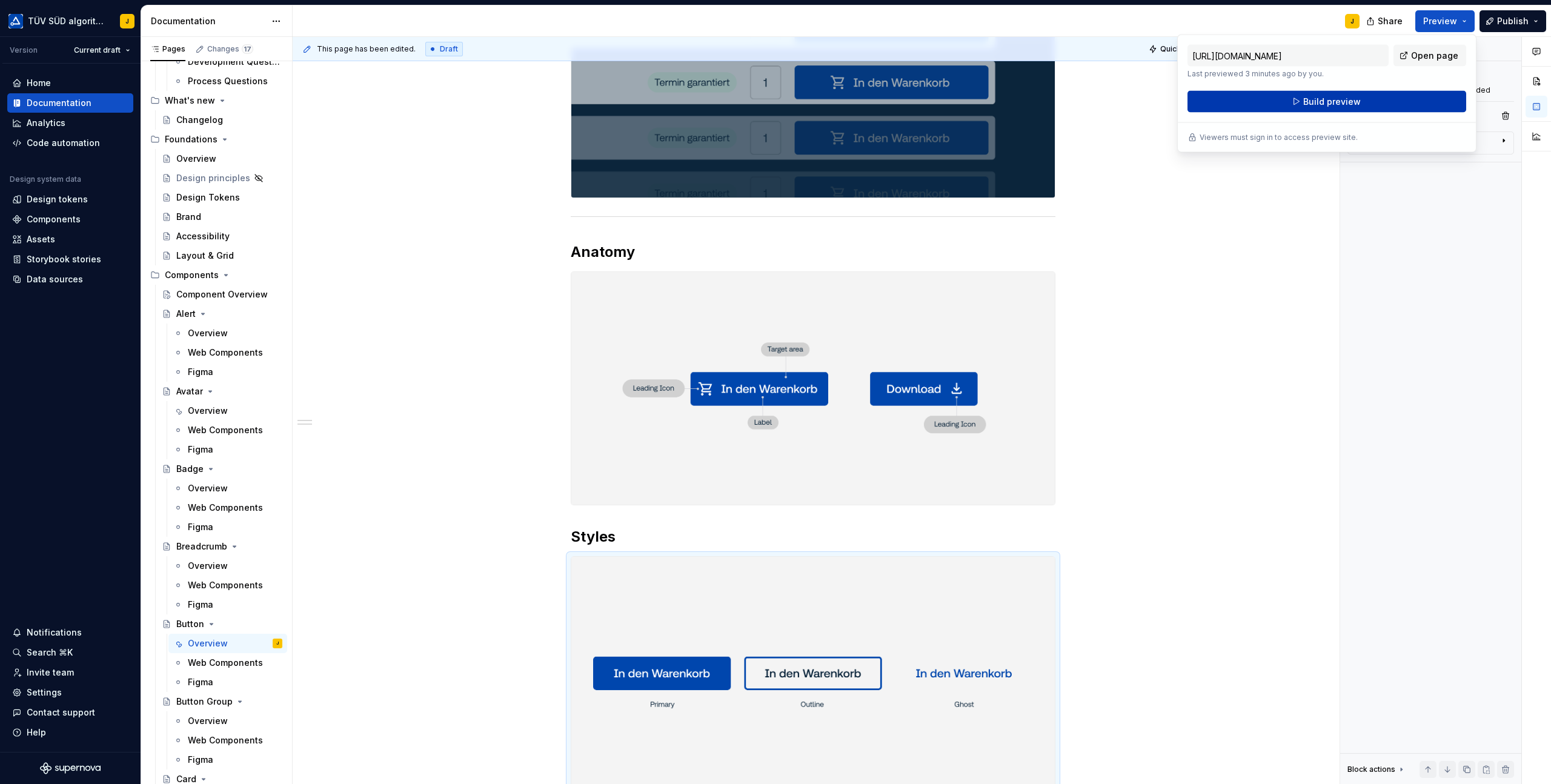
click at [1335, 103] on span "Build preview" at bounding box center [1332, 102] width 57 height 13
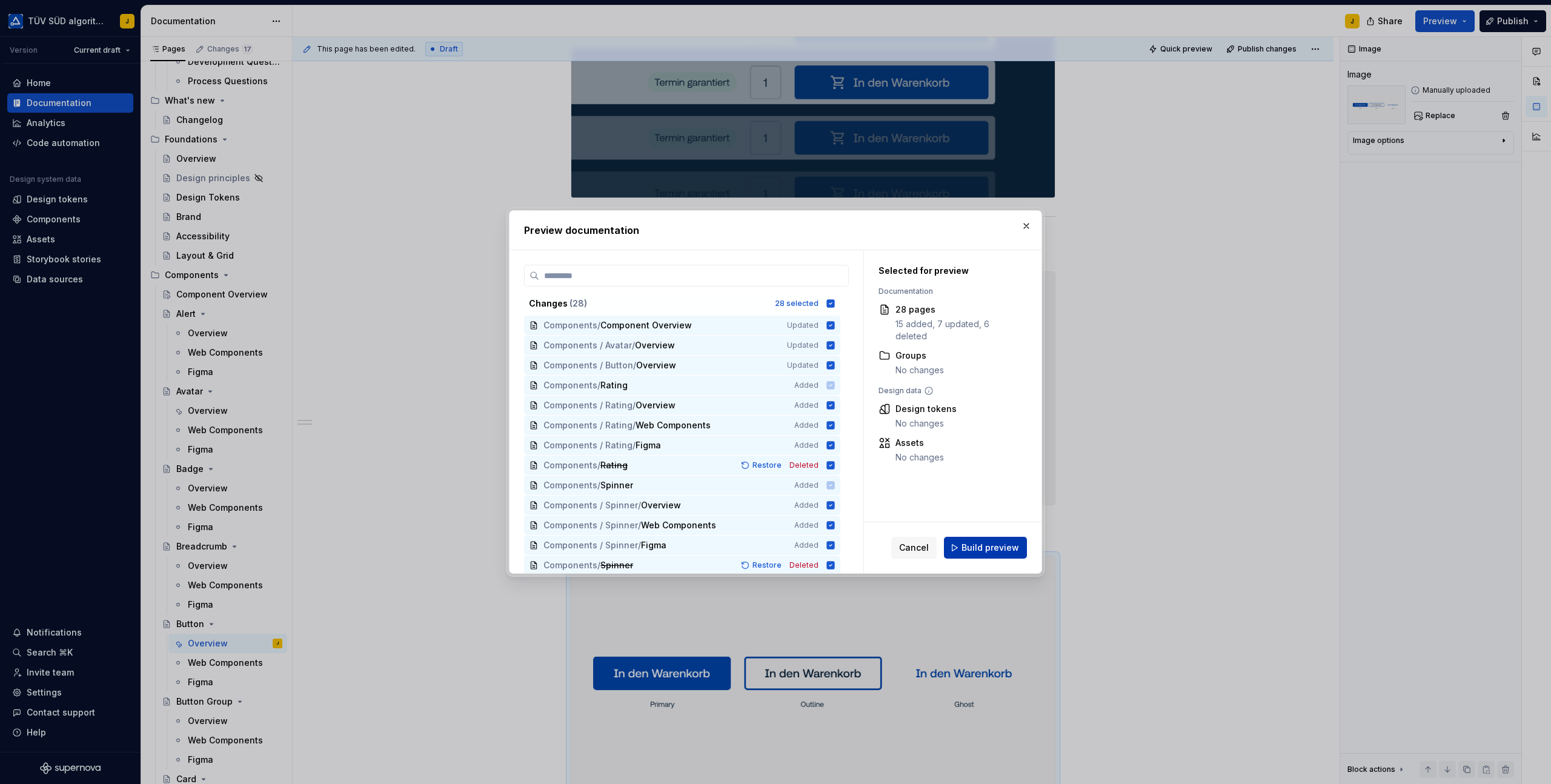
click at [991, 548] on span "Build preview" at bounding box center [990, 548] width 57 height 13
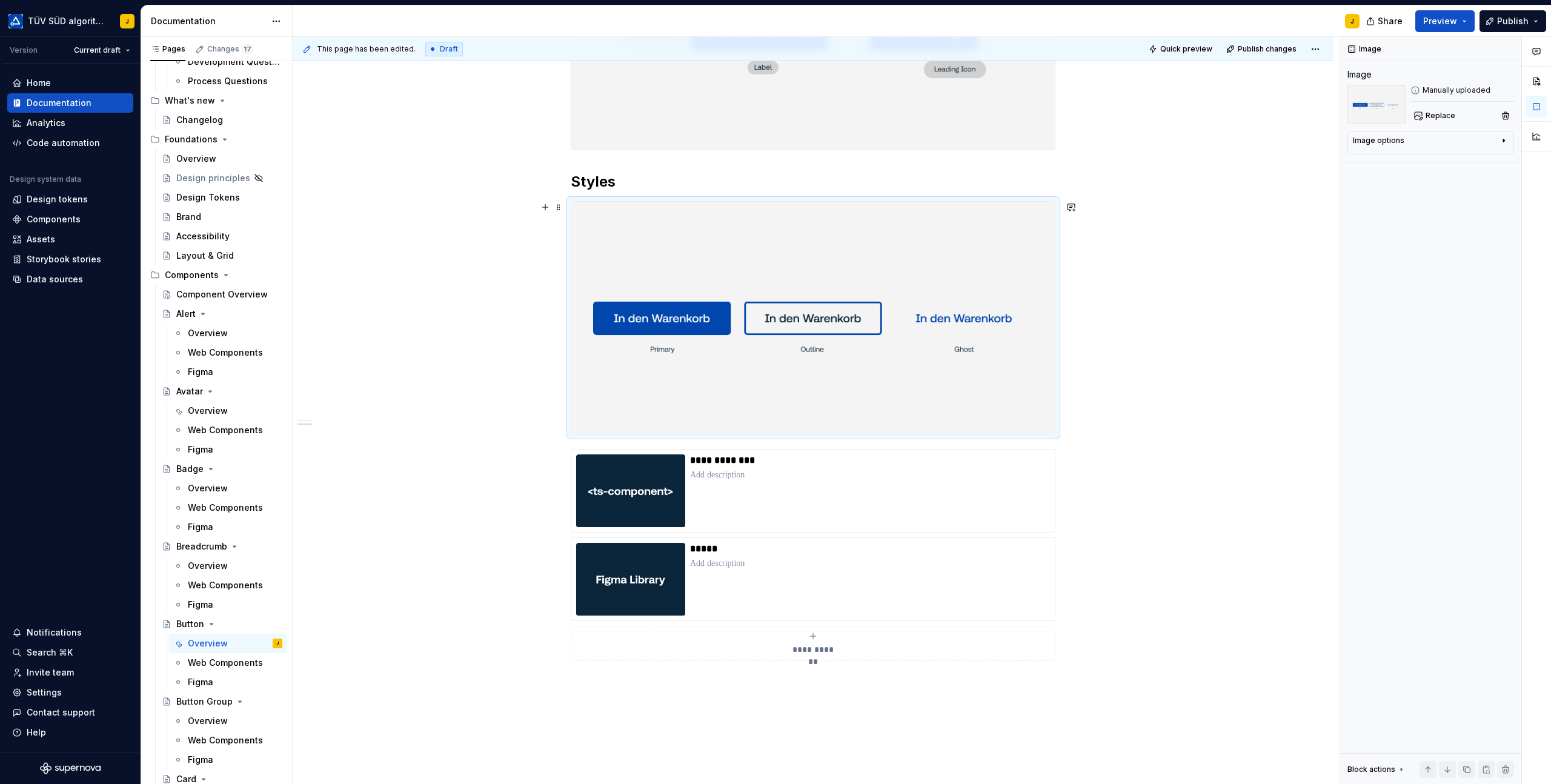
scroll to position [670, 0]
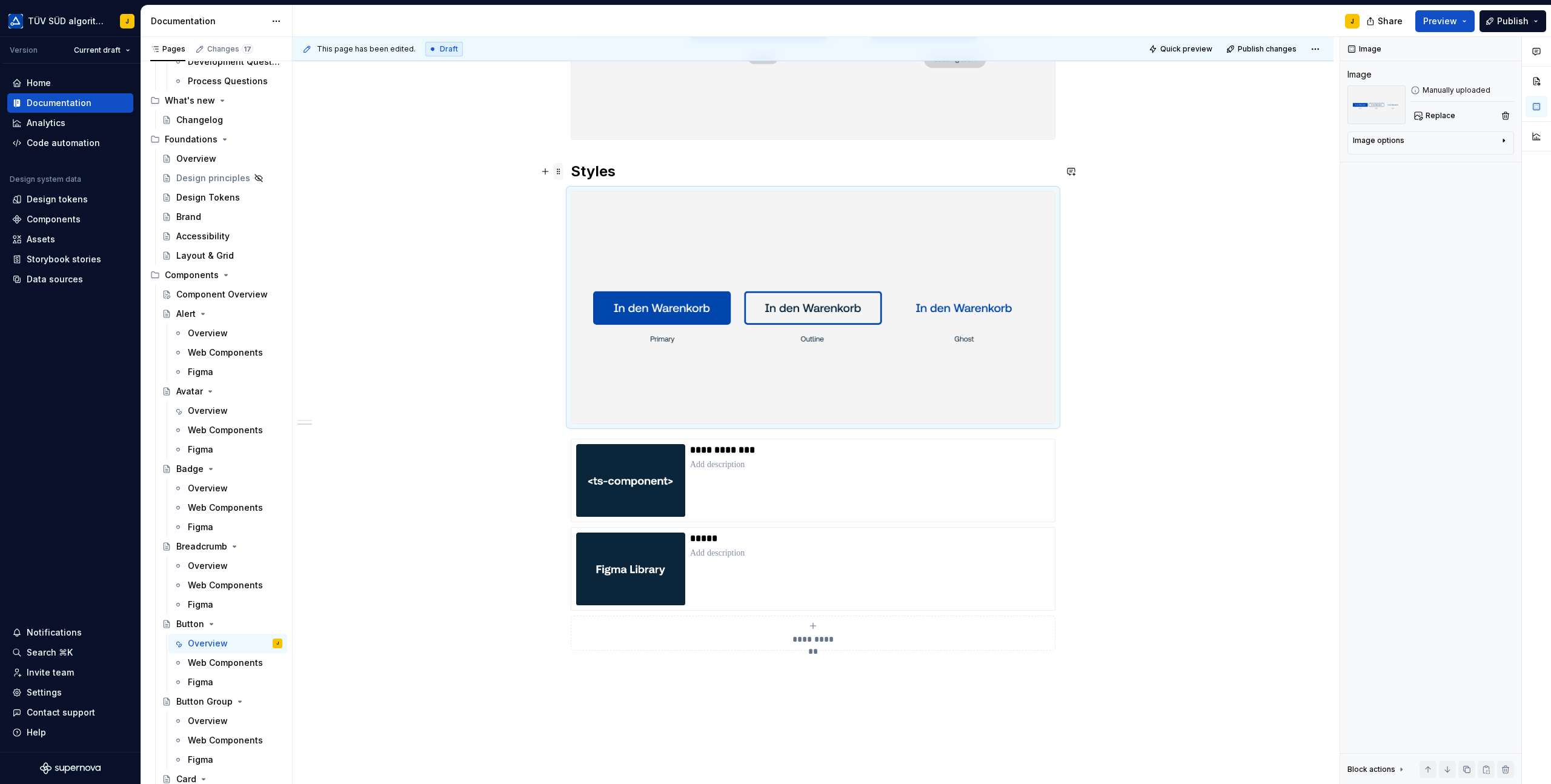
click at [563, 170] on span at bounding box center [558, 171] width 10 height 17
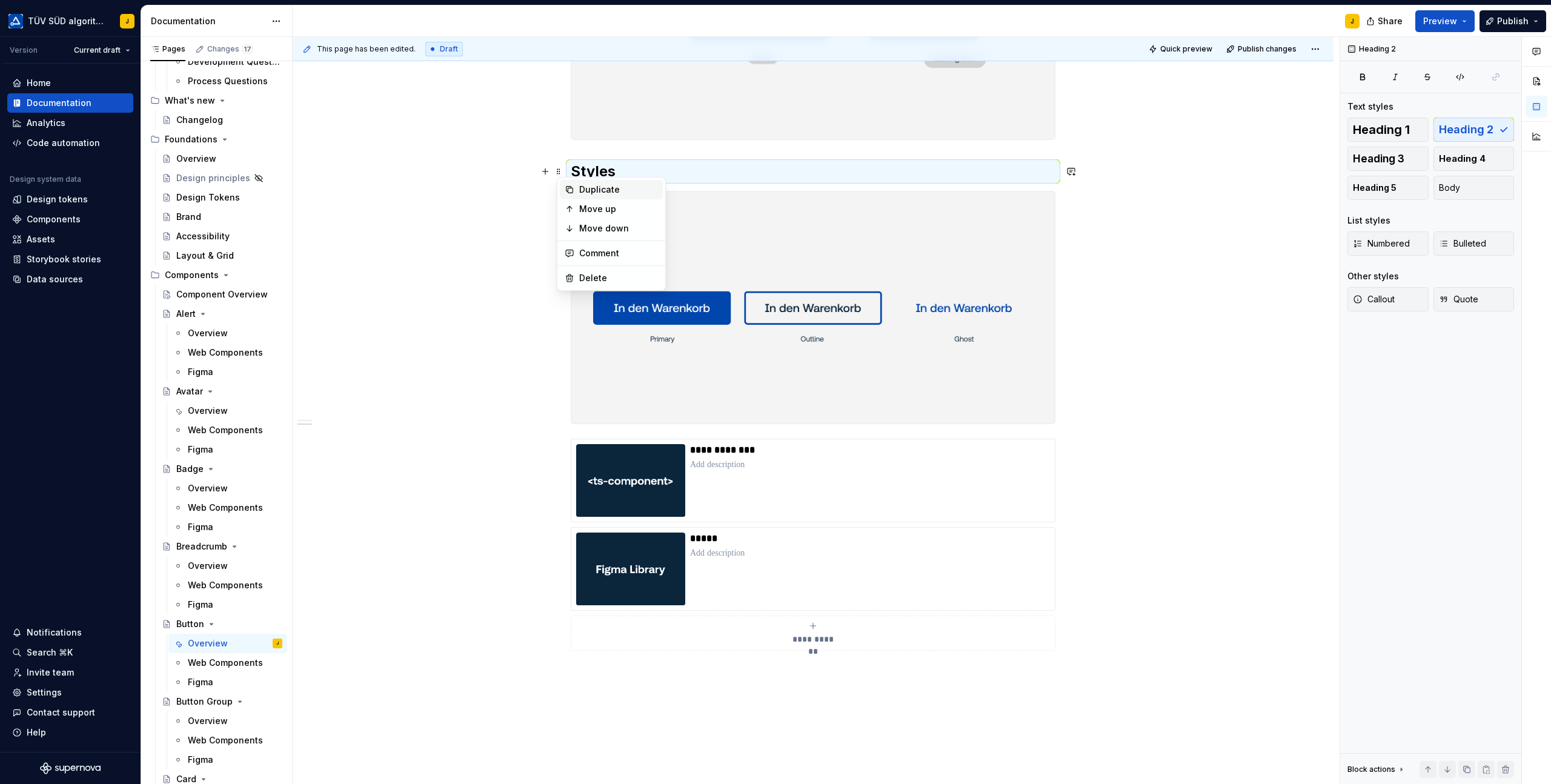
click at [602, 186] on div "Duplicate" at bounding box center [619, 190] width 79 height 13
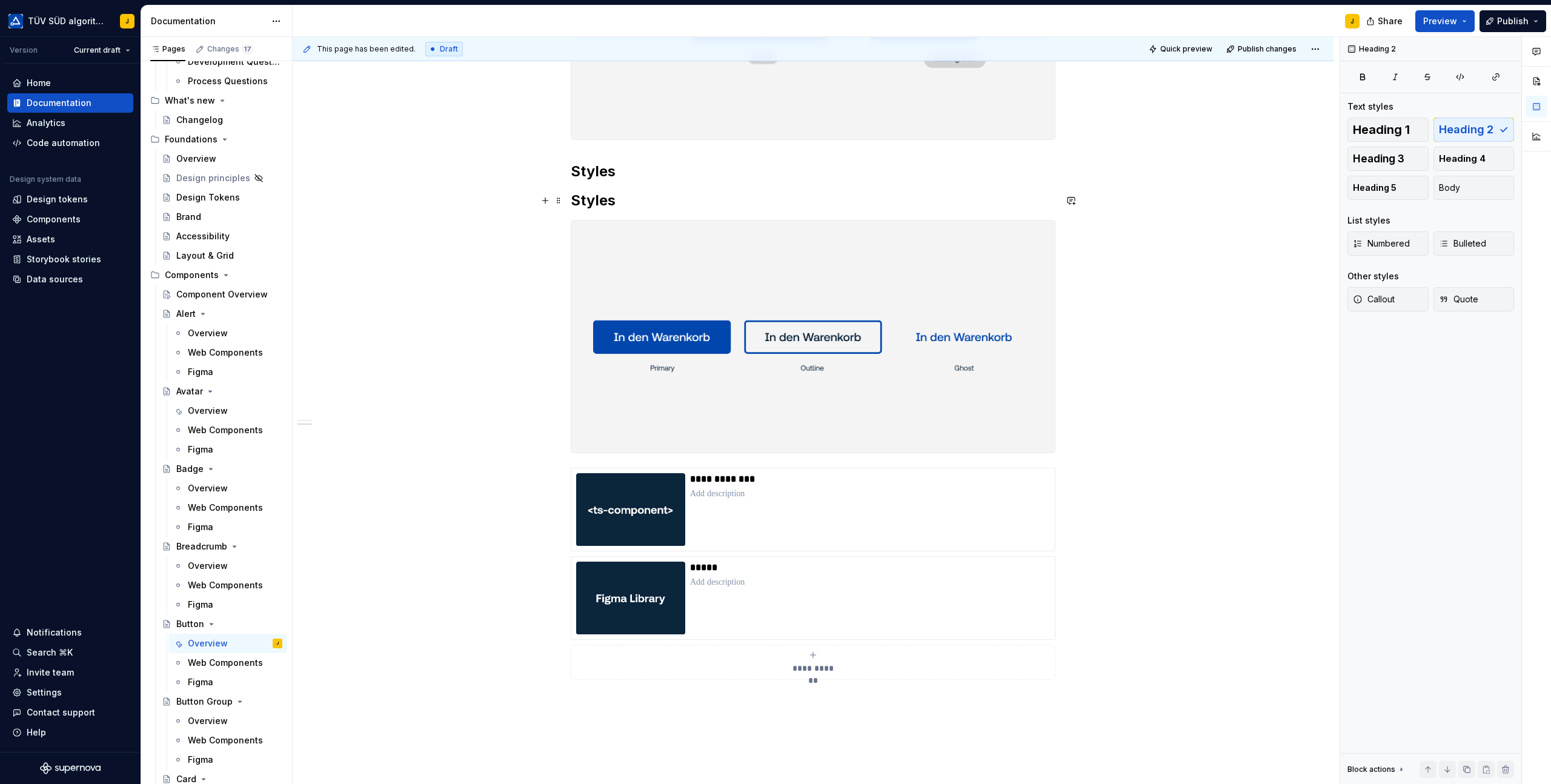
click at [599, 201] on h2 "Styles" at bounding box center [813, 200] width 485 height 20
click at [709, 192] on h2 "Sizes" at bounding box center [813, 200] width 485 height 20
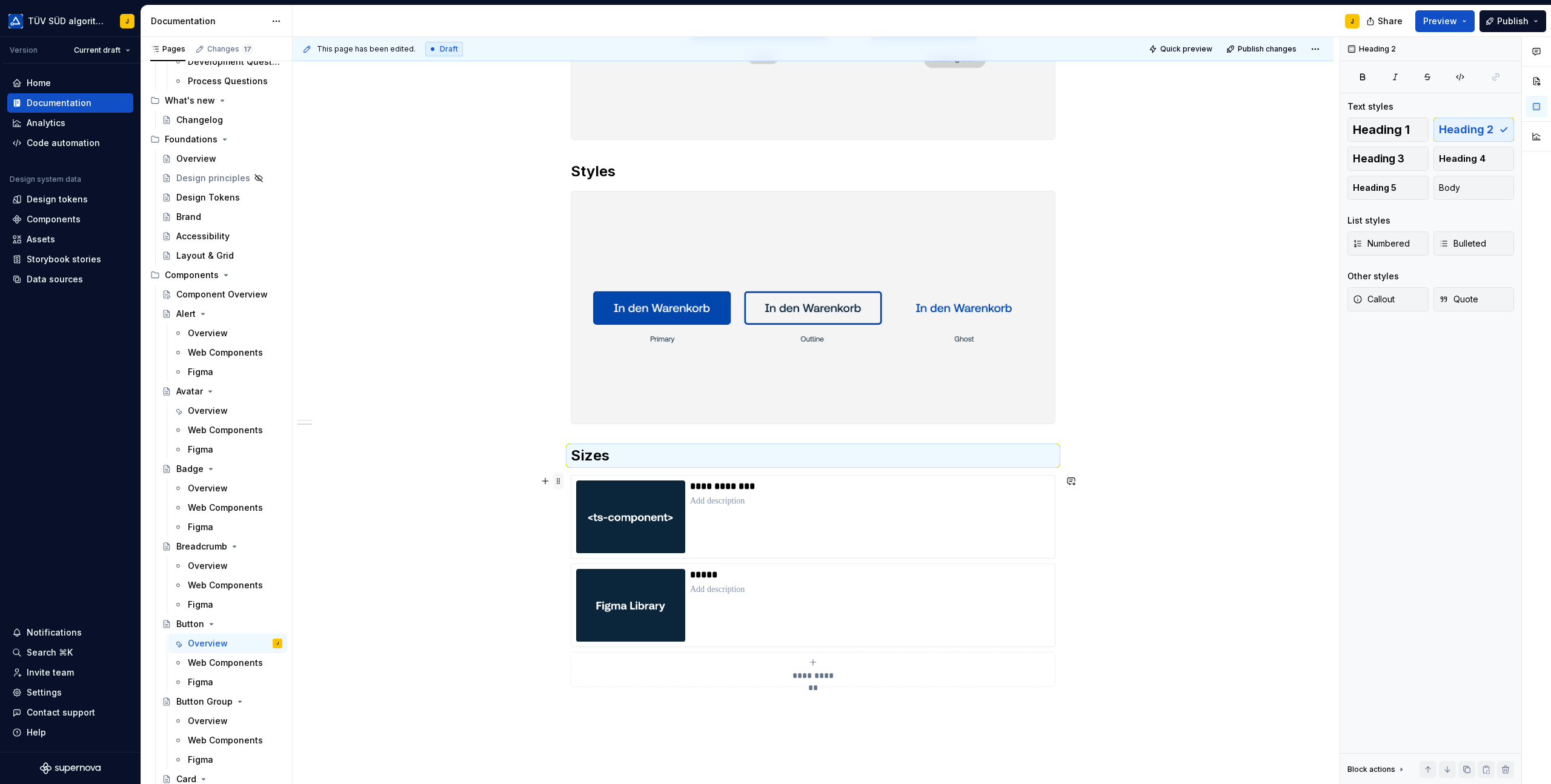
click at [564, 480] on span at bounding box center [558, 480] width 10 height 17
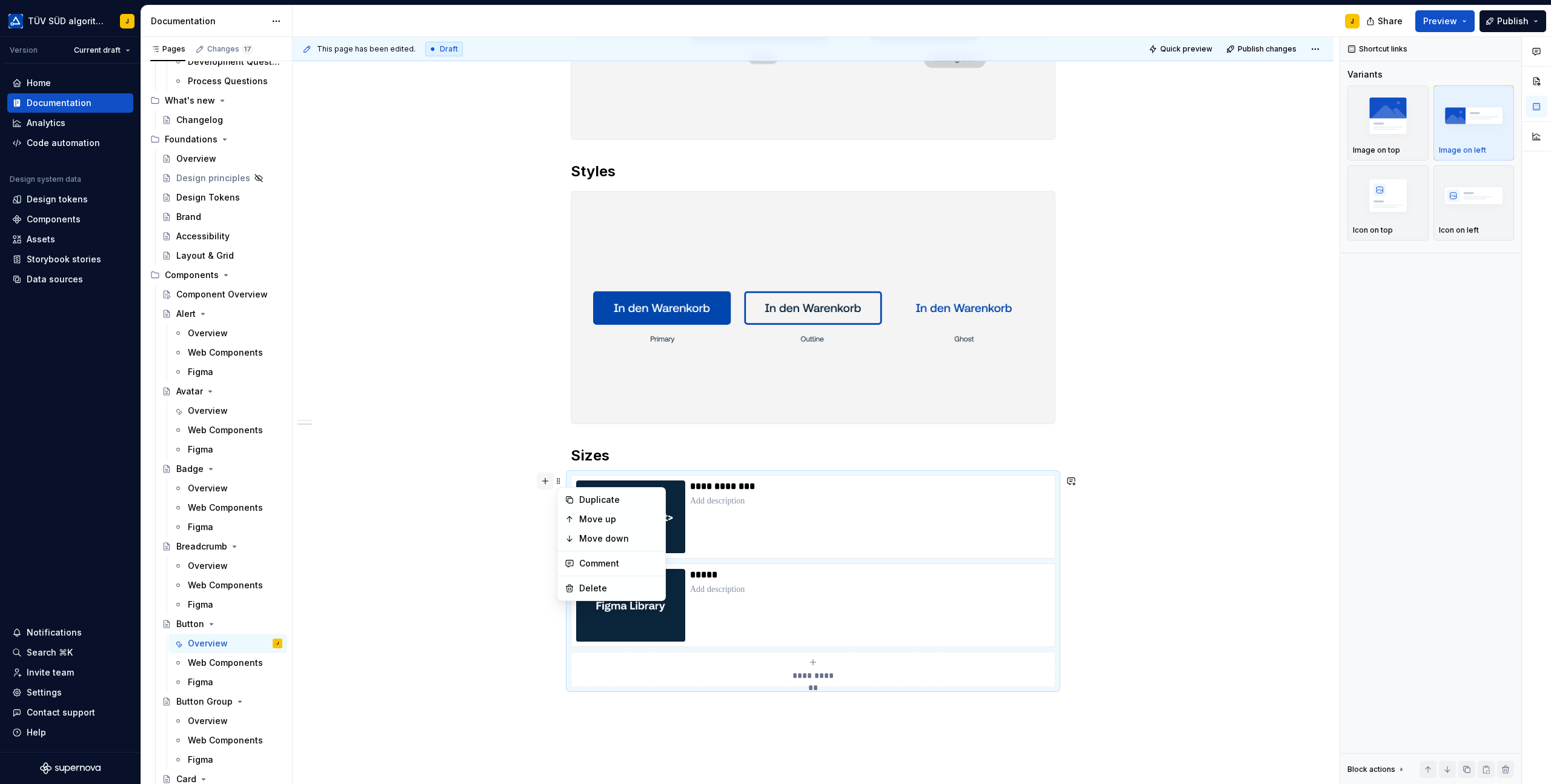
click at [545, 481] on button "button" at bounding box center [545, 480] width 17 height 17
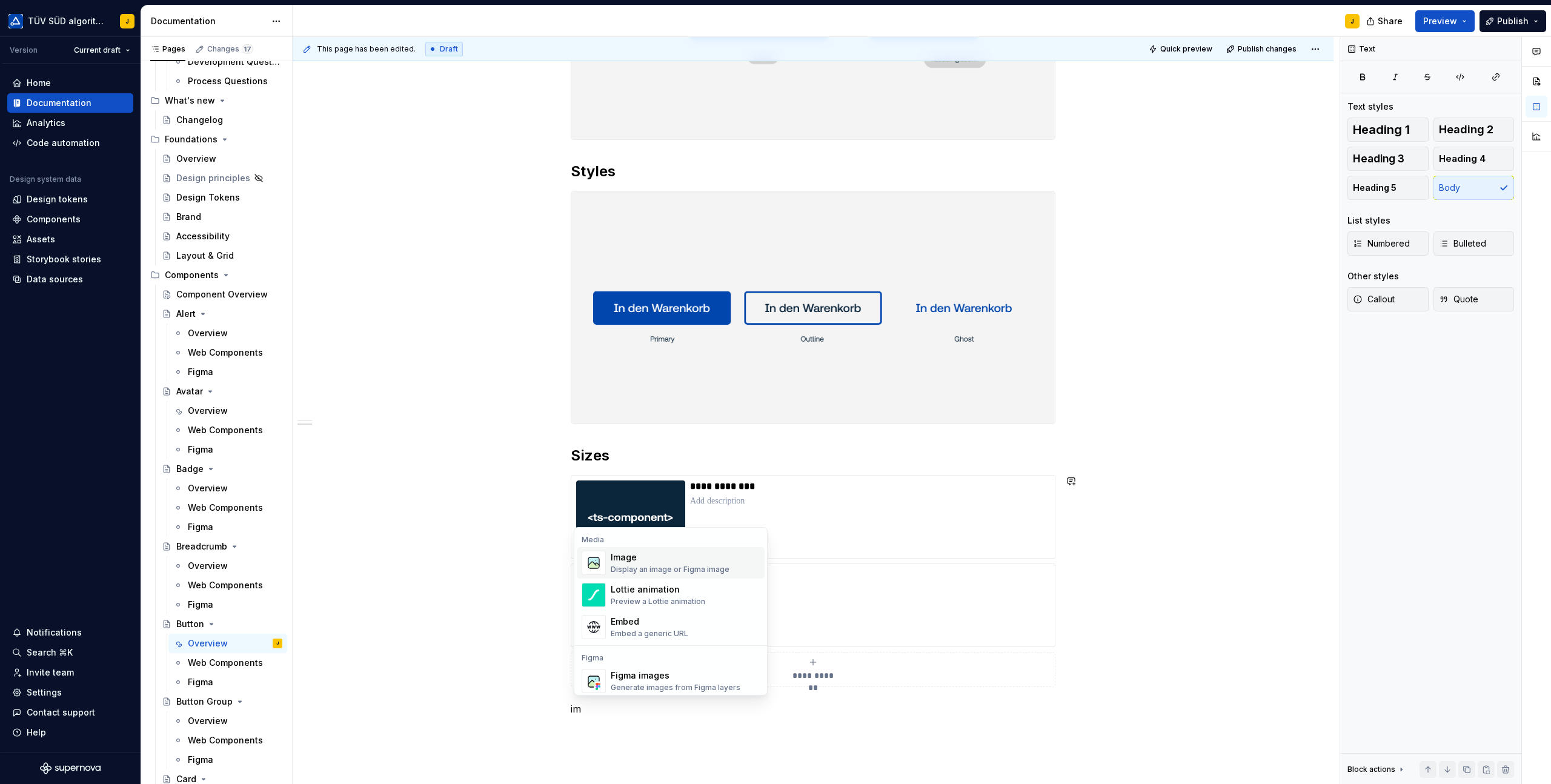
click at [640, 564] on div "Display an image or Figma image" at bounding box center [670, 569] width 119 height 10
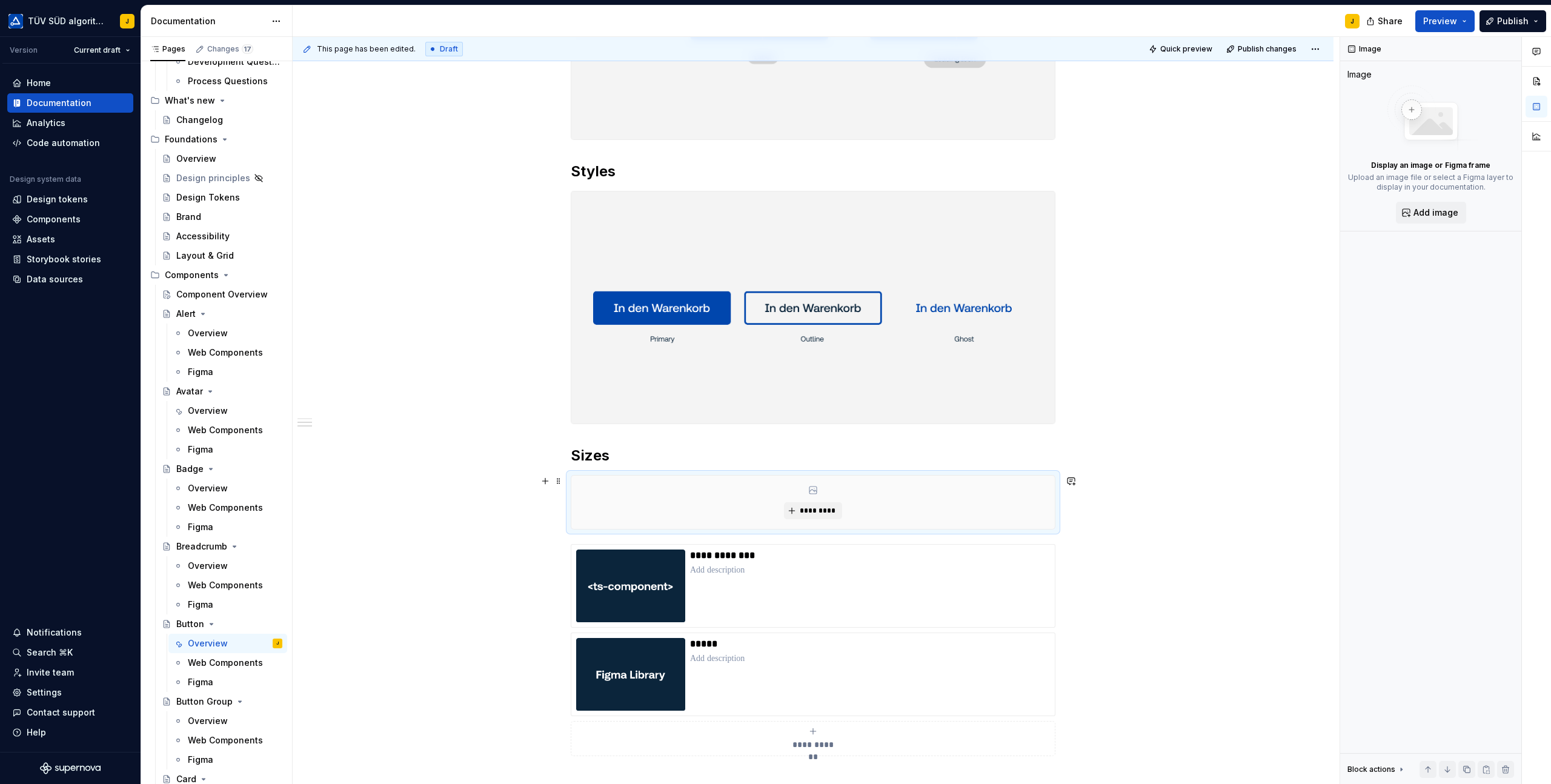
click at [818, 501] on div "*********" at bounding box center [813, 502] width 484 height 54
click at [817, 513] on span "*********" at bounding box center [818, 510] width 37 height 10
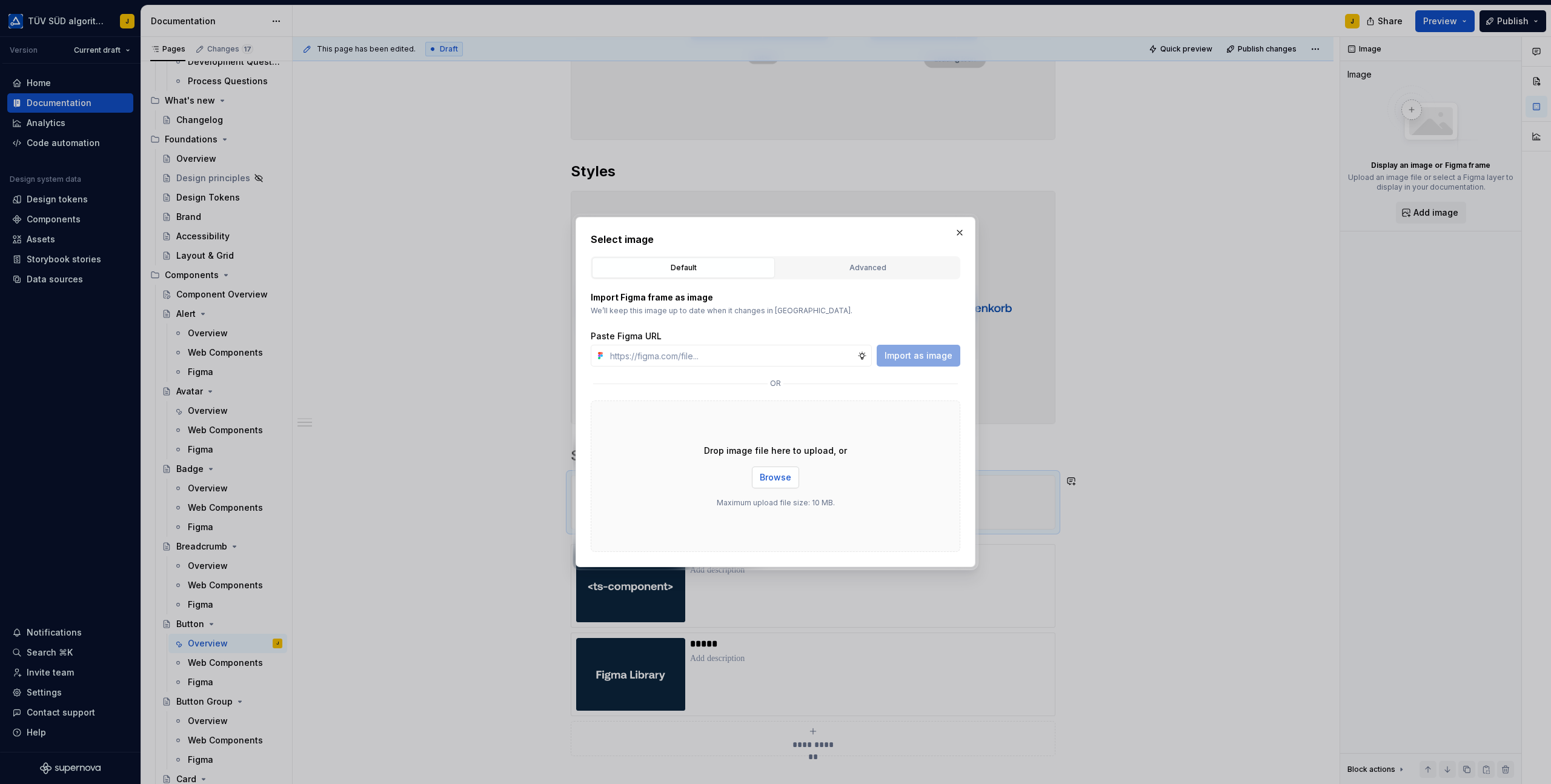
click at [781, 485] on button "Browse" at bounding box center [776, 477] width 47 height 21
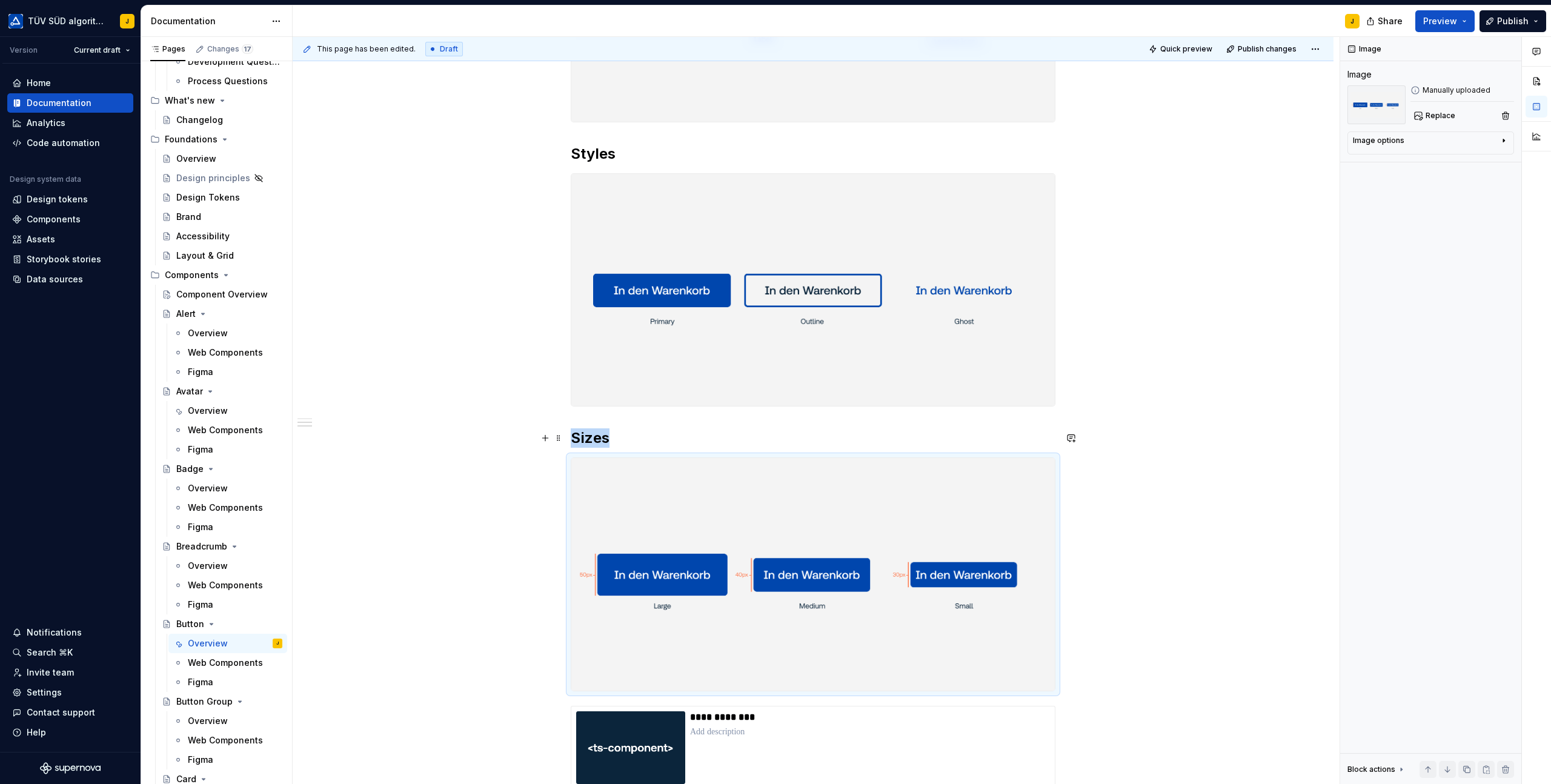
scroll to position [688, 0]
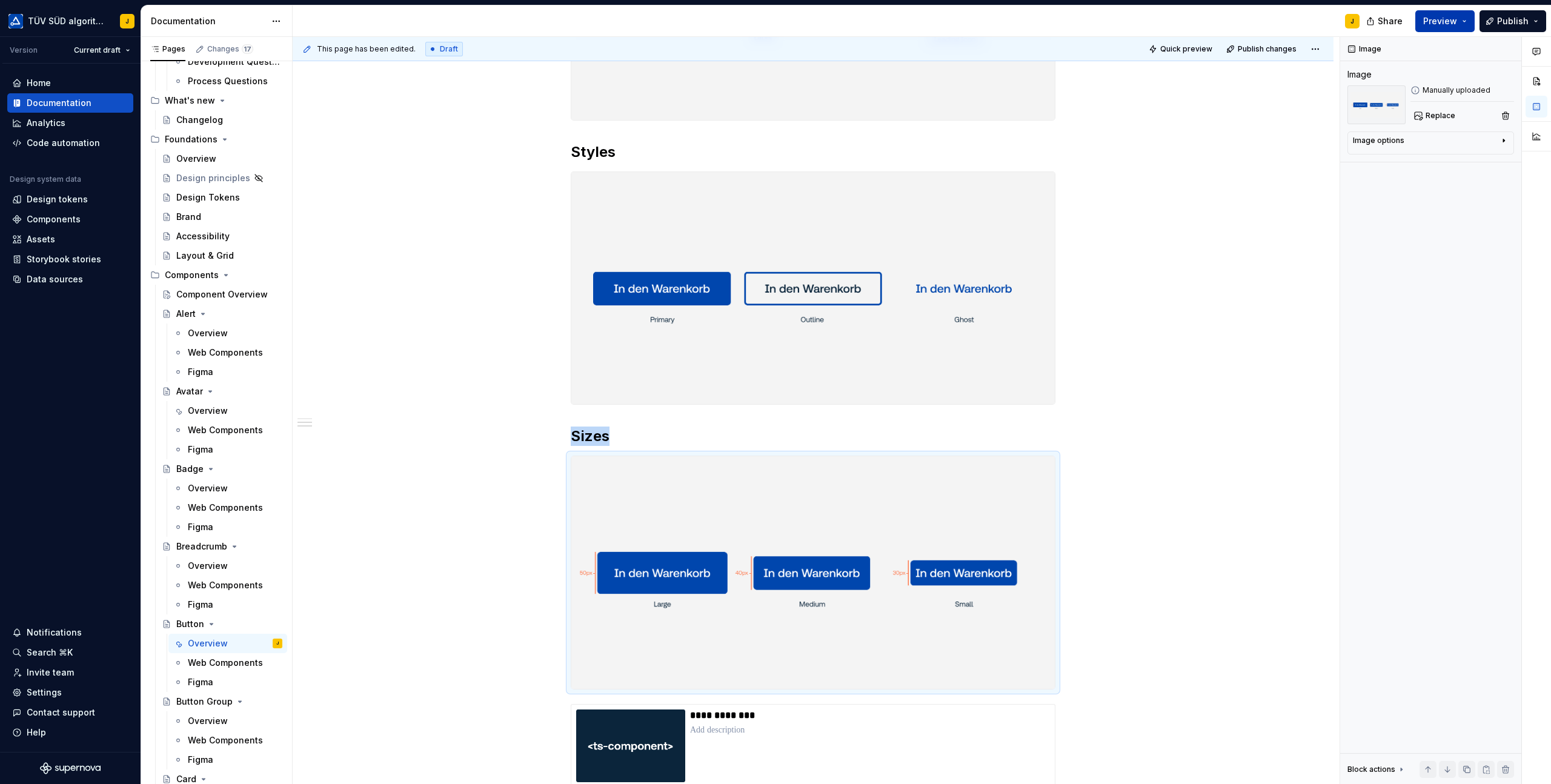
click at [1452, 16] on span "Preview" at bounding box center [1441, 21] width 34 height 13
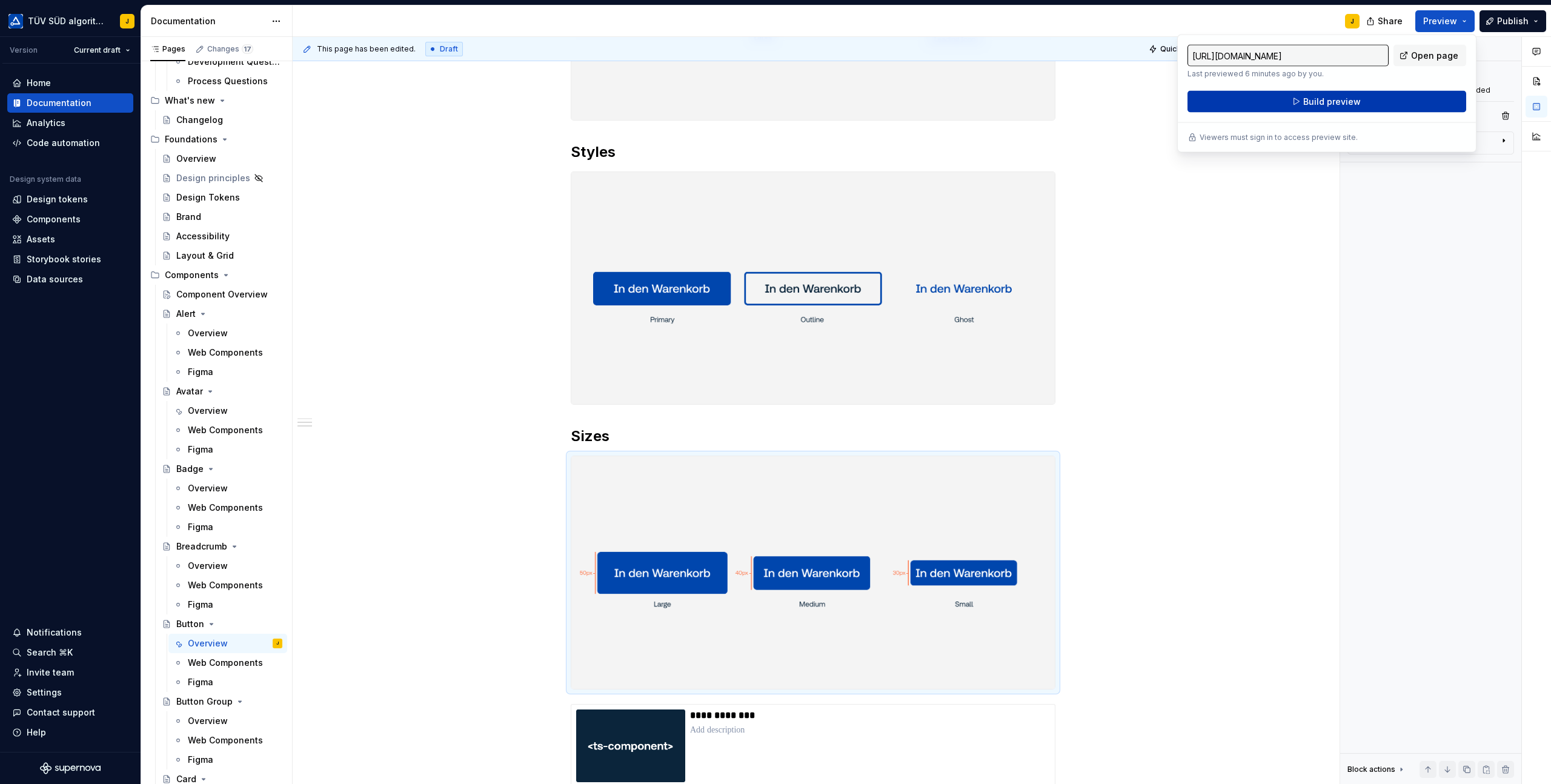
click at [1329, 97] on span "Build preview" at bounding box center [1332, 102] width 57 height 13
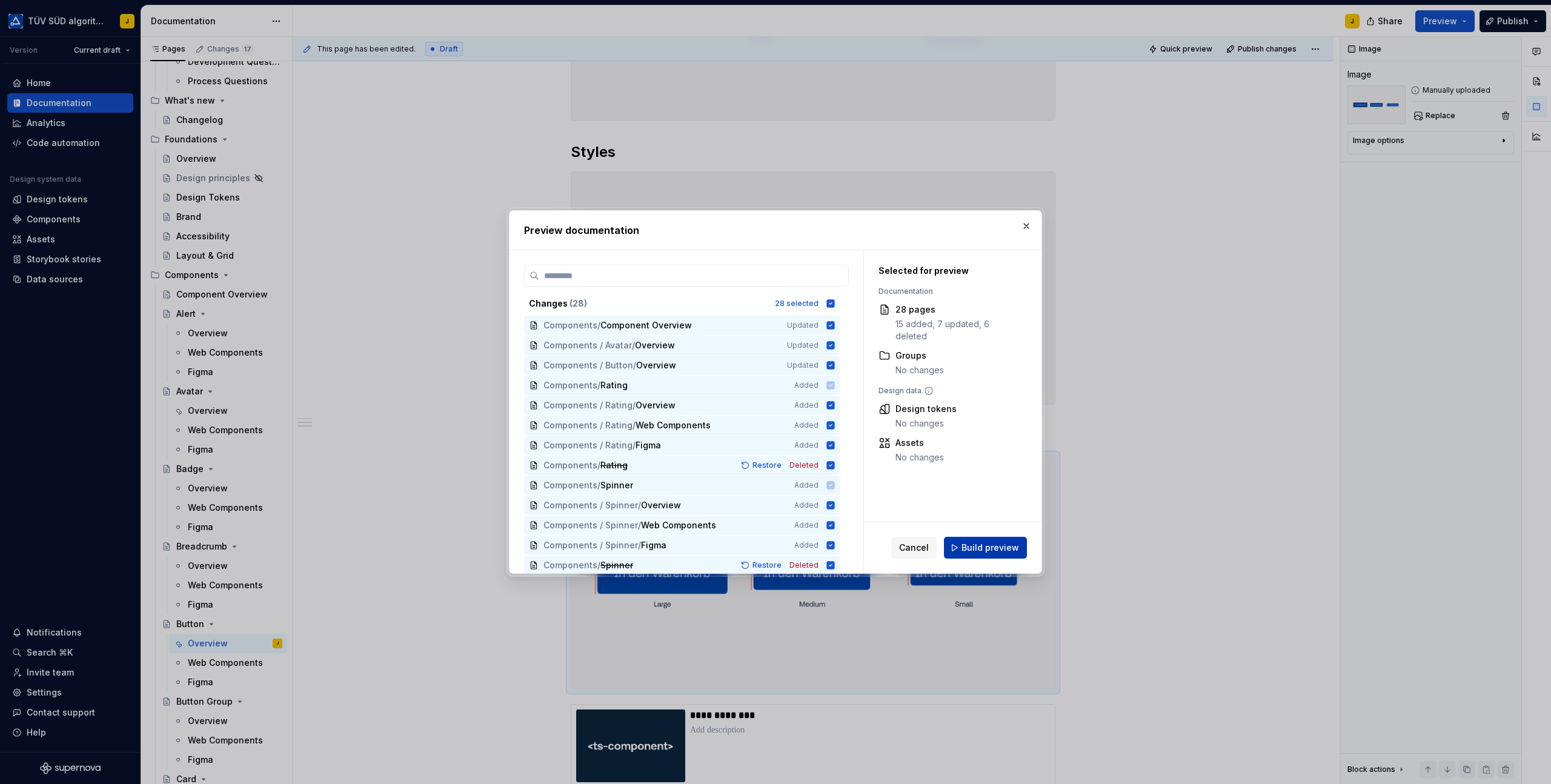
click at [980, 547] on span "Build preview" at bounding box center [990, 548] width 57 height 13
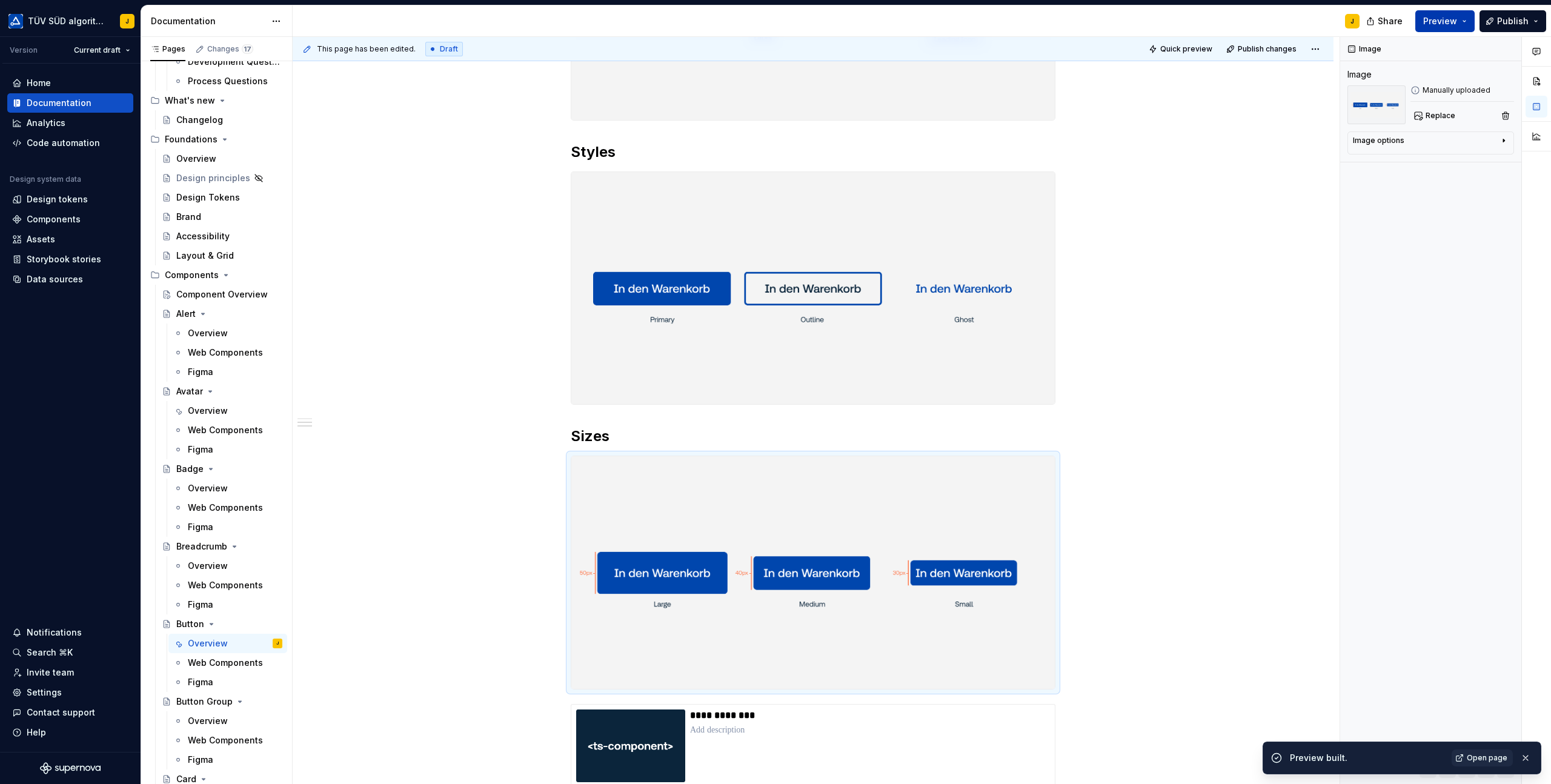
click at [1471, 20] on button "Preview" at bounding box center [1445, 21] width 59 height 21
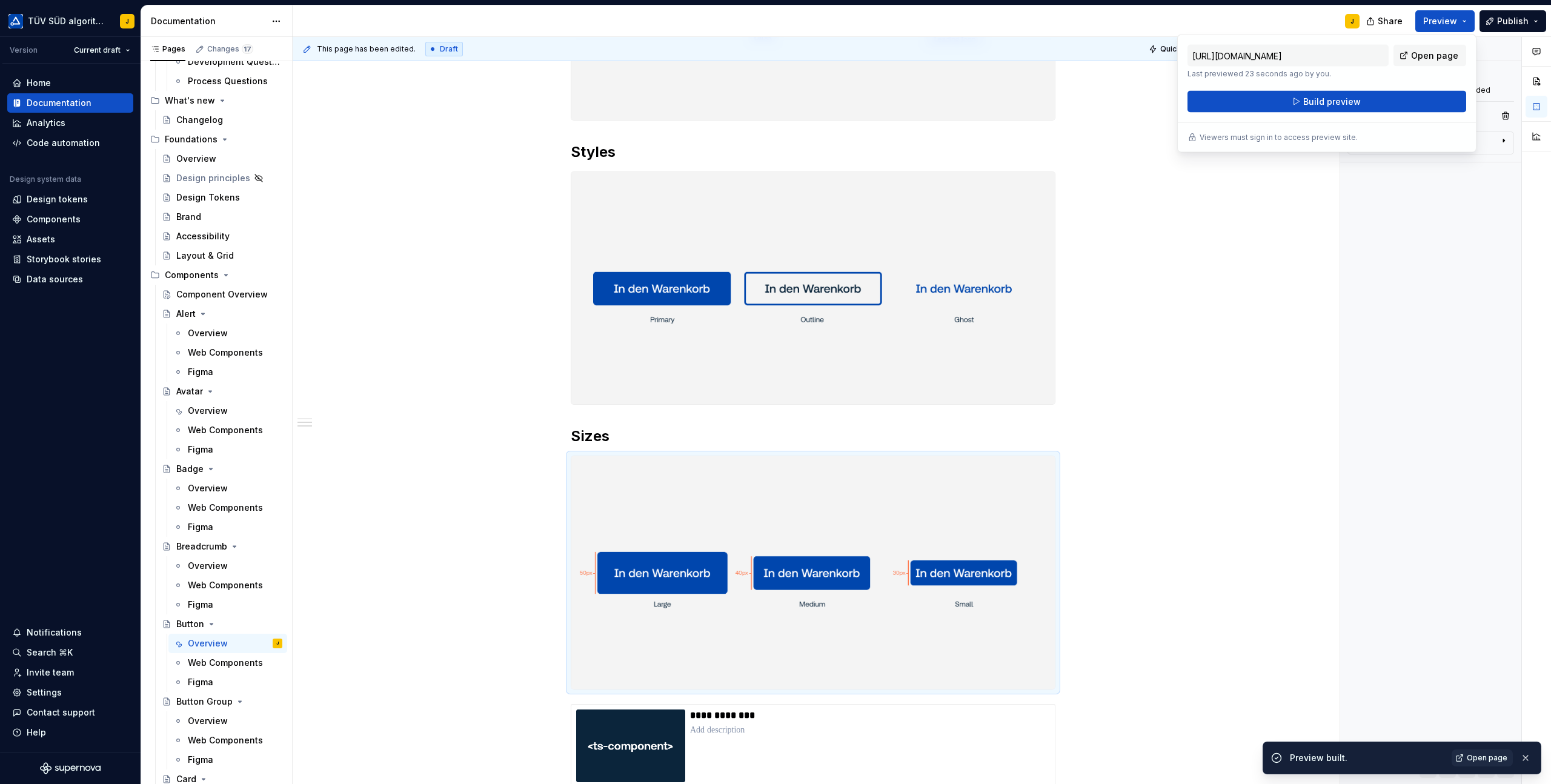
click at [1448, 43] on div "[URL][DOMAIN_NAME] Last previewed 23 seconds ago by you. Open page Build previe…" at bounding box center [1326, 94] width 300 height 118
click at [1445, 52] on span "Open page" at bounding box center [1435, 56] width 47 height 13
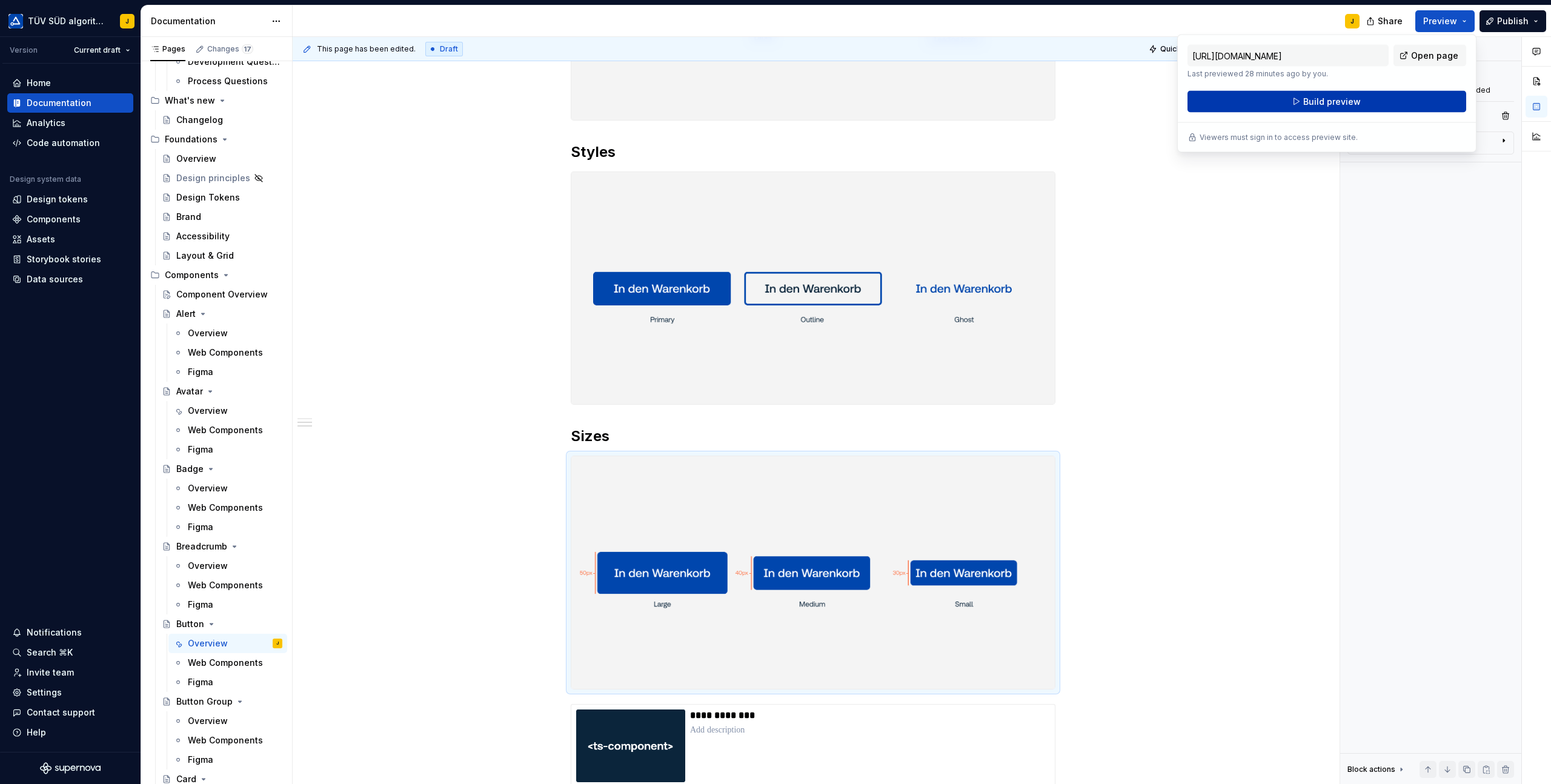
click at [1334, 104] on span "Build preview" at bounding box center [1332, 102] width 57 height 13
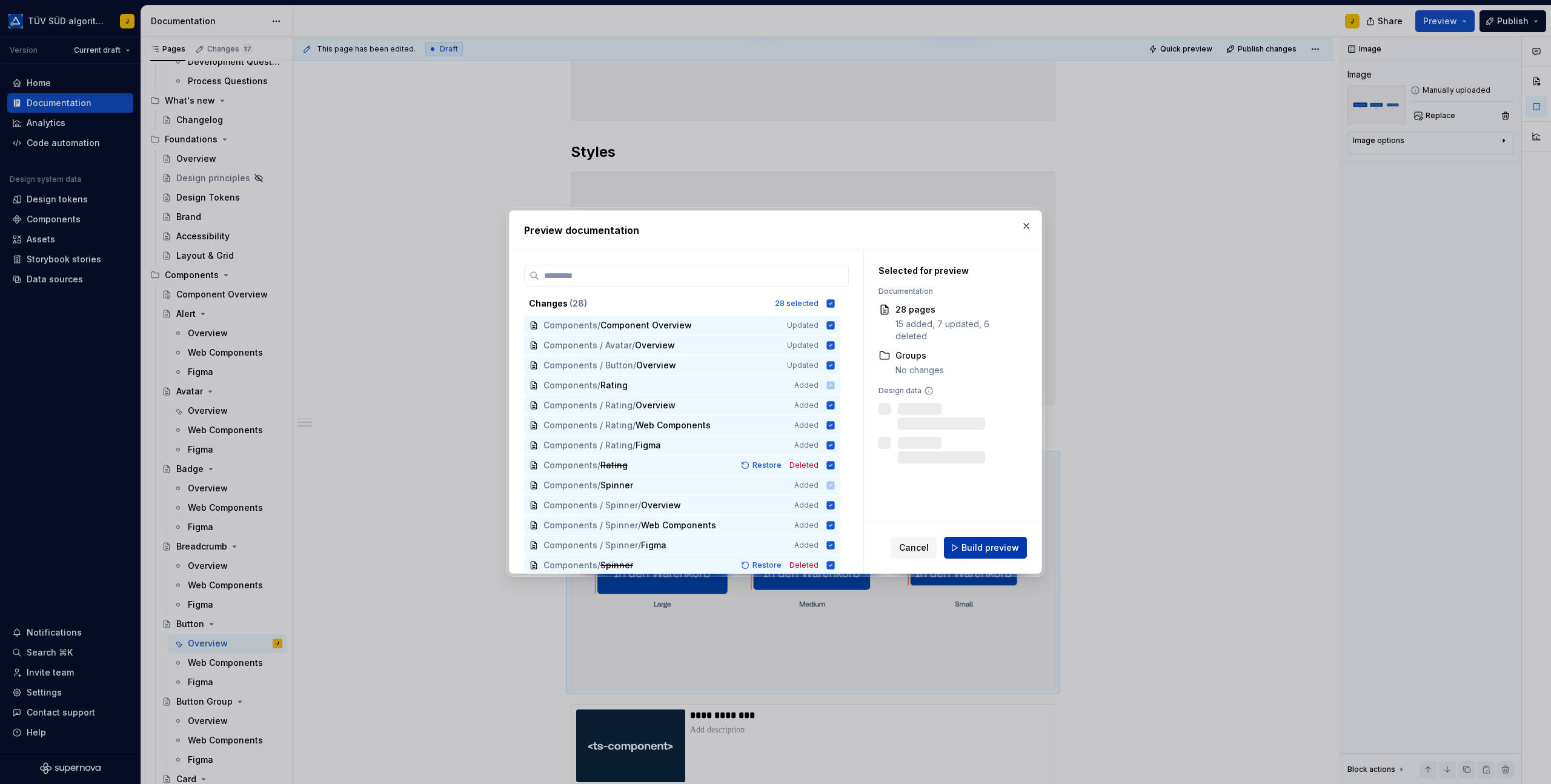
click at [979, 549] on span "Build preview" at bounding box center [990, 548] width 57 height 13
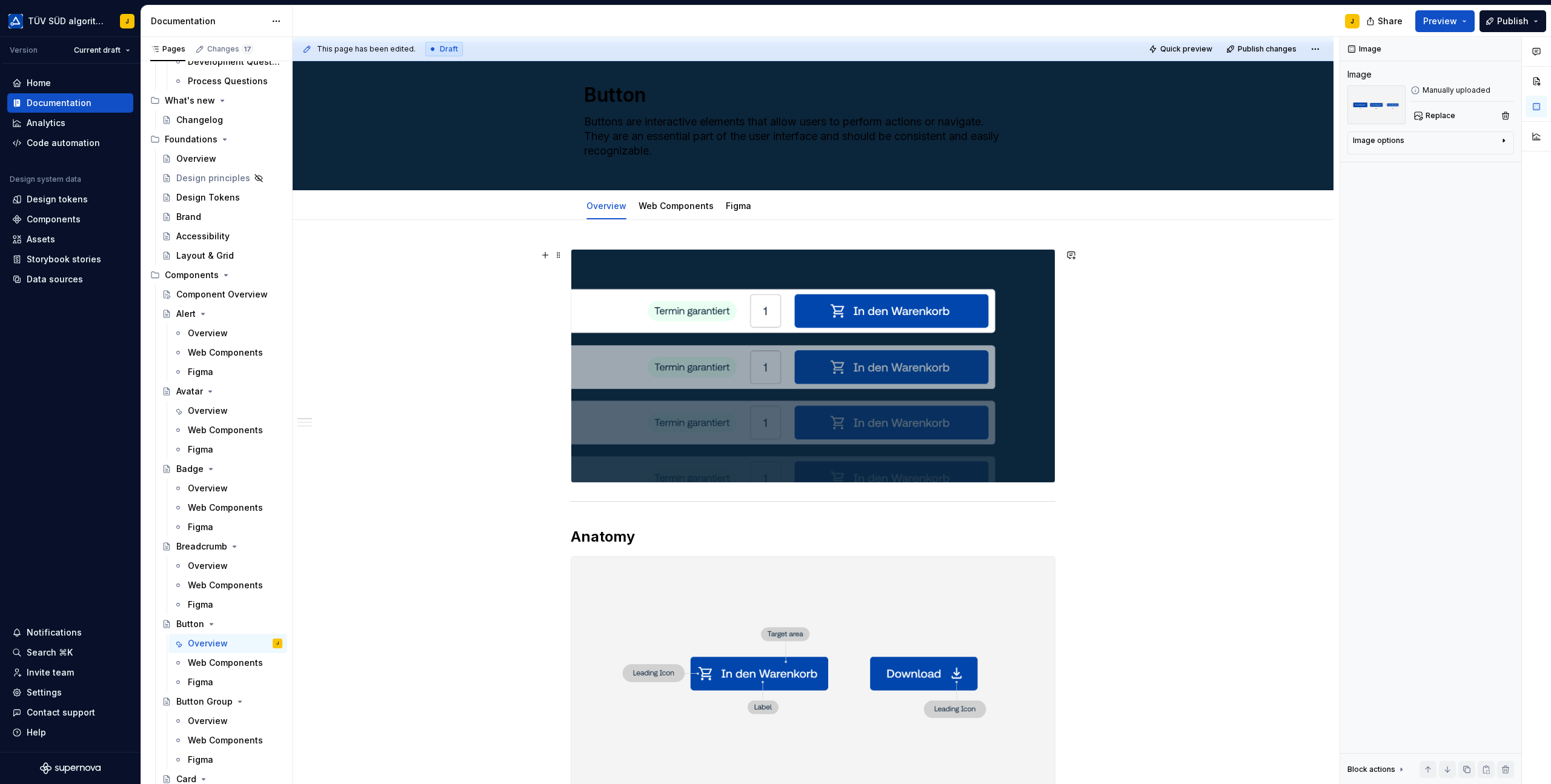
scroll to position [0, 0]
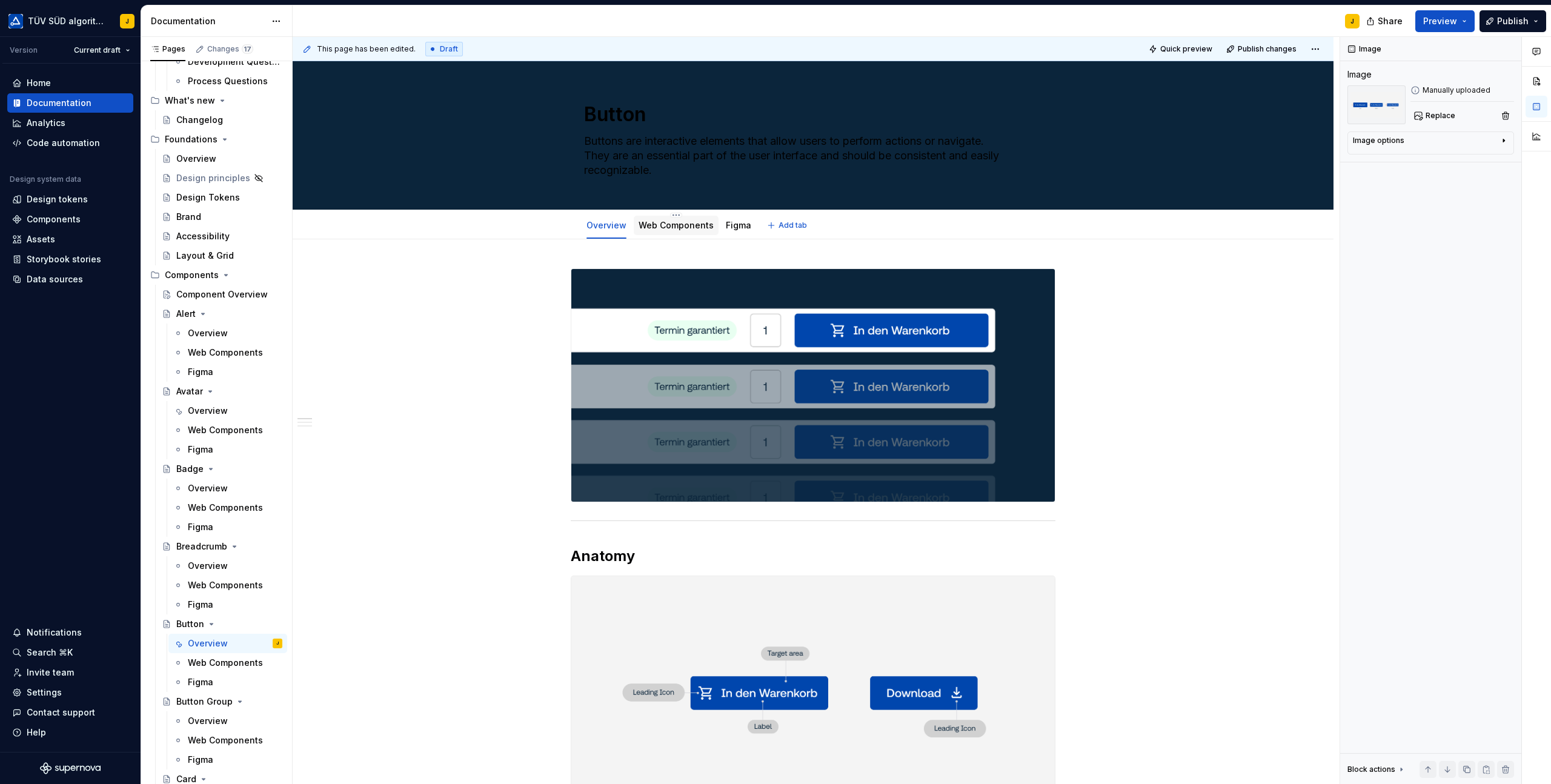
click at [687, 226] on link "Web Components" at bounding box center [676, 225] width 75 height 11
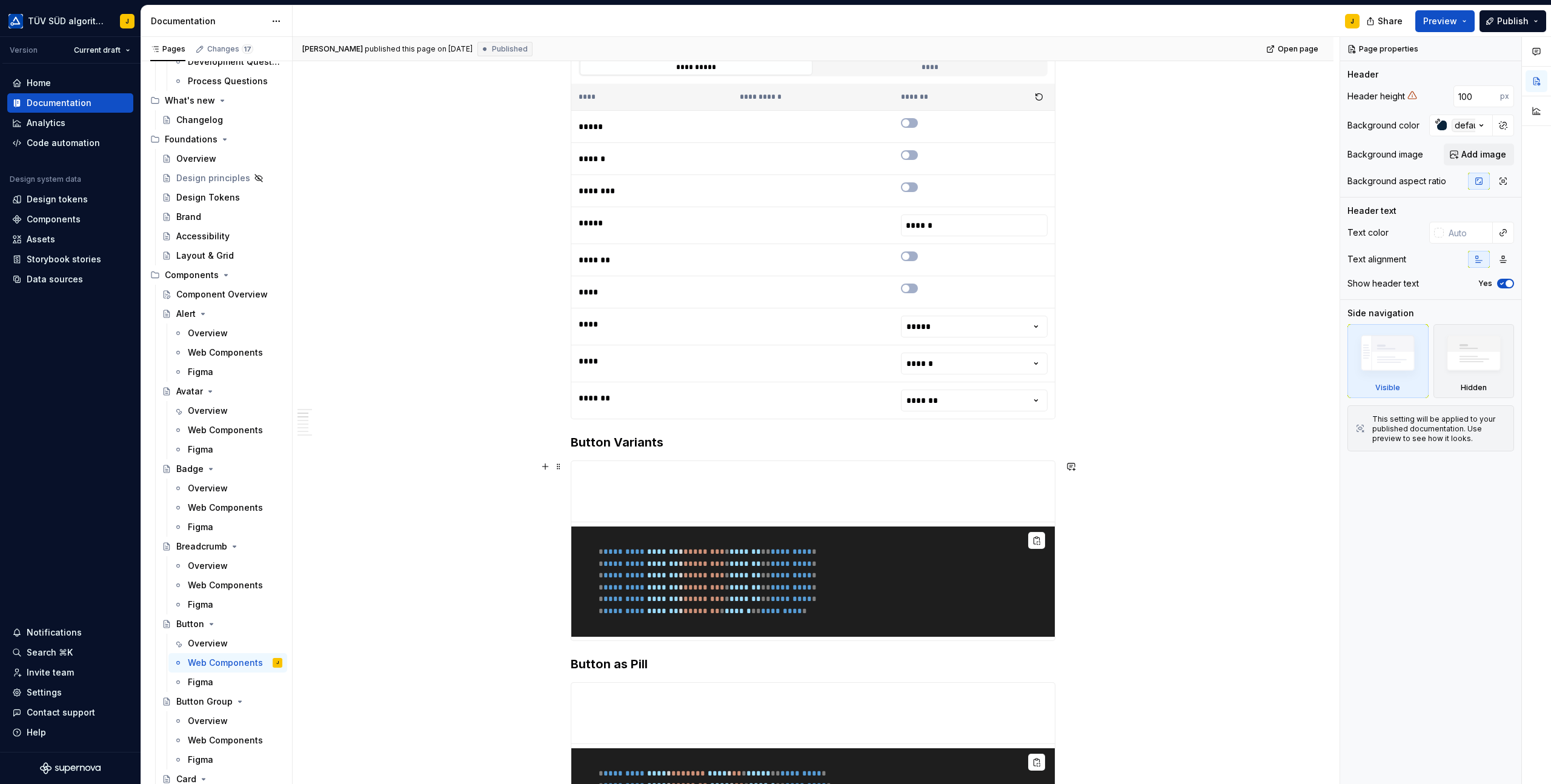
scroll to position [328, 0]
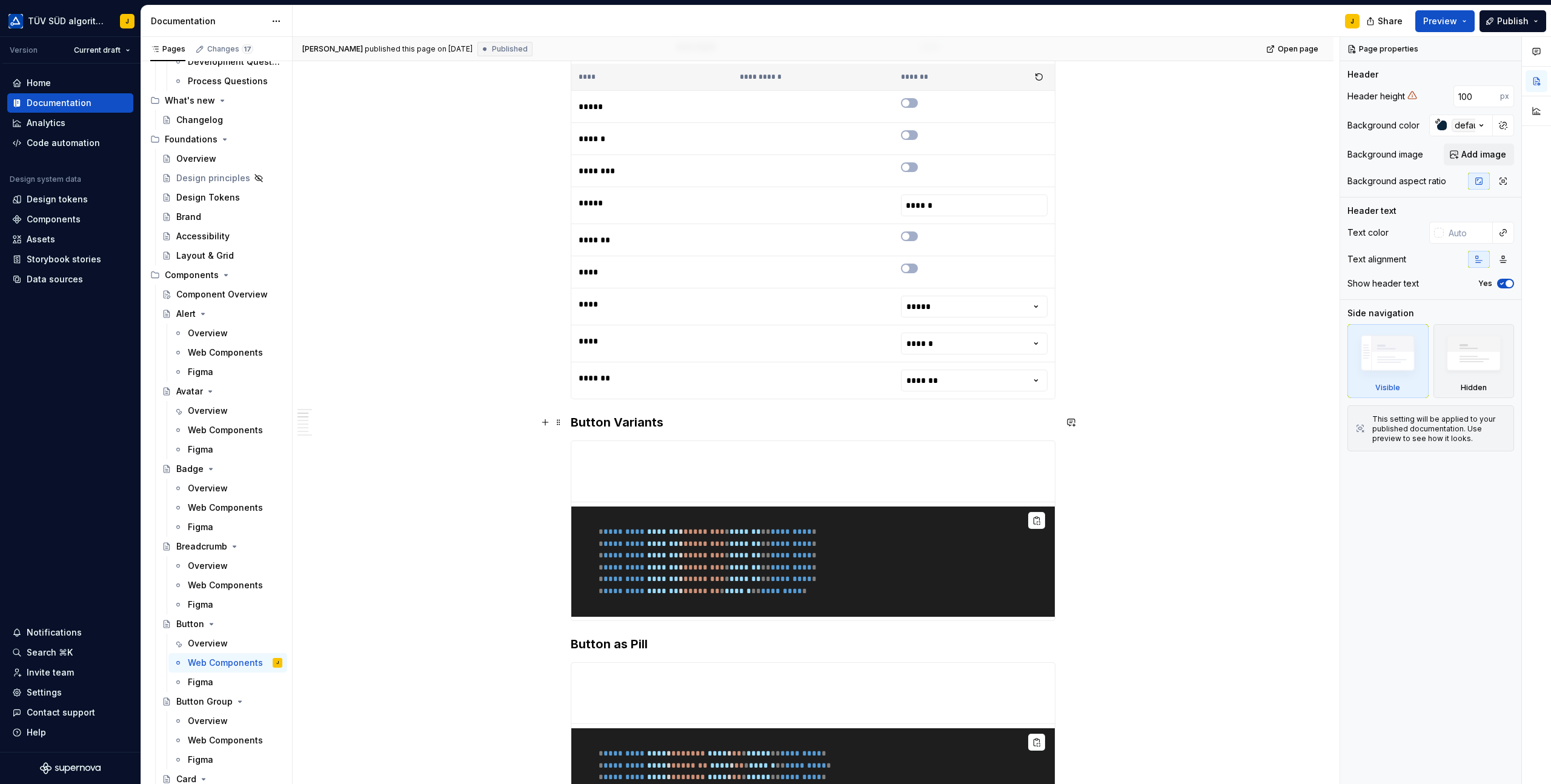
click at [630, 429] on h3 "Button Variants" at bounding box center [813, 422] width 485 height 17
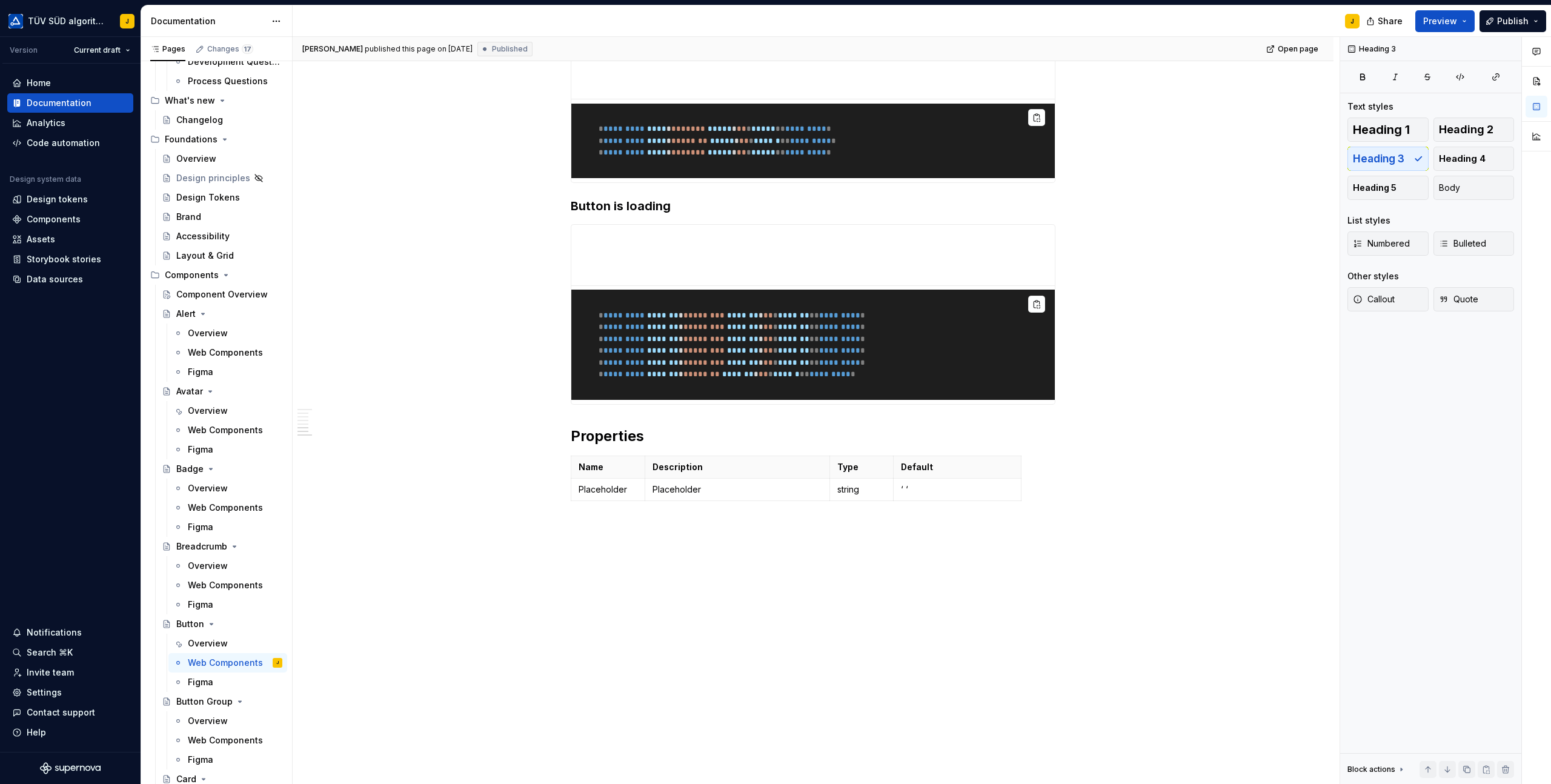
scroll to position [1714, 0]
drag, startPoint x: 580, startPoint y: 468, endPoint x: 703, endPoint y: 468, distance: 123.0
click at [703, 446] on h2 "Properties" at bounding box center [813, 436] width 485 height 20
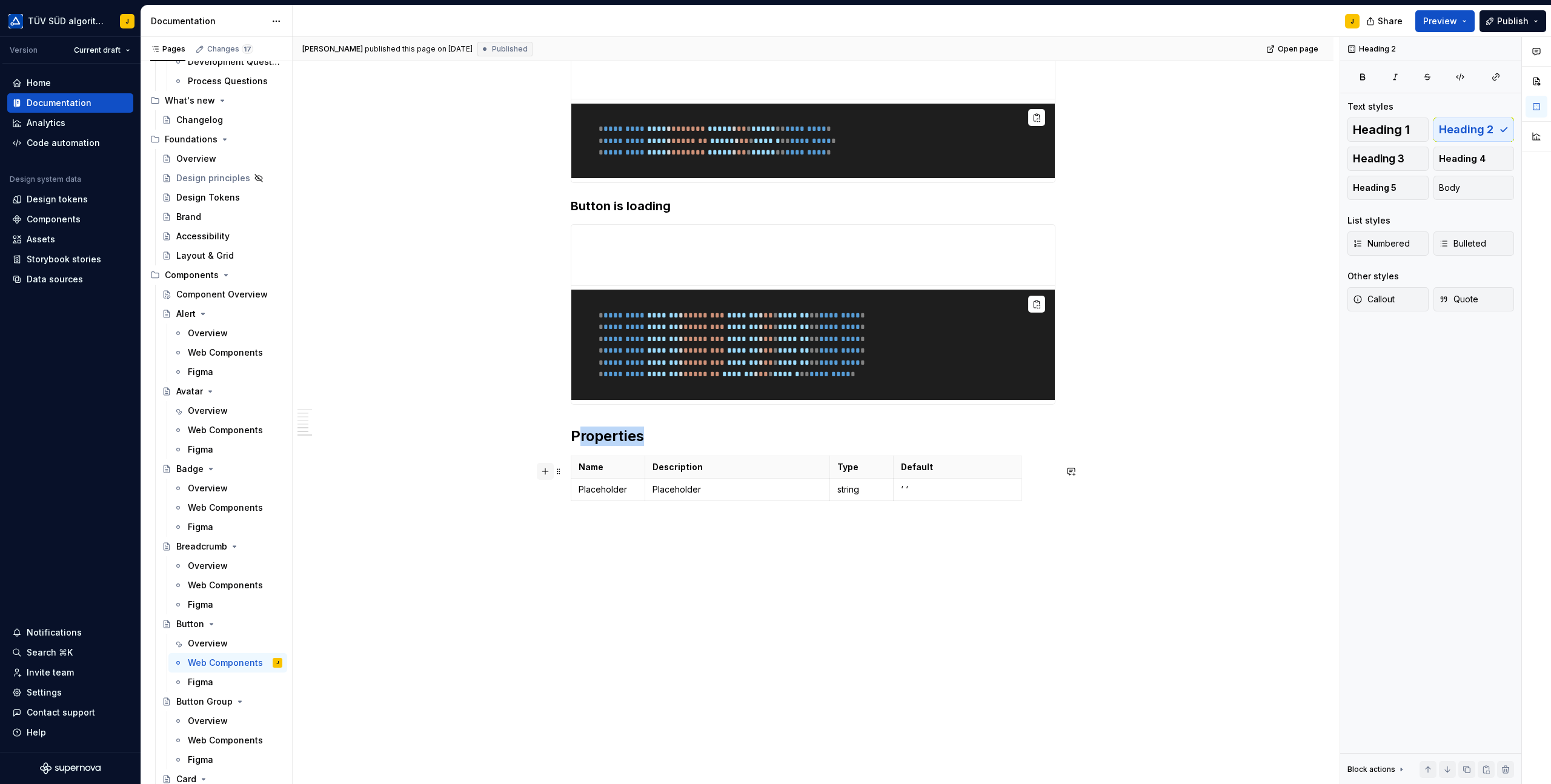
drag, startPoint x: 655, startPoint y: 476, endPoint x: 550, endPoint y: 472, distance: 105.1
click at [759, 446] on h2 "Properties" at bounding box center [813, 436] width 485 height 20
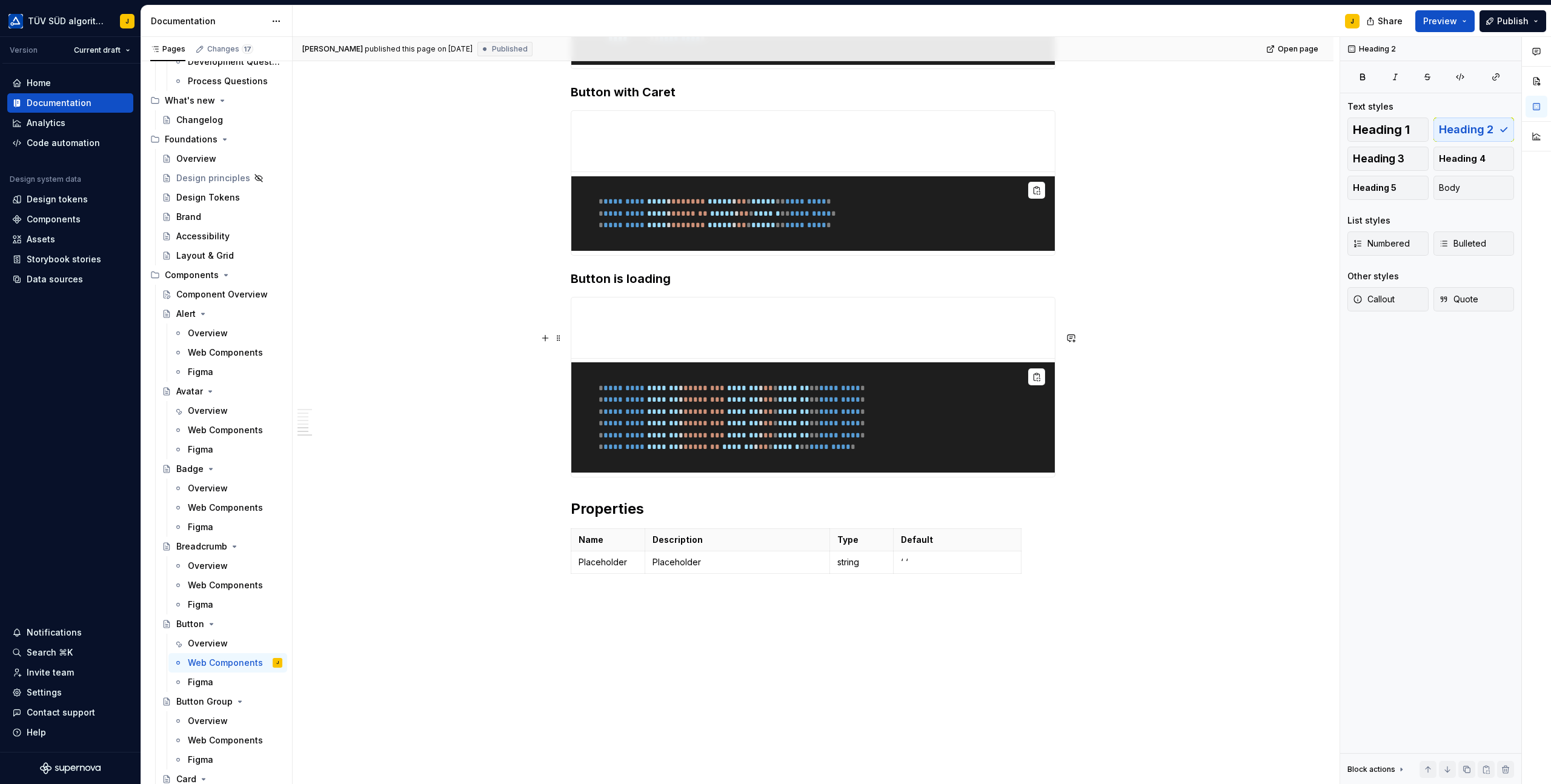
scroll to position [1636, 0]
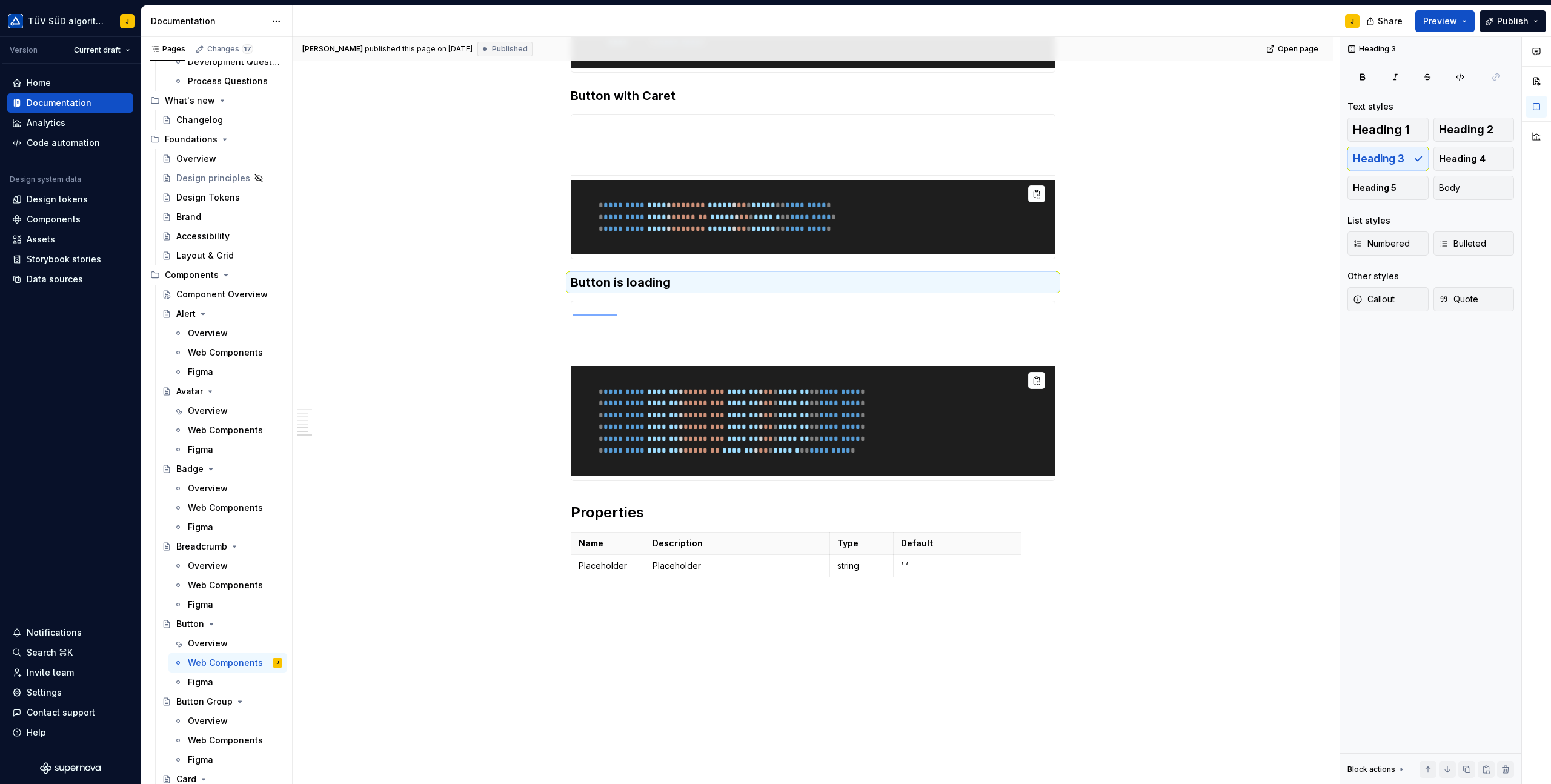
drag, startPoint x: 572, startPoint y: 314, endPoint x: 722, endPoint y: 314, distance: 150.0
click at [723, 314] on div "**********" at bounding box center [816, 410] width 1047 height 747
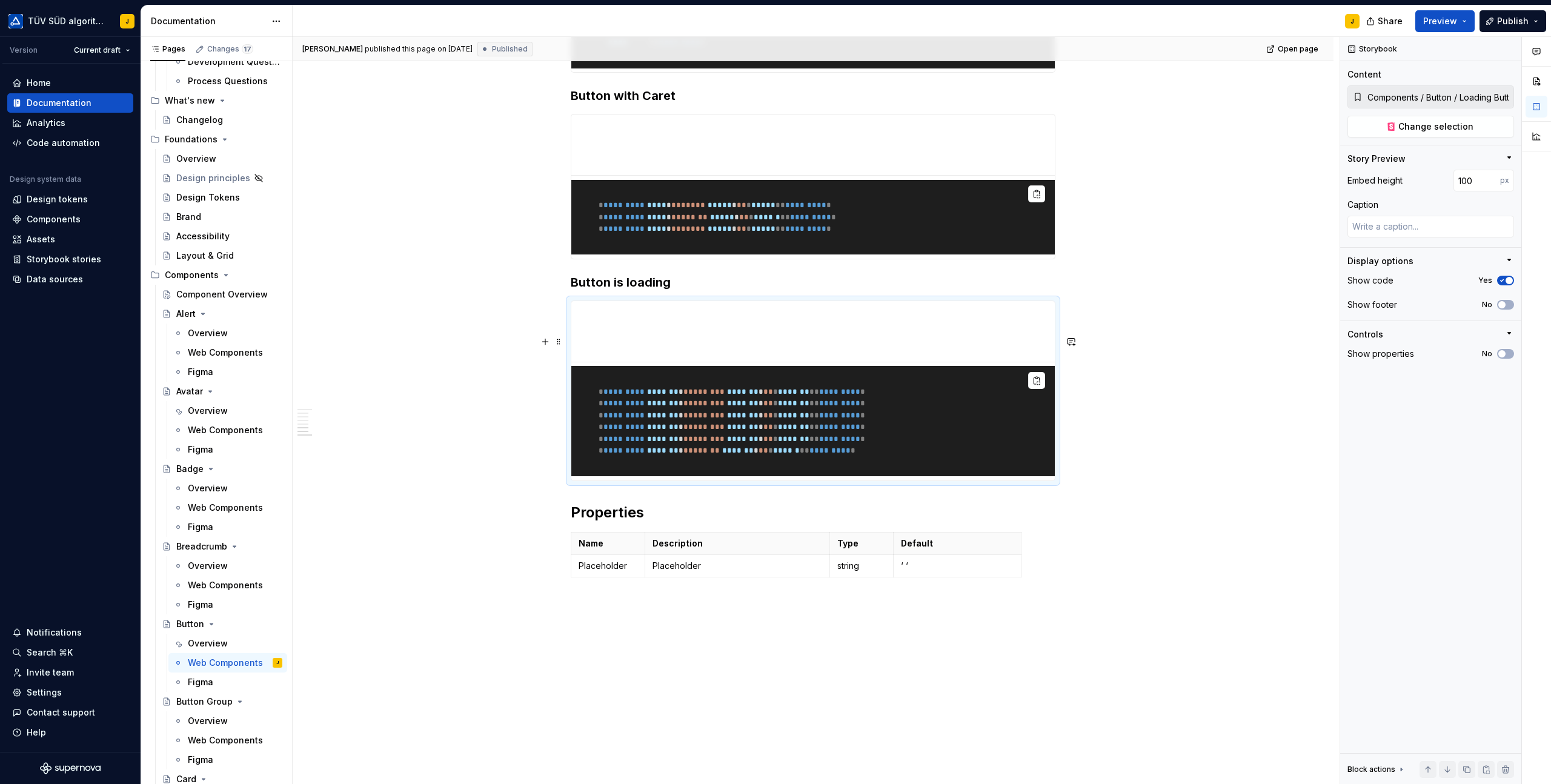
click at [759, 419] on span "*******" at bounding box center [742, 415] width 31 height 8
drag, startPoint x: 755, startPoint y: 427, endPoint x: 799, endPoint y: 427, distance: 44.0
click at [799, 395] on span "* ********* ******* * * ******* * ******* * * * * ******* ** ********* *" at bounding box center [723, 392] width 286 height 8
drag, startPoint x: 795, startPoint y: 425, endPoint x: 806, endPoint y: 427, distance: 11.2
click at [806, 395] on span "* ********* ******* * * ******* * ******* * * * * ******* ** ********* *" at bounding box center [723, 392] width 286 height 8
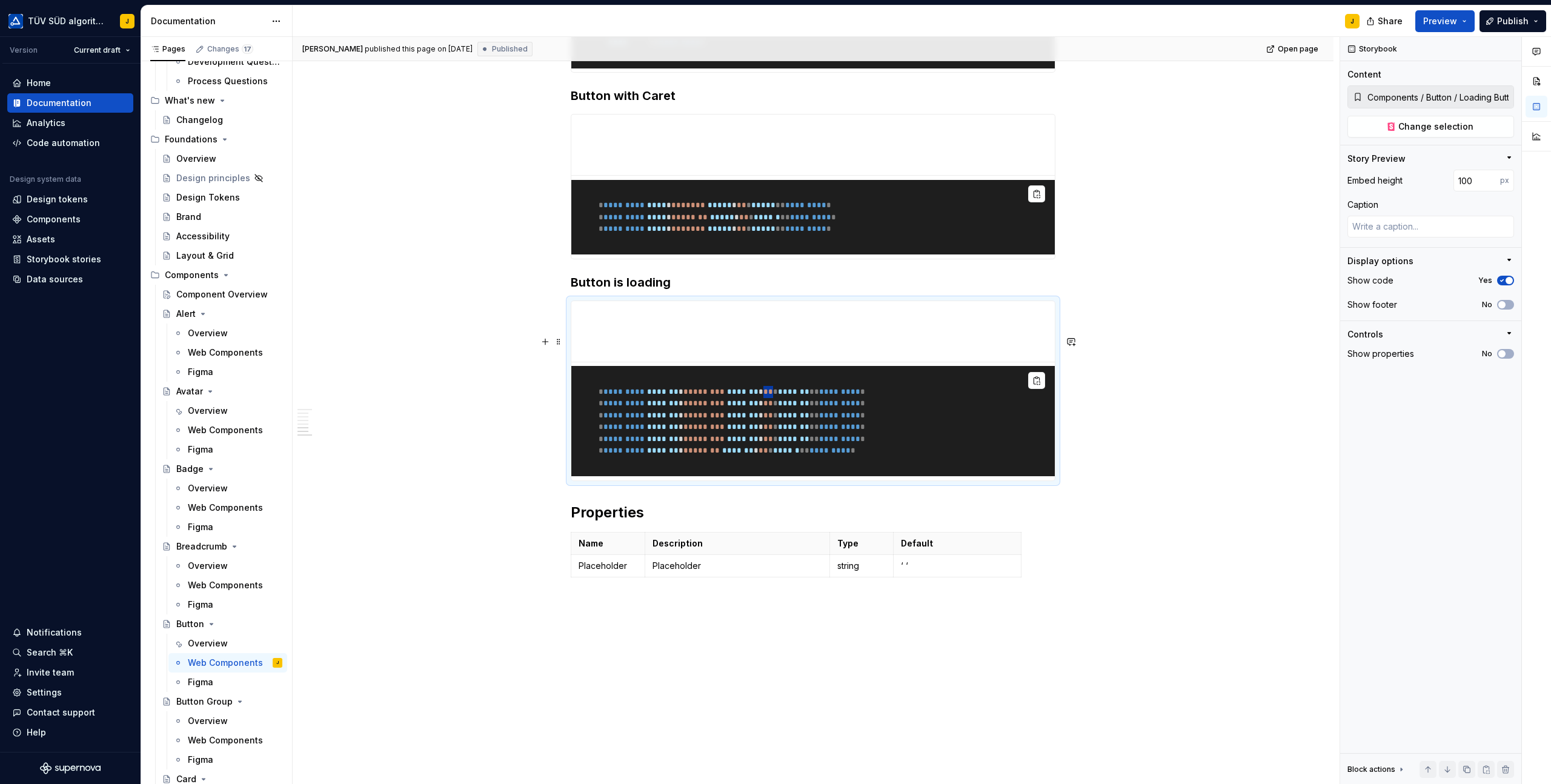
click at [774, 395] on span "*" at bounding box center [770, 392] width 4 height 8
drag, startPoint x: 809, startPoint y: 427, endPoint x: 792, endPoint y: 428, distance: 17.0
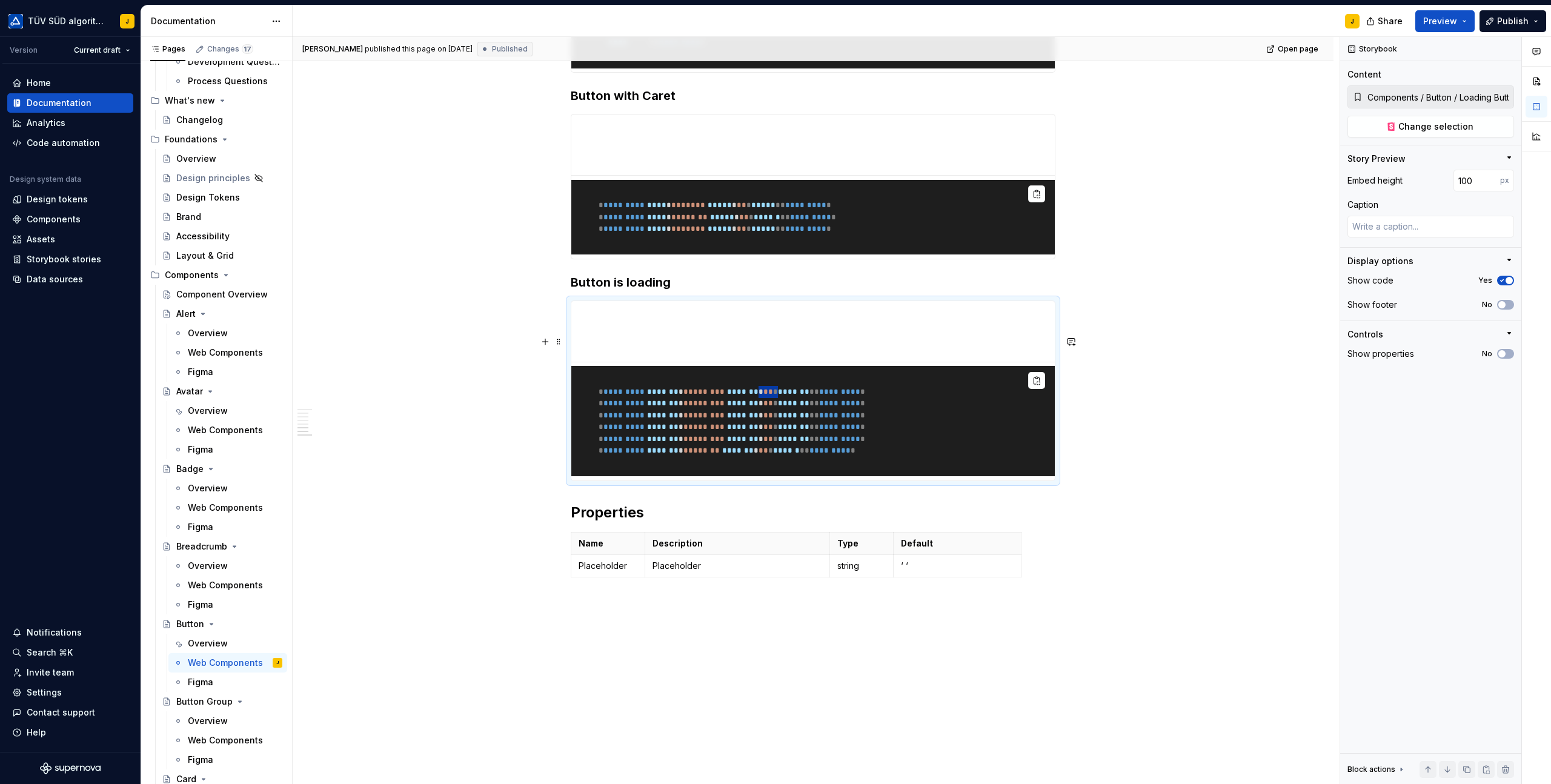
click at [792, 395] on span "* ********* ******* * * ******* * ******* * * * * ******* ** ********* *" at bounding box center [723, 392] width 286 height 8
click at [764, 395] on span "*" at bounding box center [760, 392] width 4 height 8
drag, startPoint x: 787, startPoint y: 427, endPoint x: 806, endPoint y: 427, distance: 19.0
click at [806, 395] on span "* ********* ******* * * ******* * ******* * * * * ******* ** ********* *" at bounding box center [723, 392] width 286 height 8
drag, startPoint x: 808, startPoint y: 427, endPoint x: 776, endPoint y: 427, distance: 32.0
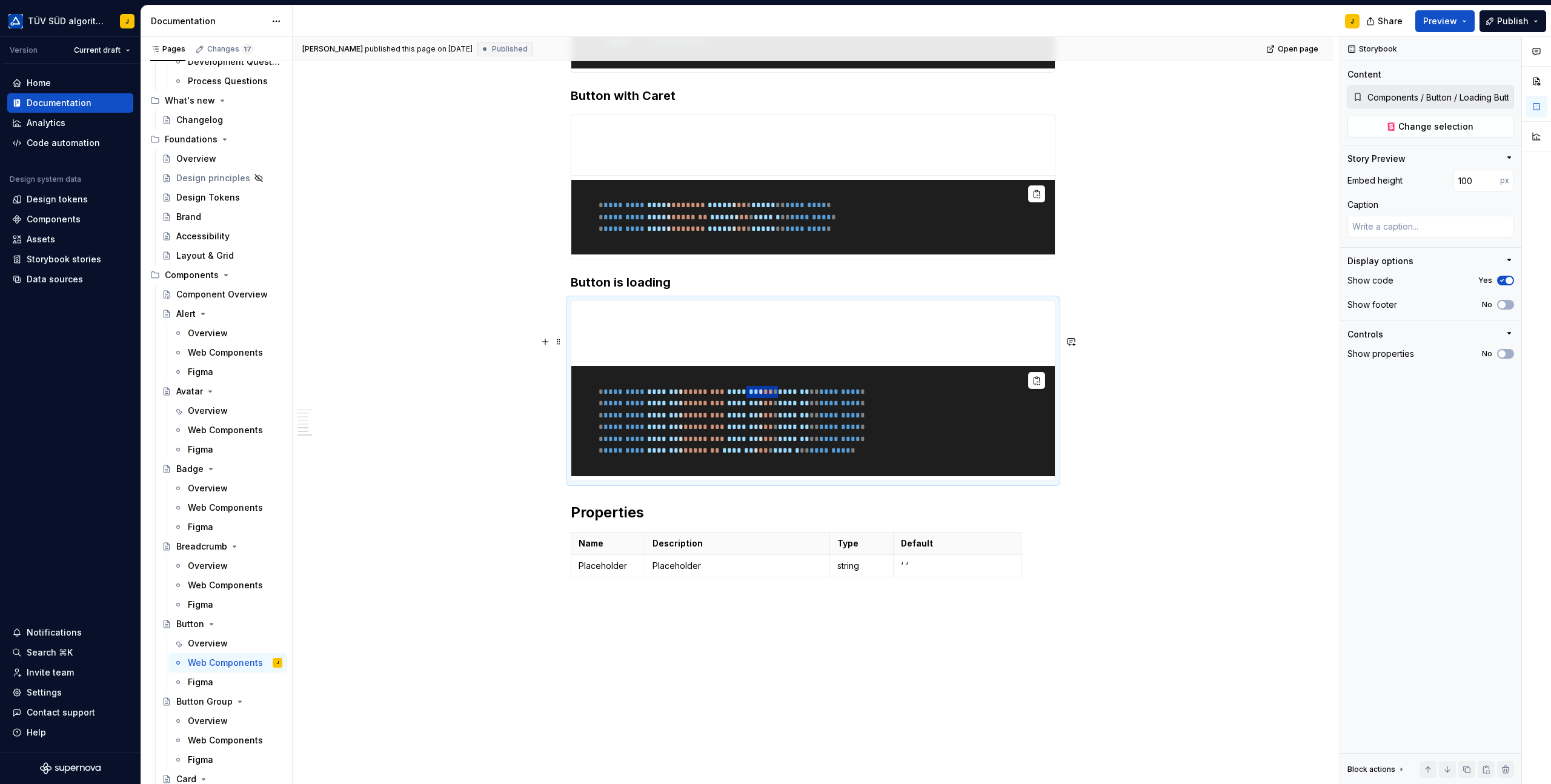
click at [776, 395] on span "* ********* ******* * * ******* * ******* * * * * ******* ** ********* *" at bounding box center [723, 392] width 286 height 8
drag, startPoint x: 715, startPoint y: 428, endPoint x: 692, endPoint y: 428, distance: 23.0
click at [706, 395] on span "* ********* ******* * * ******* * ******* * * * * ******* ** ********* *" at bounding box center [723, 392] width 286 height 8
drag, startPoint x: 662, startPoint y: 428, endPoint x: 750, endPoint y: 431, distance: 88.1
click at [750, 395] on span "* ********* ******* * * ******* * ******* * * * * ******* ** ********* *" at bounding box center [723, 392] width 286 height 8
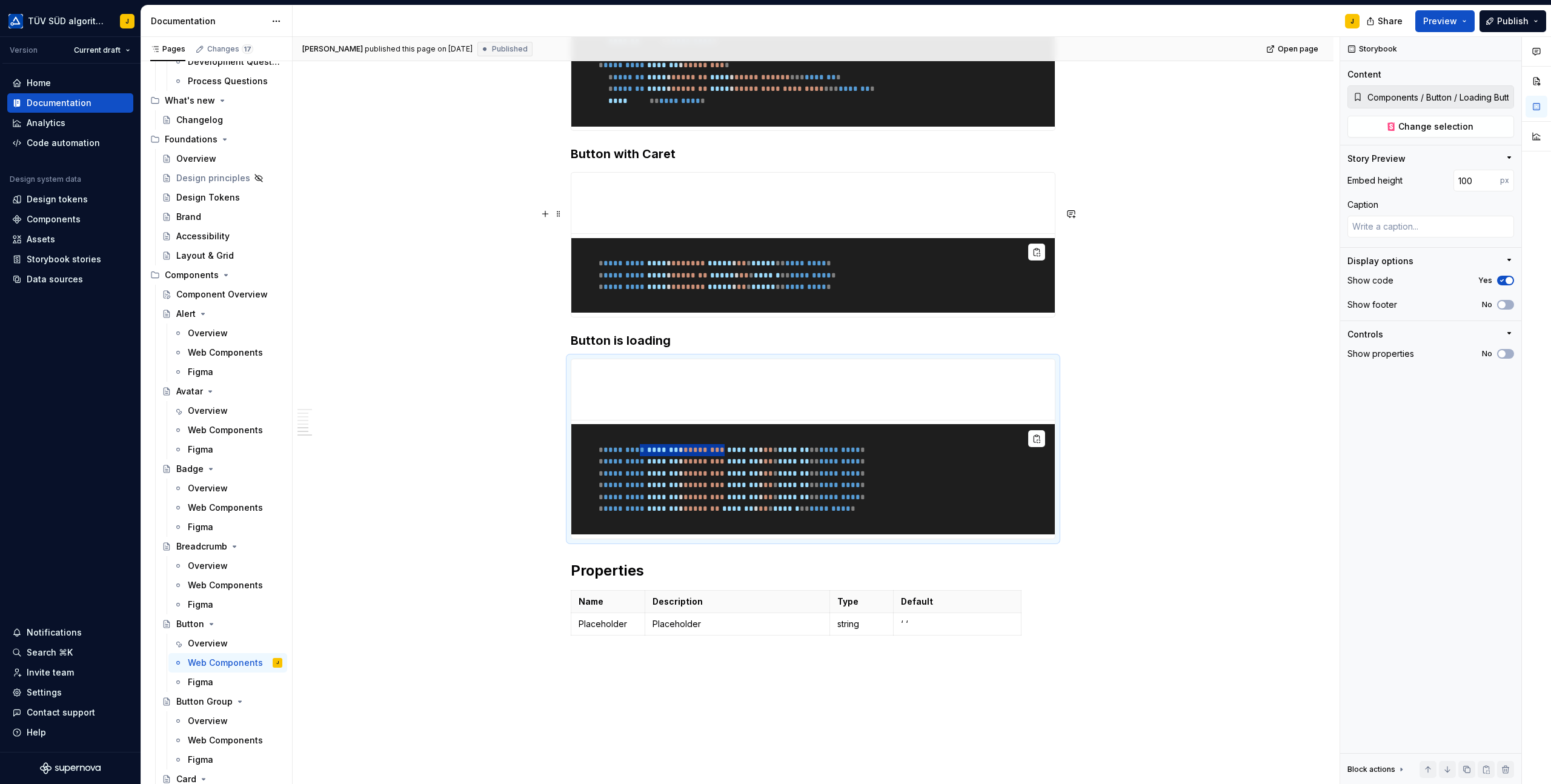
scroll to position [1573, 0]
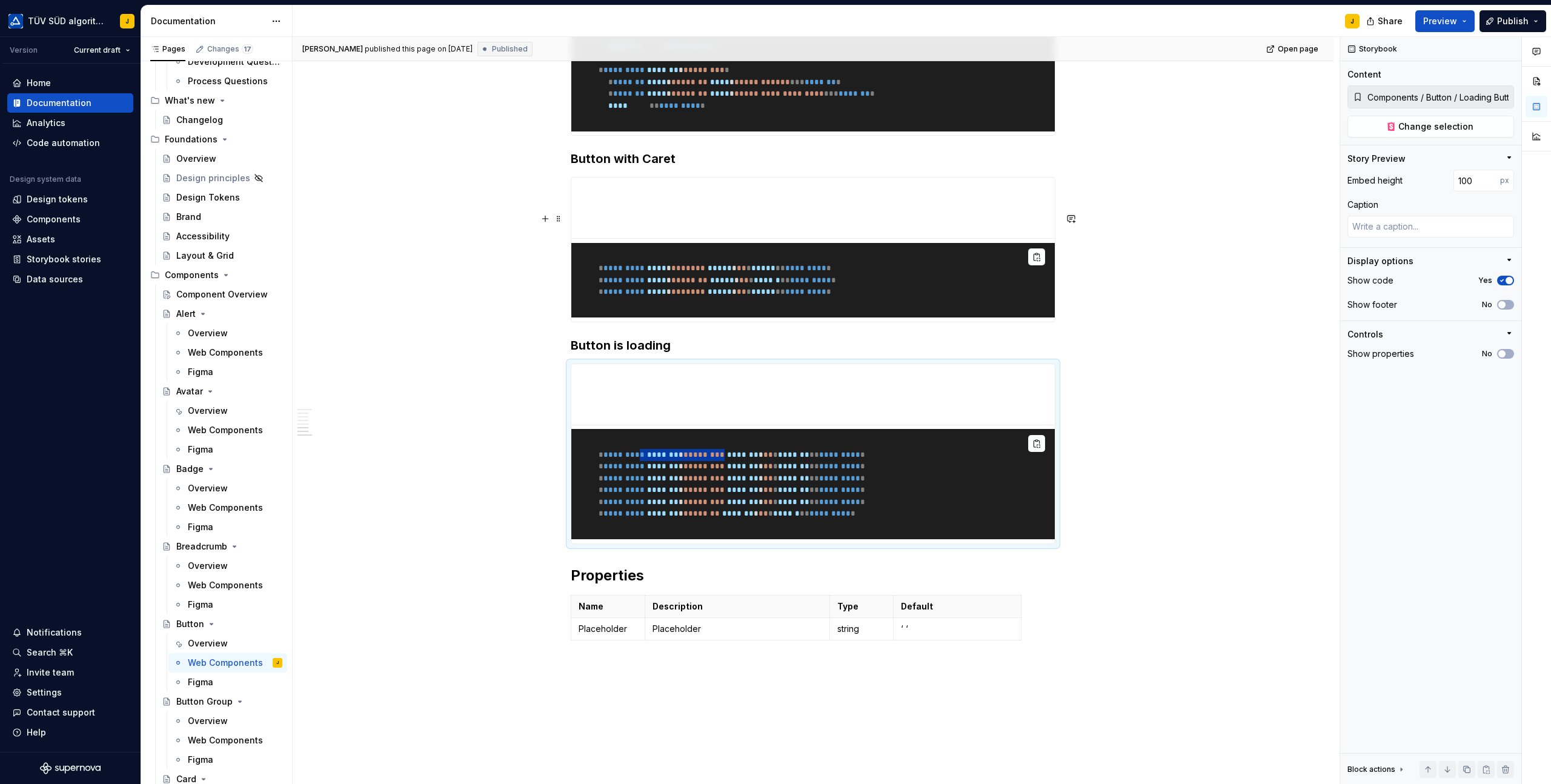
type textarea "*"
type input "Components / Button / Caret Buttons"
drag, startPoint x: 713, startPoint y: 305, endPoint x: 829, endPoint y: 327, distance: 118.1
click at [829, 308] on code "* ********* **** * * ***** * ***** * * * * ***** ** ********* * * ********* ***…" at bounding box center [708, 285] width 257 height 44
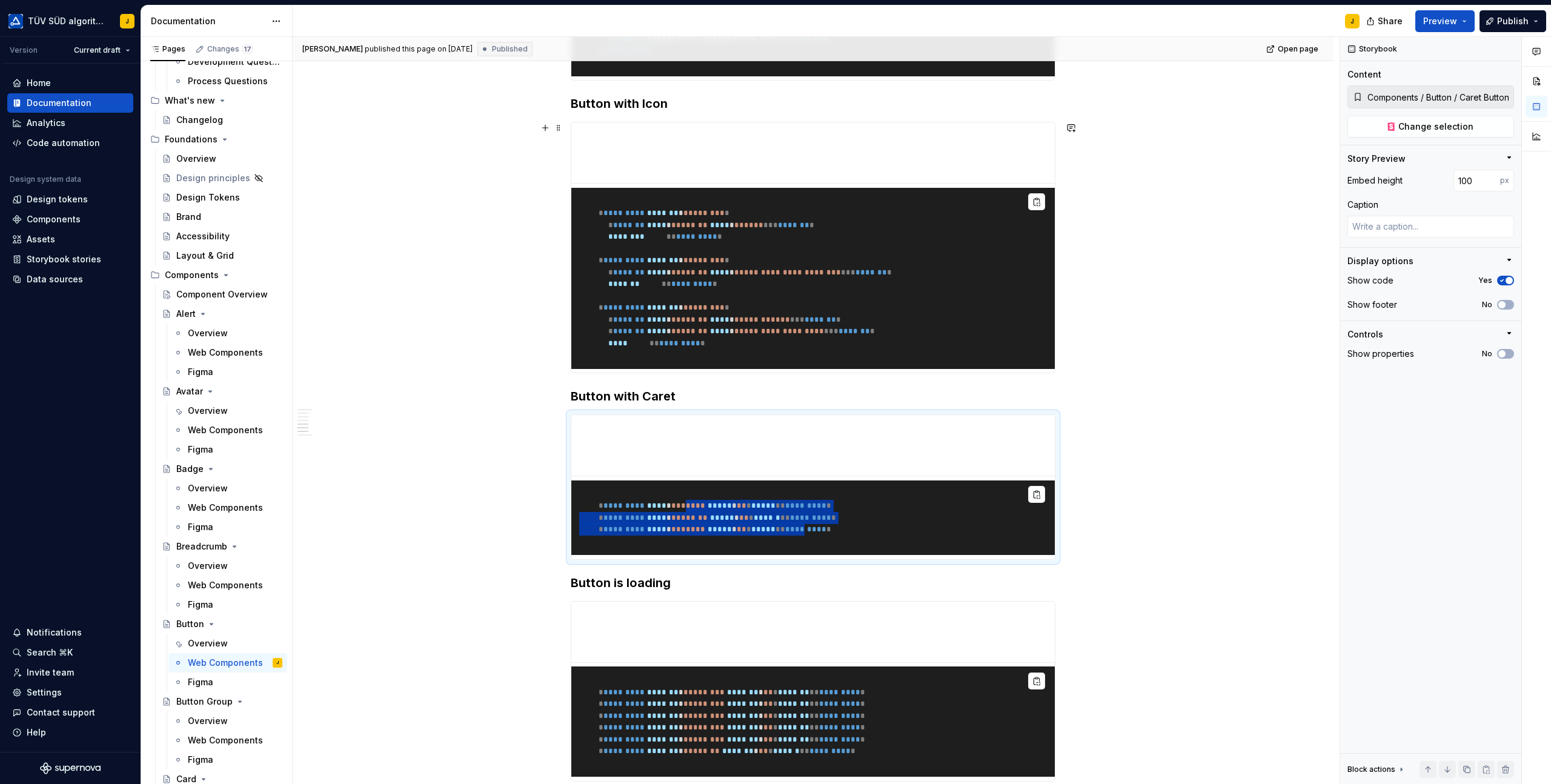
scroll to position [1335, 0]
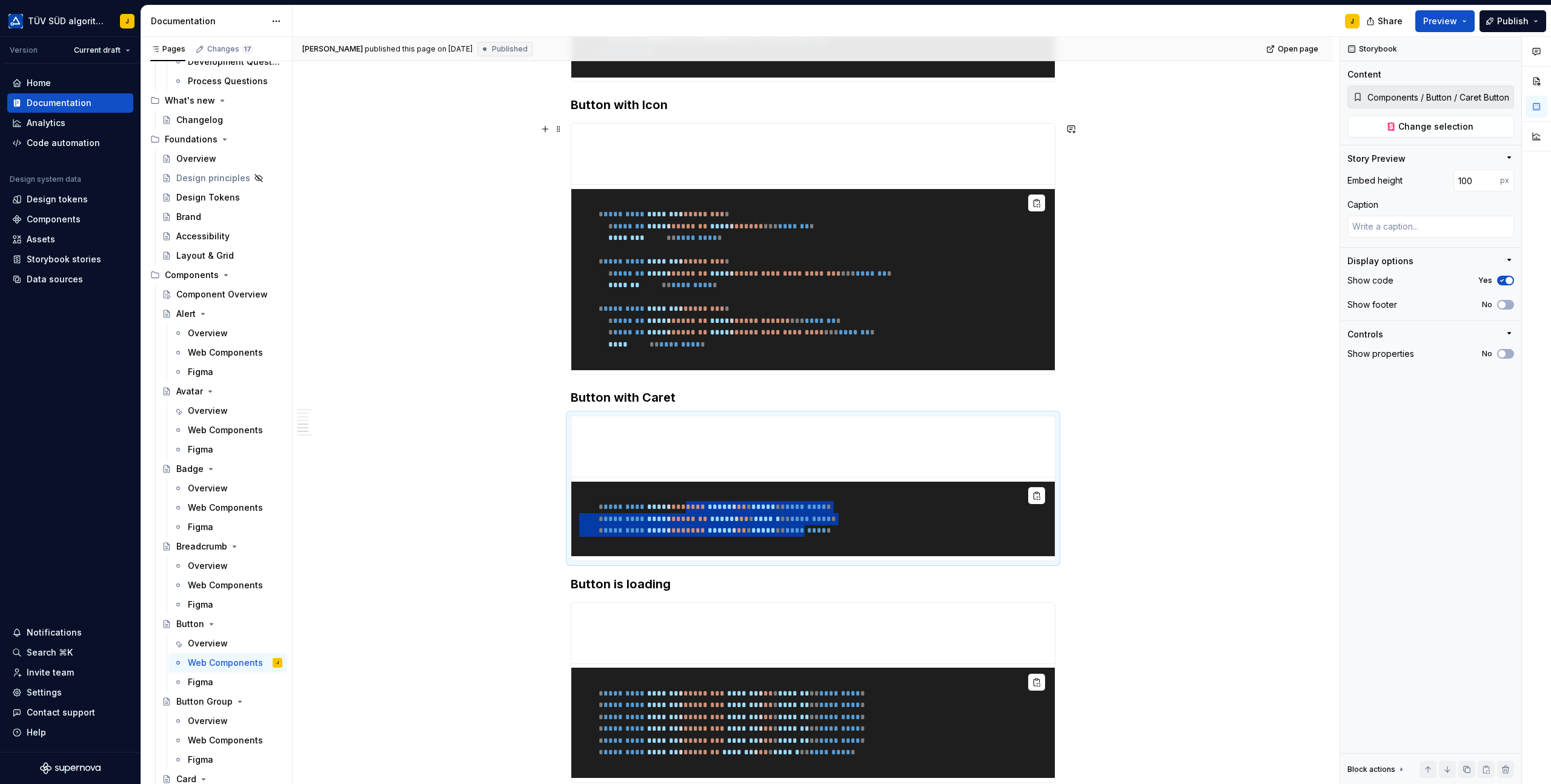
type textarea "*"
type input "Components / Button / Prefix Suffix Buttons"
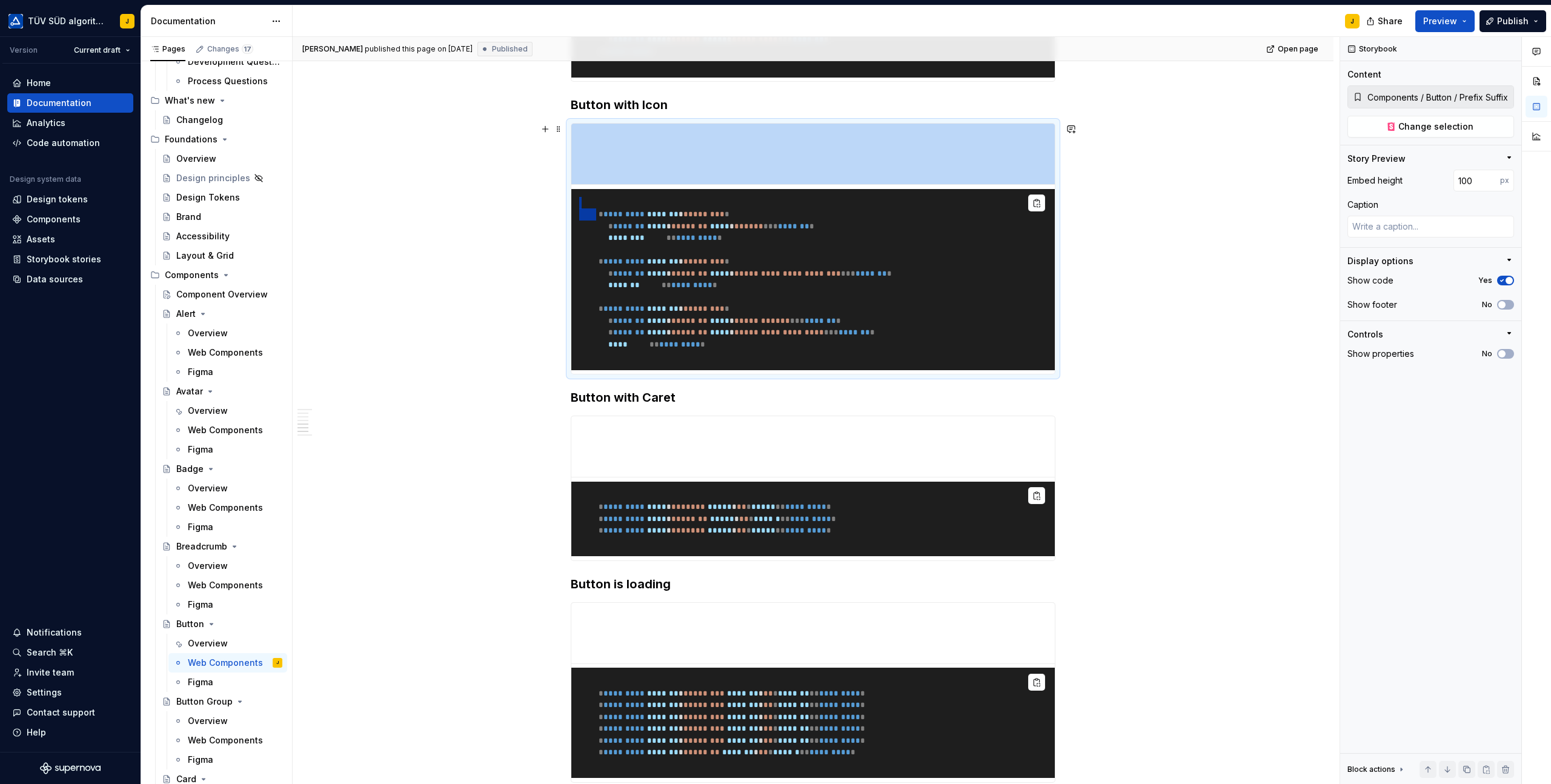
drag, startPoint x: 615, startPoint y: 209, endPoint x: 774, endPoint y: 410, distance: 256.3
click at [774, 375] on div "**********" at bounding box center [813, 249] width 485 height 251
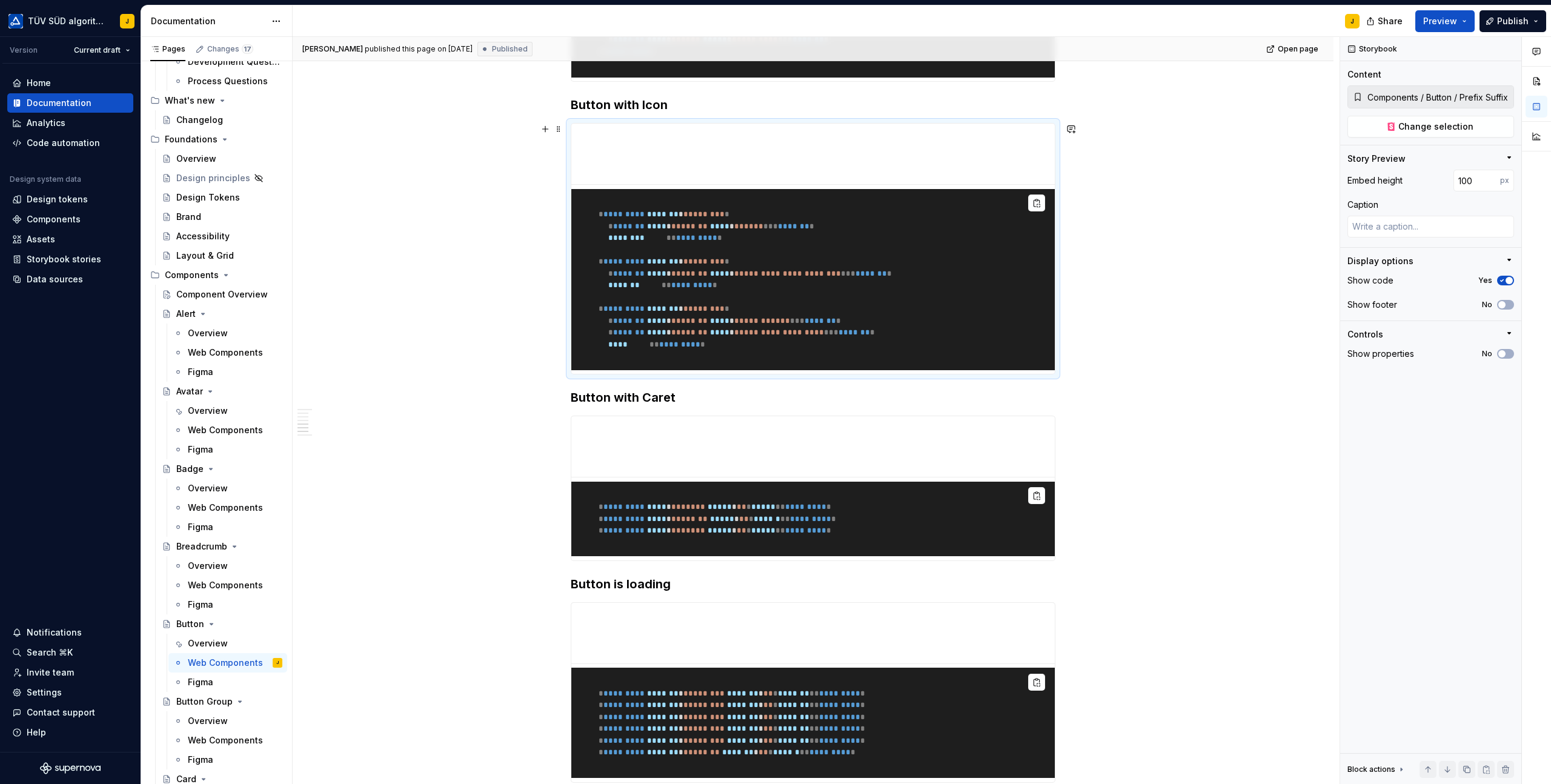
click at [792, 370] on pre "**********" at bounding box center [813, 279] width 484 height 181
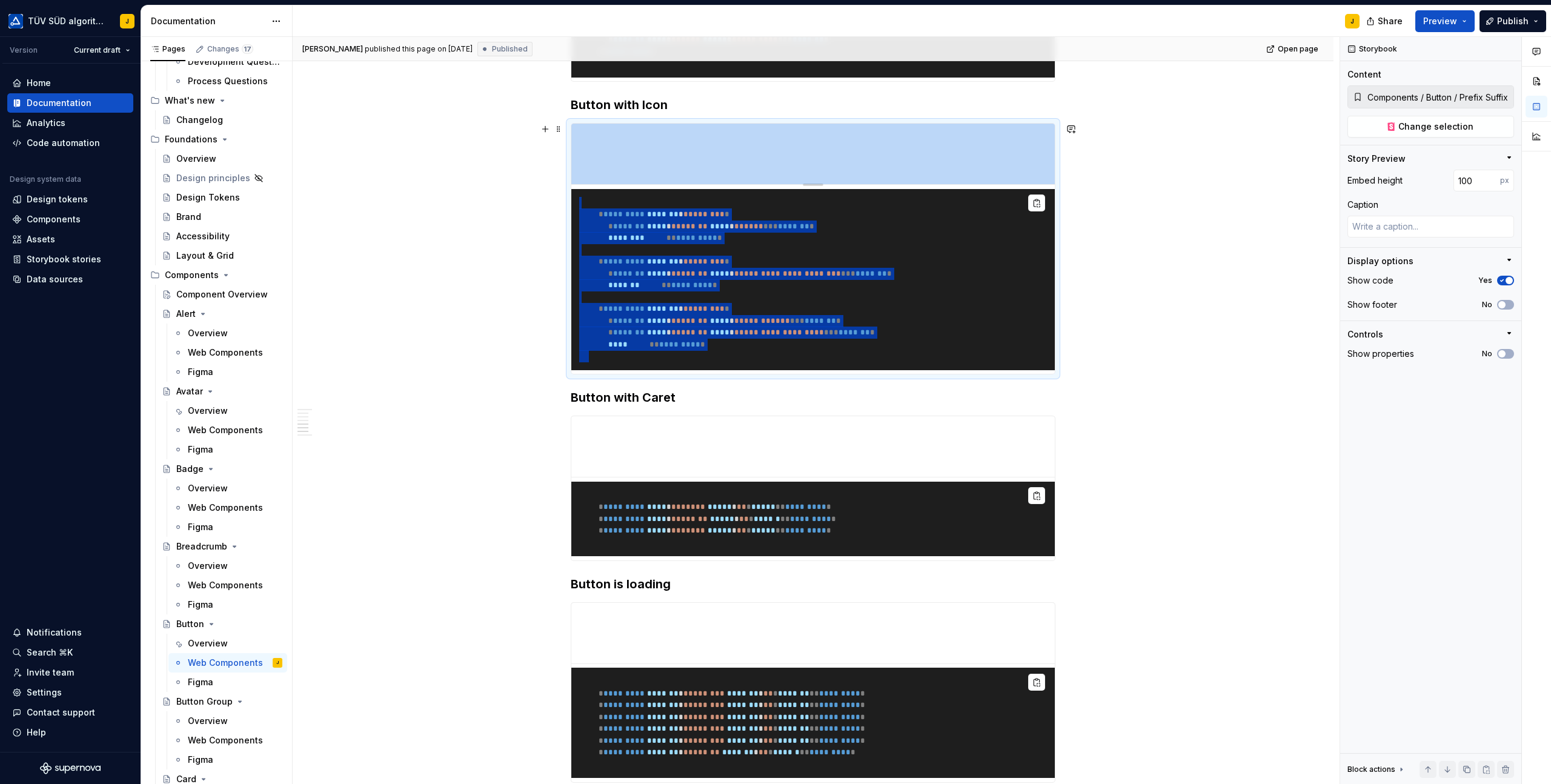
drag, startPoint x: 695, startPoint y: 393, endPoint x: 595, endPoint y: 177, distance: 238.0
click at [1, 23] on div "TÜV SÜD algorithm J Version Current draft Home Documentation Analytics Code aut…" at bounding box center [776, 392] width 1551 height 784
click at [843, 257] on pre "**********" at bounding box center [813, 279] width 484 height 181
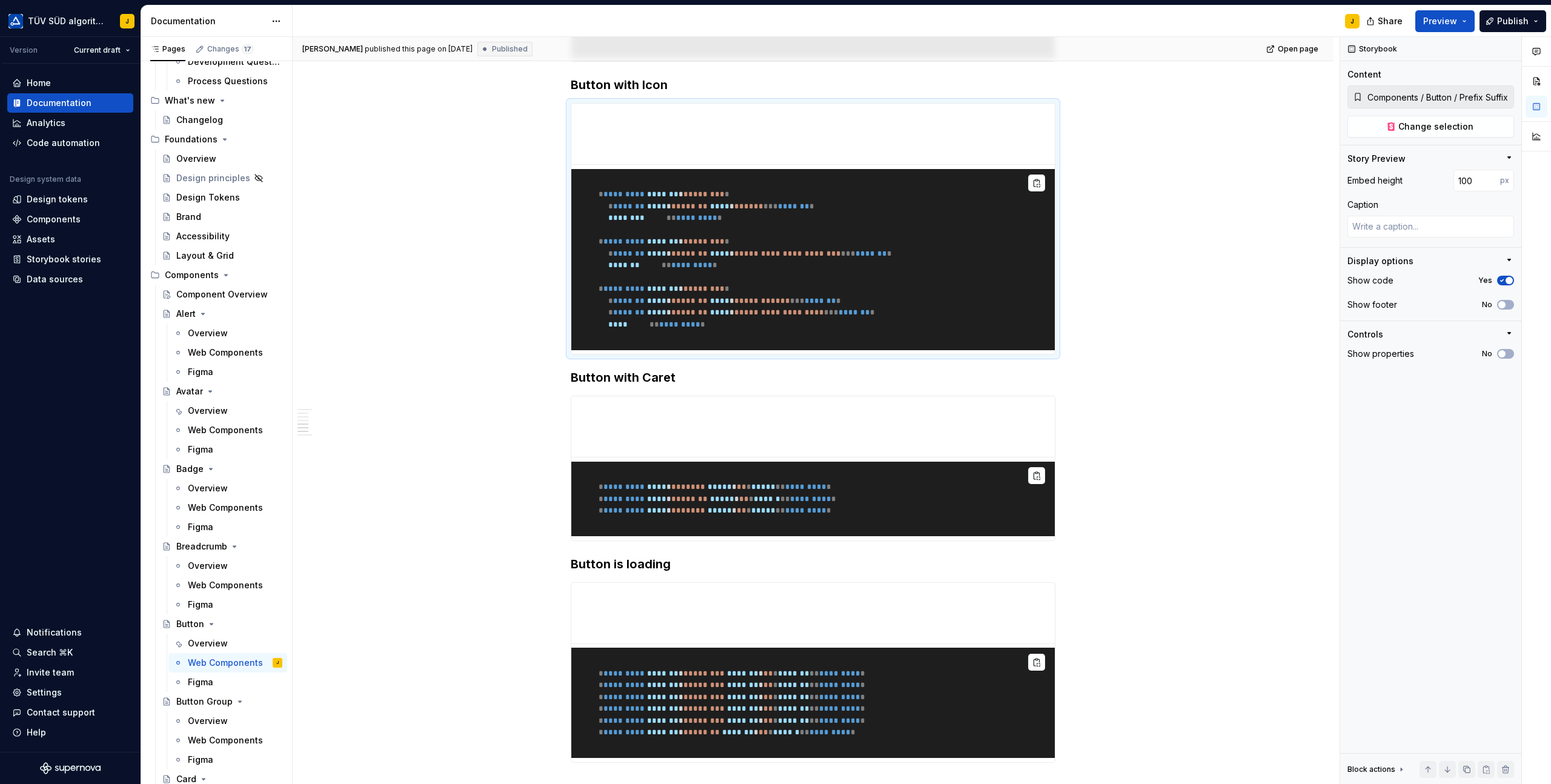
scroll to position [1353, 0]
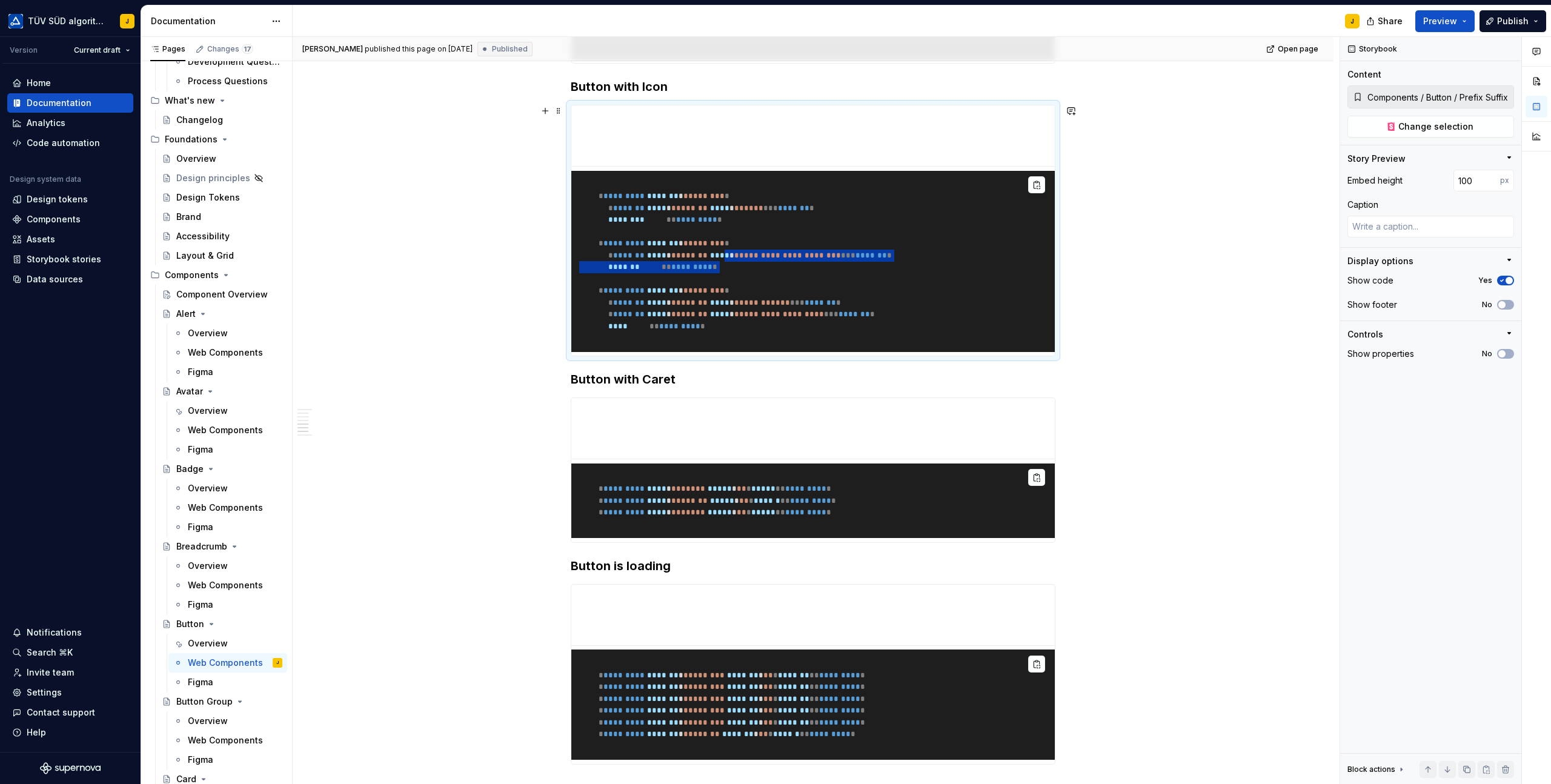
drag, startPoint x: 761, startPoint y: 270, endPoint x: 911, endPoint y: 295, distance: 152.1
click at [911, 296] on pre "**********" at bounding box center [813, 261] width 484 height 181
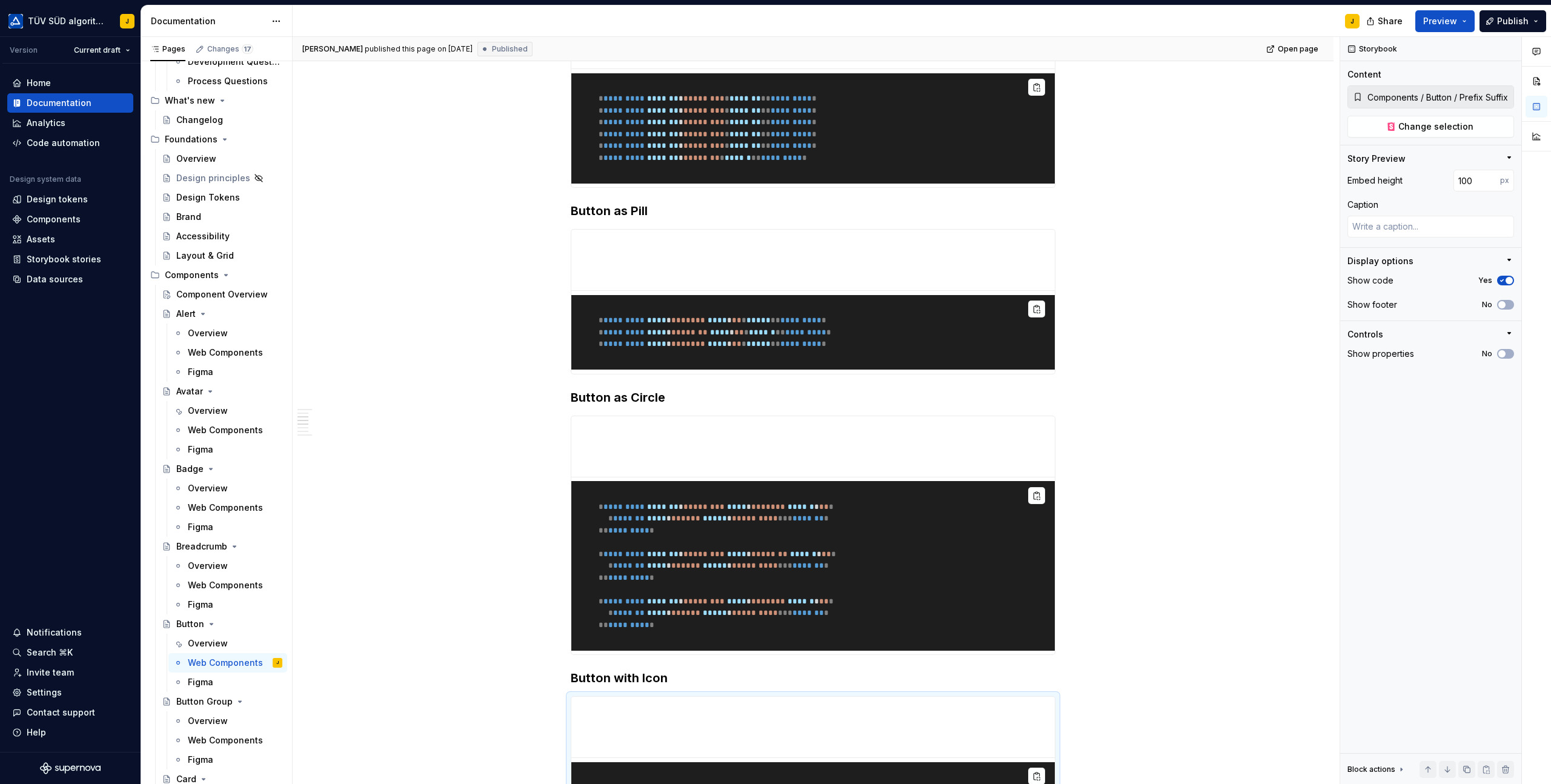
scroll to position [0, 0]
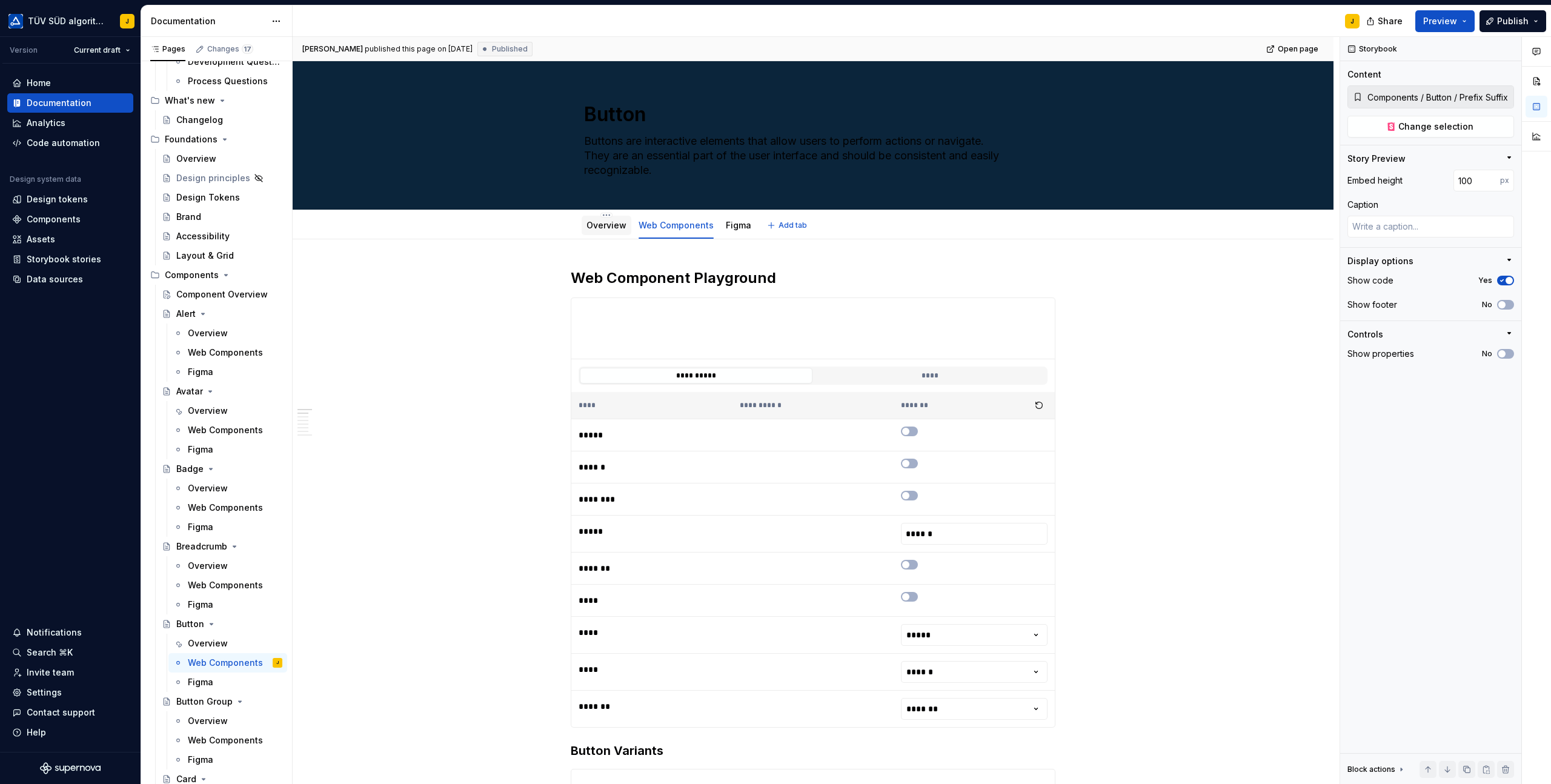
click at [606, 223] on link "Overview" at bounding box center [606, 225] width 40 height 11
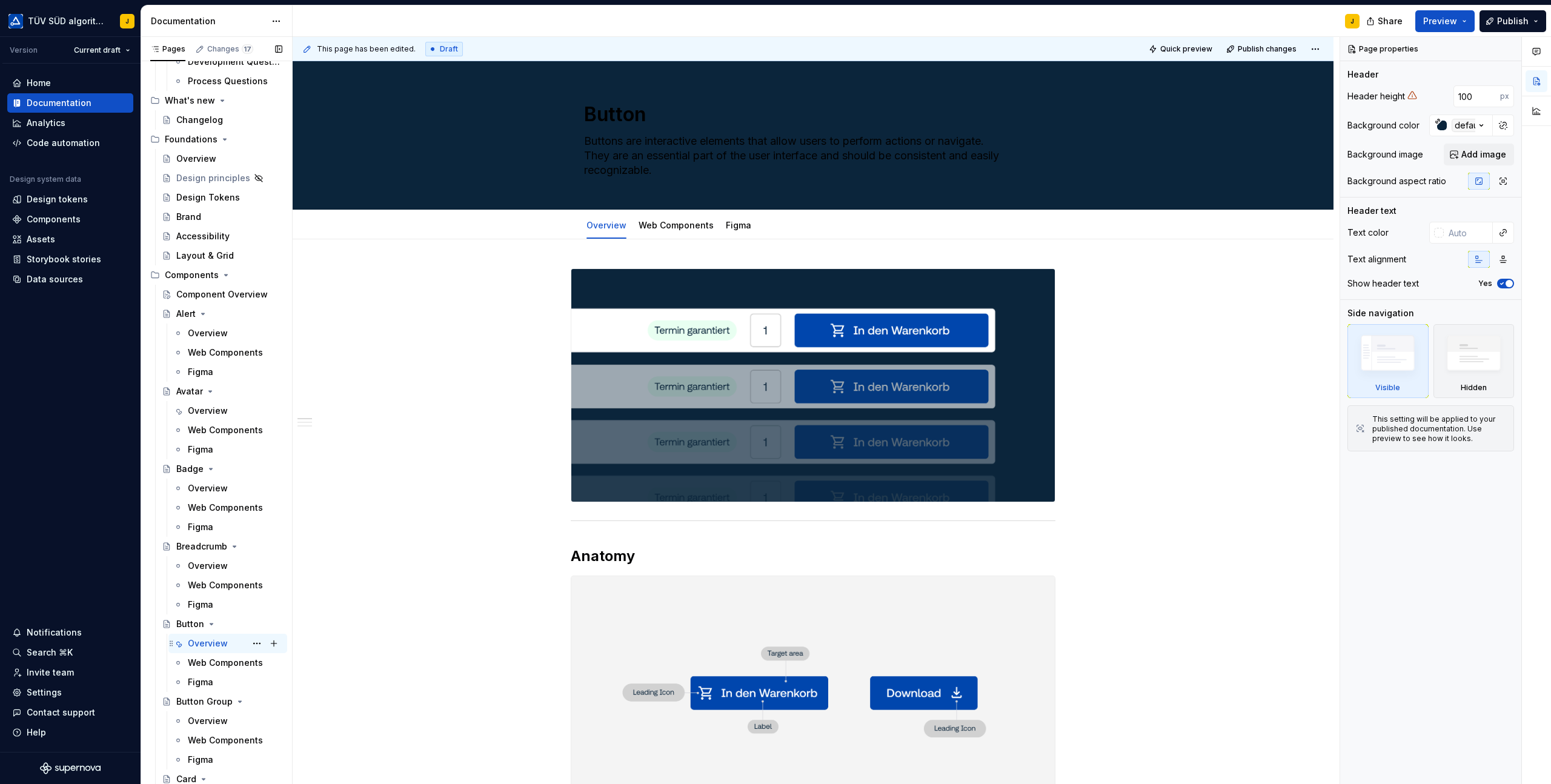
click at [204, 642] on div "Overview" at bounding box center [208, 644] width 40 height 13
click at [1469, 14] on button "Preview" at bounding box center [1445, 21] width 59 height 21
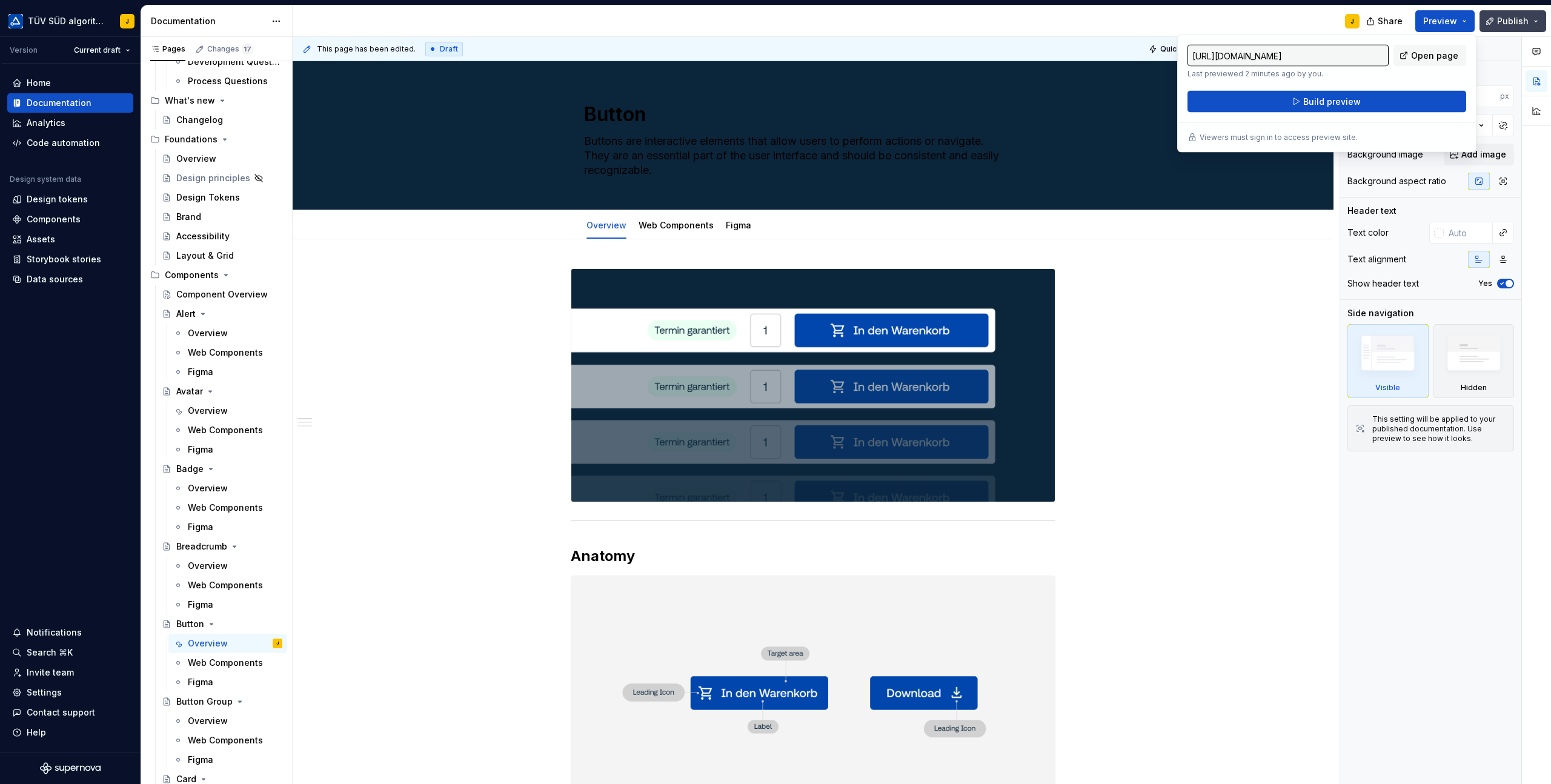
click at [1516, 20] on span "Publish" at bounding box center [1513, 21] width 31 height 13
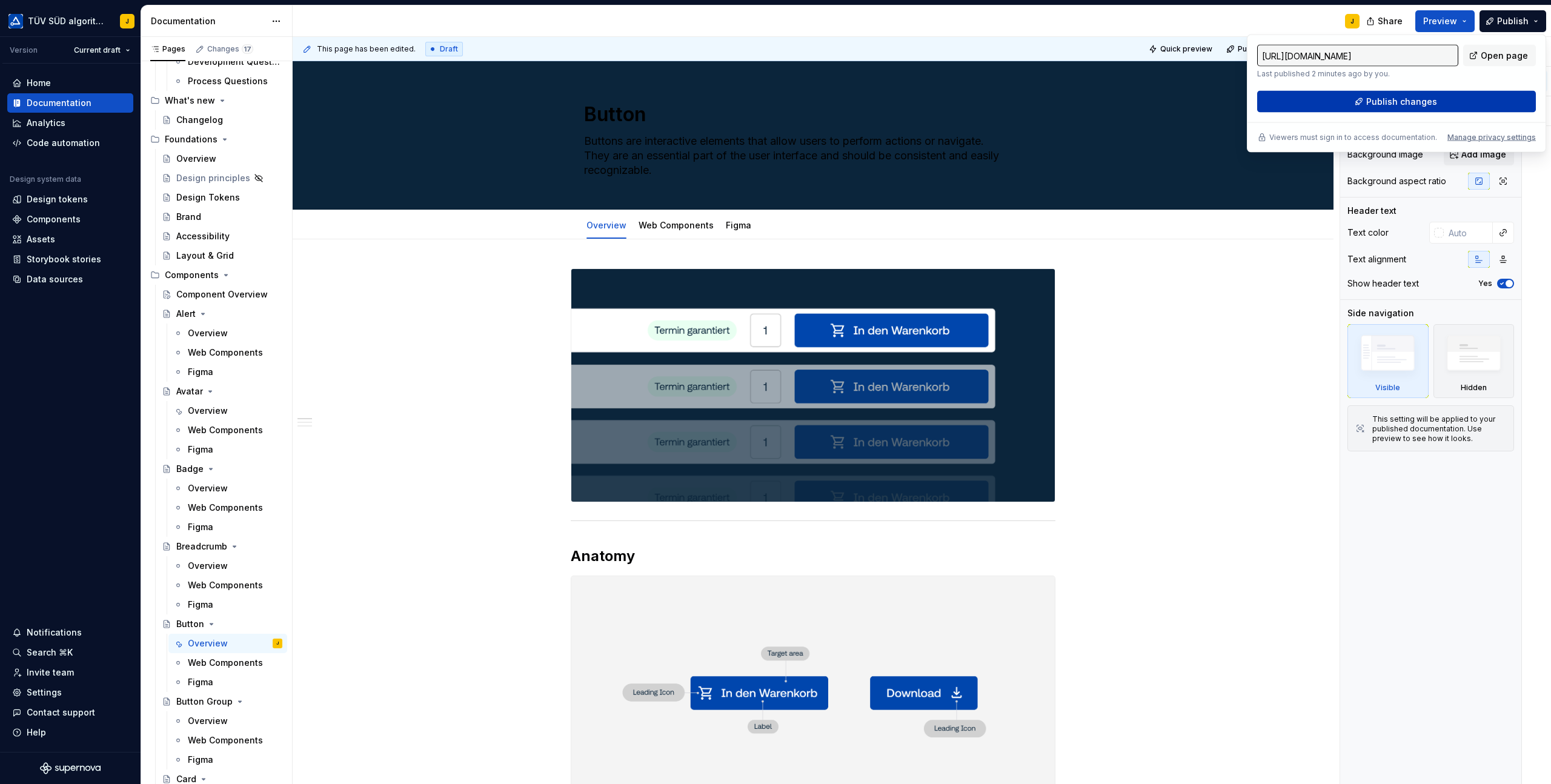
click at [1424, 95] on button "Publish changes" at bounding box center [1397, 102] width 279 height 21
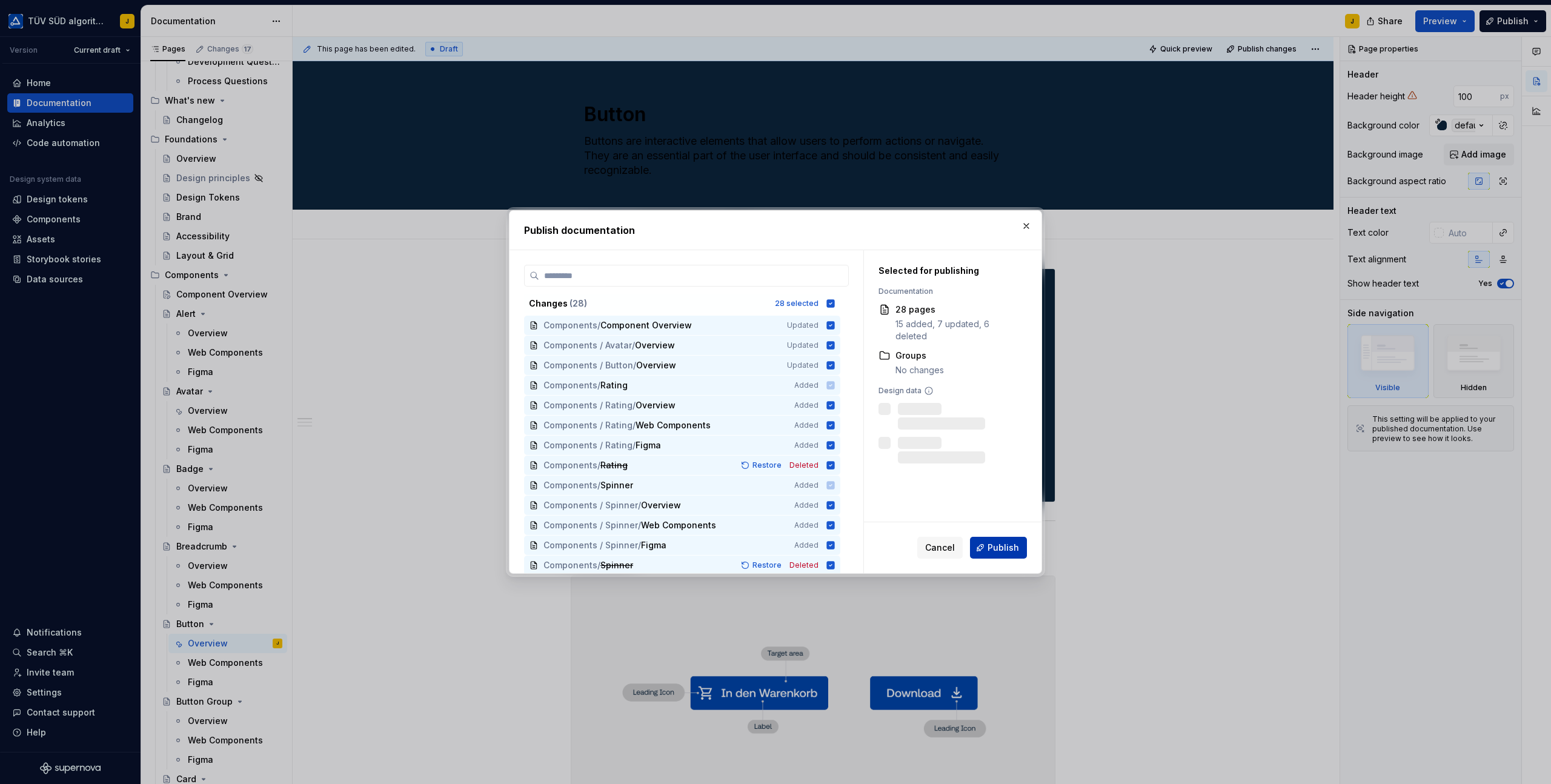
click at [991, 556] on button "Publish" at bounding box center [999, 547] width 57 height 21
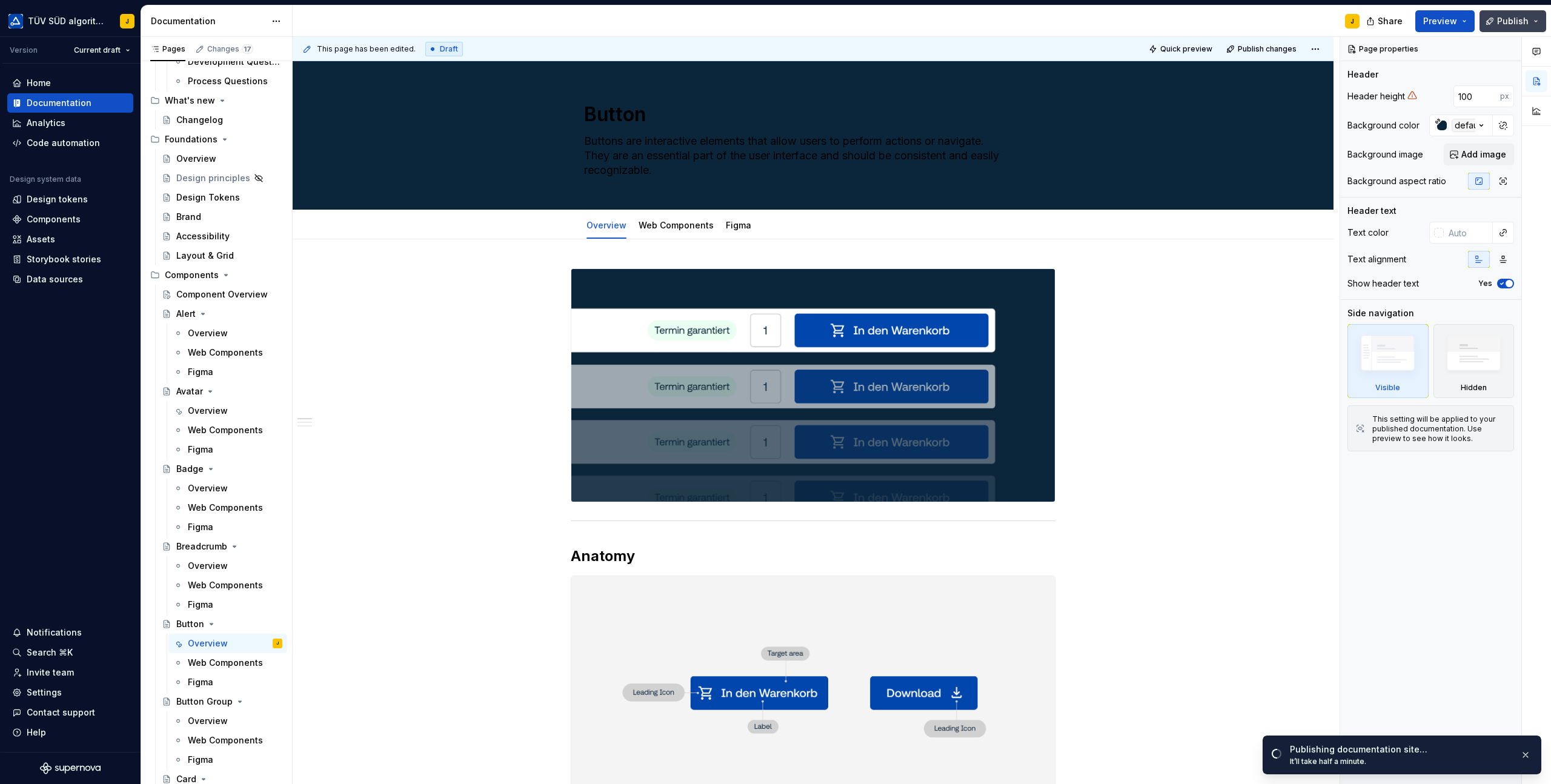
click at [1538, 23] on button "Publish" at bounding box center [1513, 21] width 67 height 21
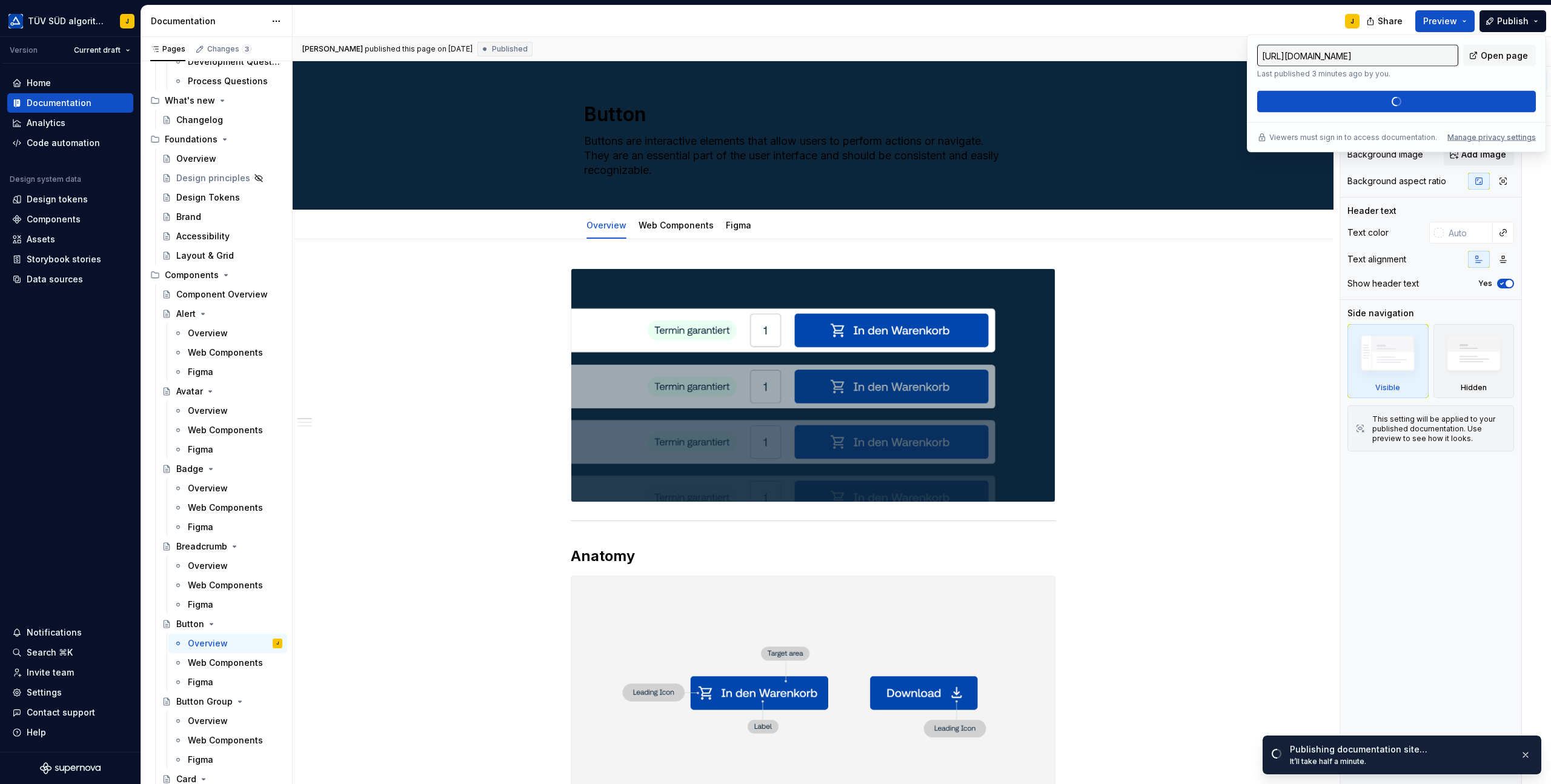
type textarea "*"
type input "[URL][DOMAIN_NAME]"
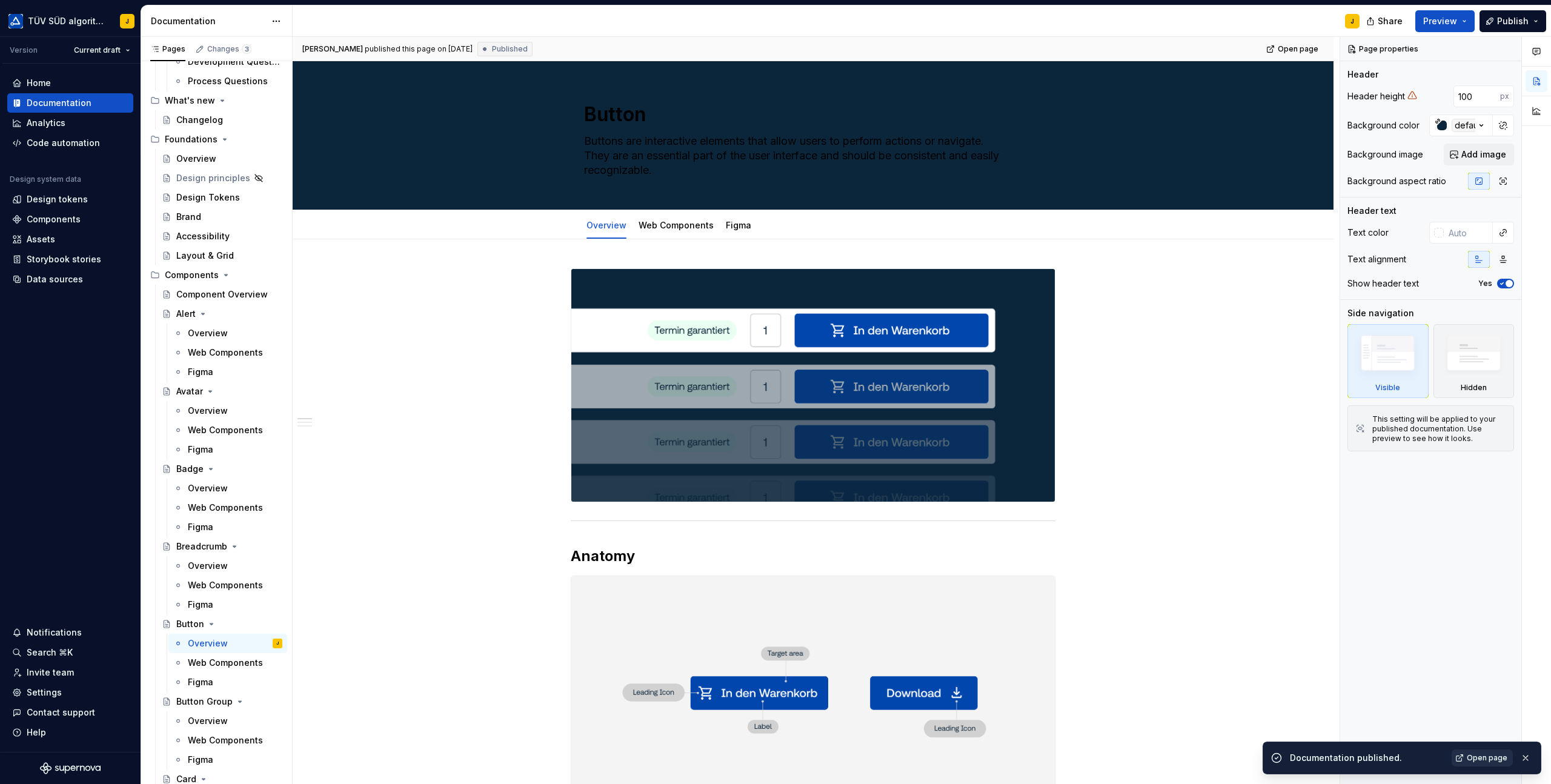
click at [1487, 760] on span "Open page" at bounding box center [1487, 757] width 40 height 10
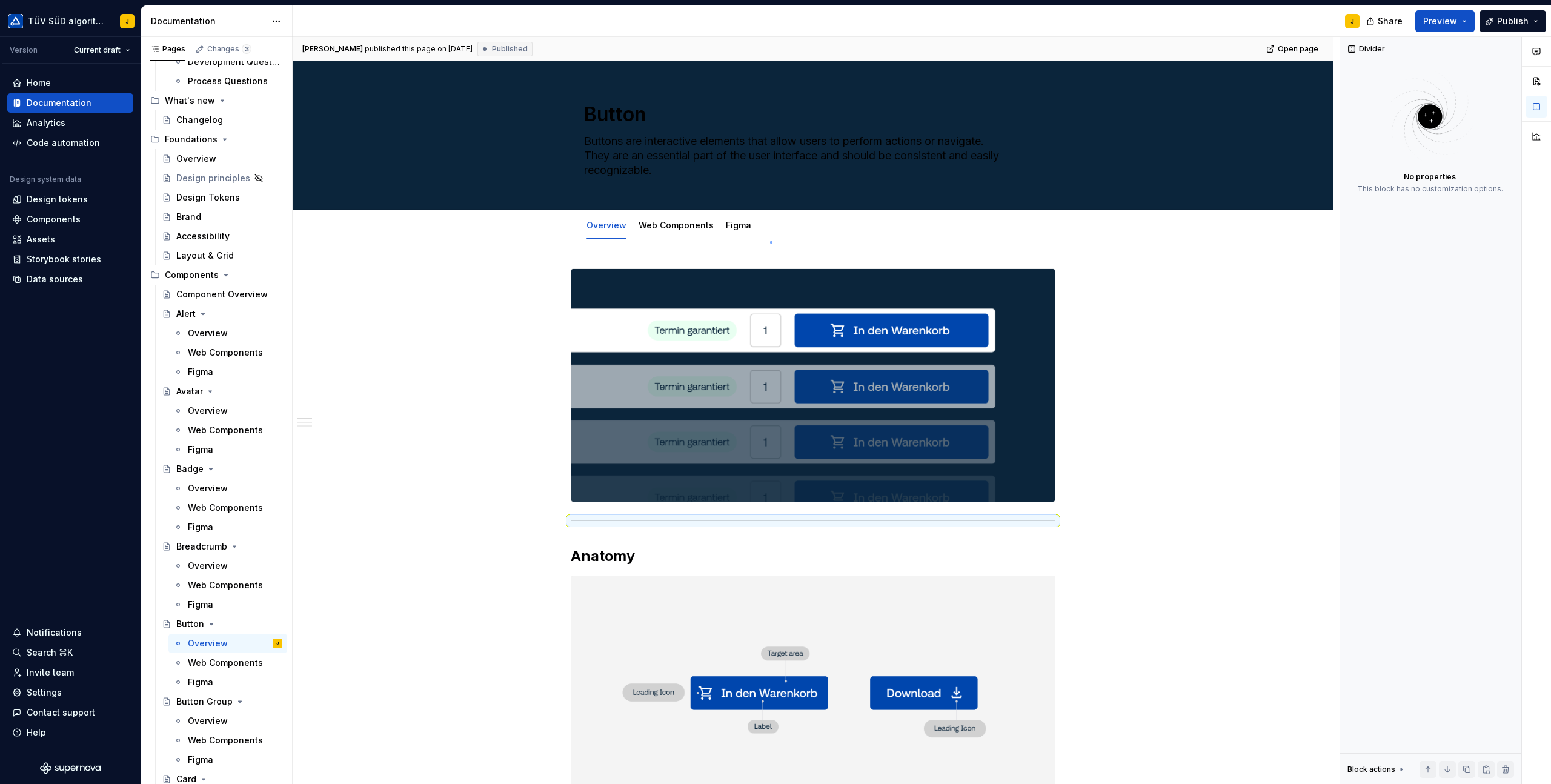
click at [770, 241] on div "**********" at bounding box center [816, 410] width 1047 height 747
click at [550, 272] on button "button" at bounding box center [545, 274] width 17 height 17
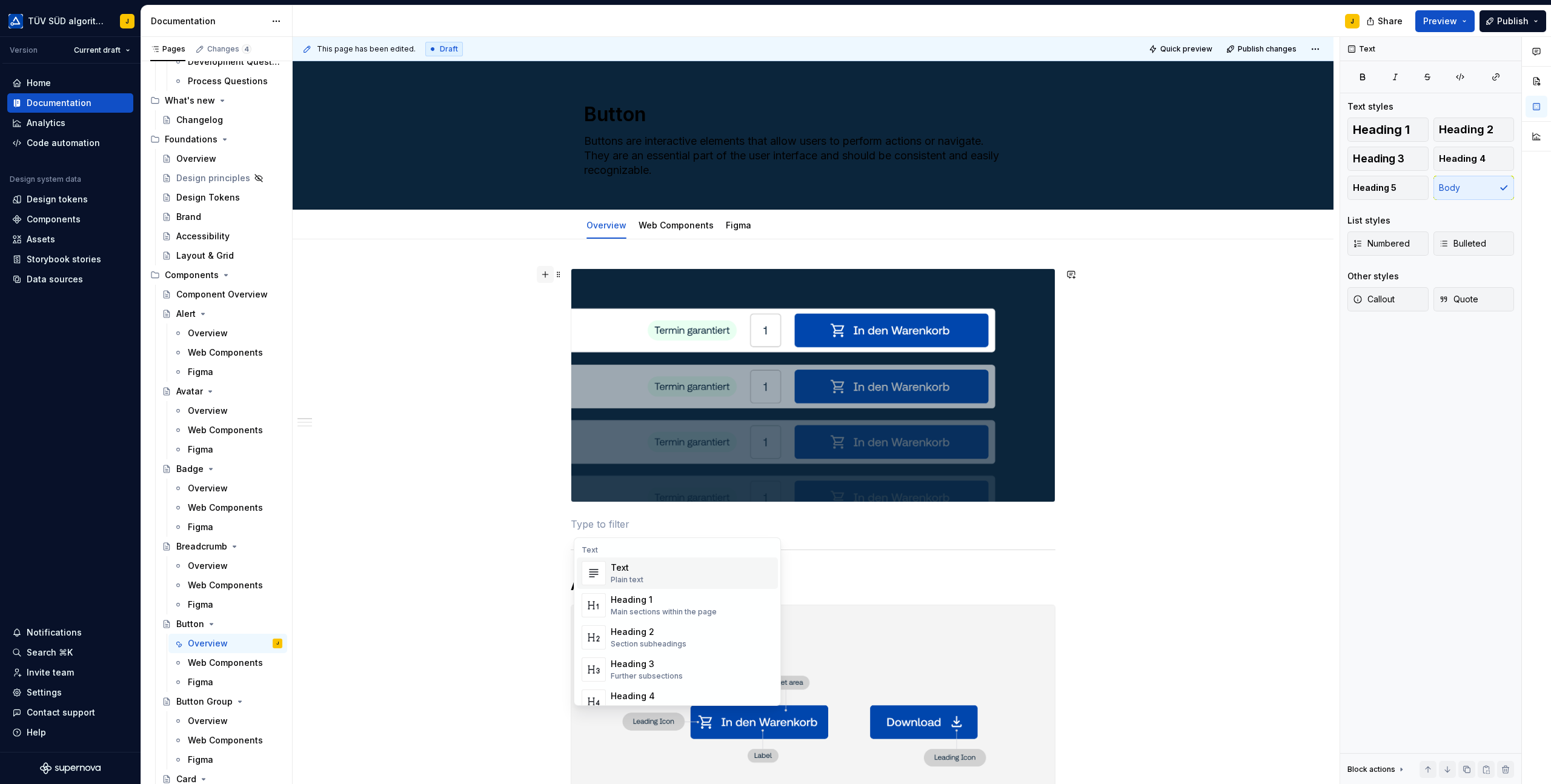
type textarea "*"
click at [657, 570] on div "Component health" at bounding box center [691, 568] width 159 height 13
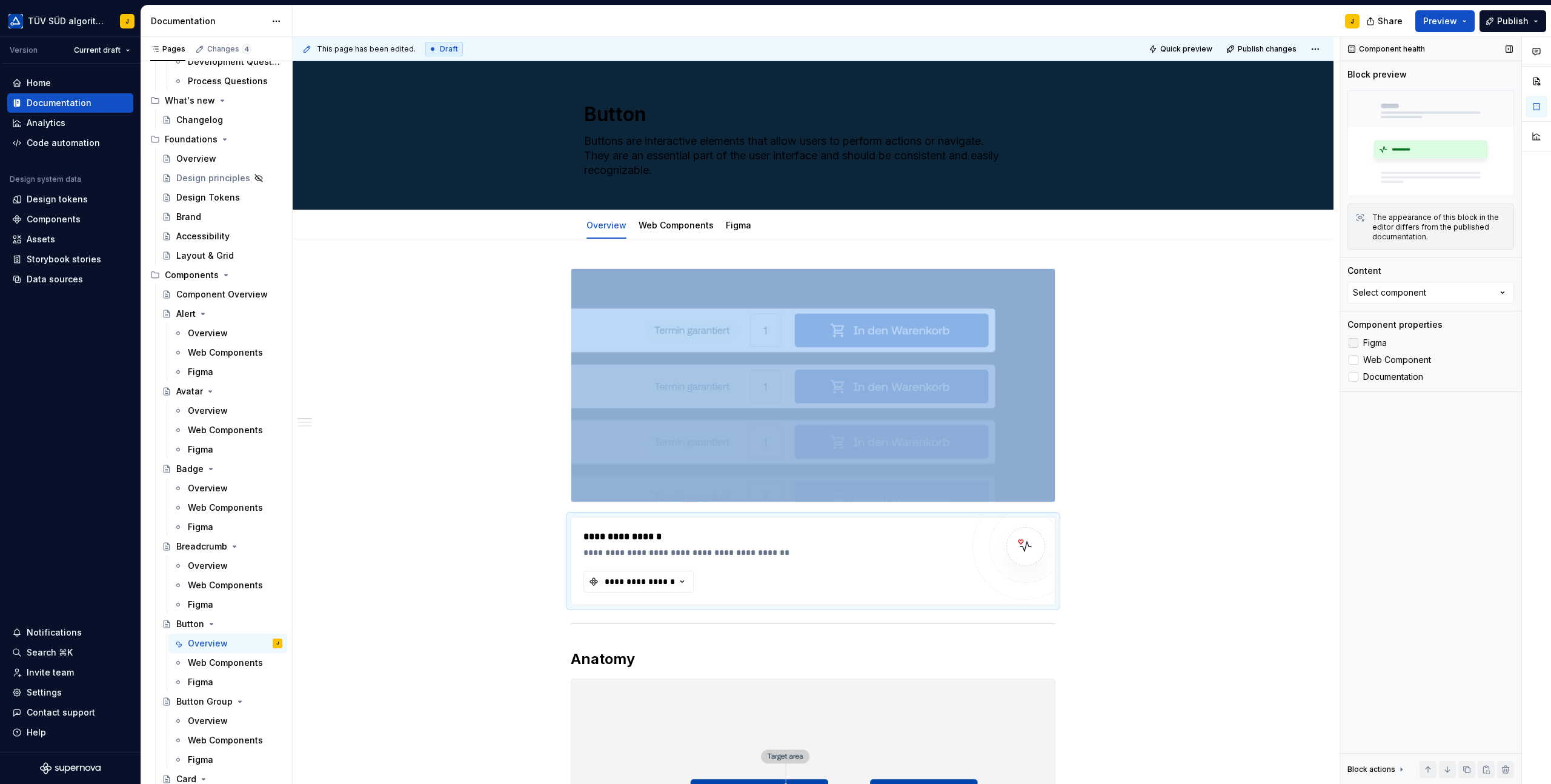
click at [1353, 344] on div at bounding box center [1353, 342] width 10 height 10
click at [1353, 361] on div at bounding box center [1353, 359] width 10 height 10
click at [667, 583] on div "**********" at bounding box center [640, 582] width 72 height 13
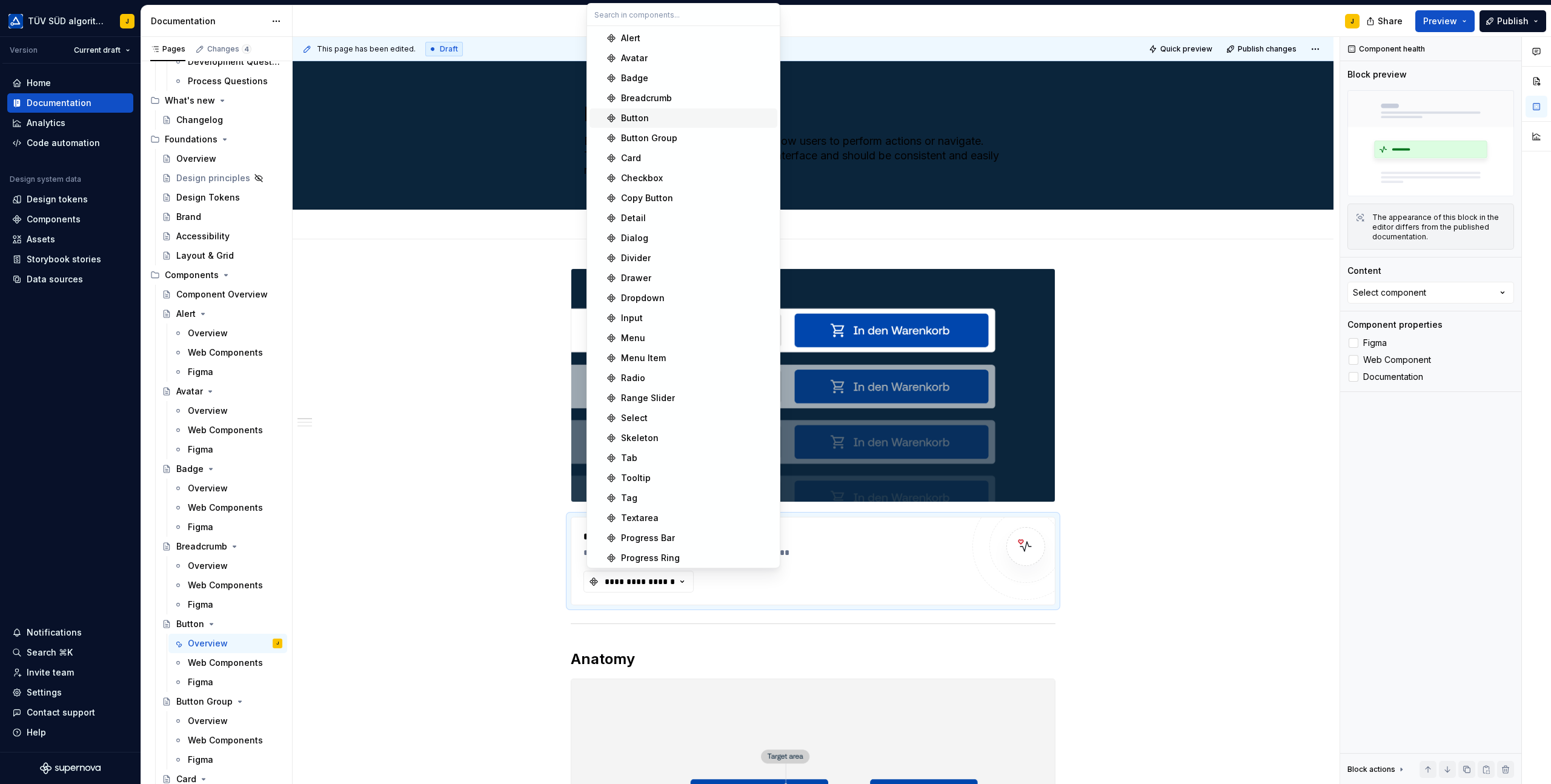
click at [654, 114] on div "Button" at bounding box center [696, 118] width 151 height 13
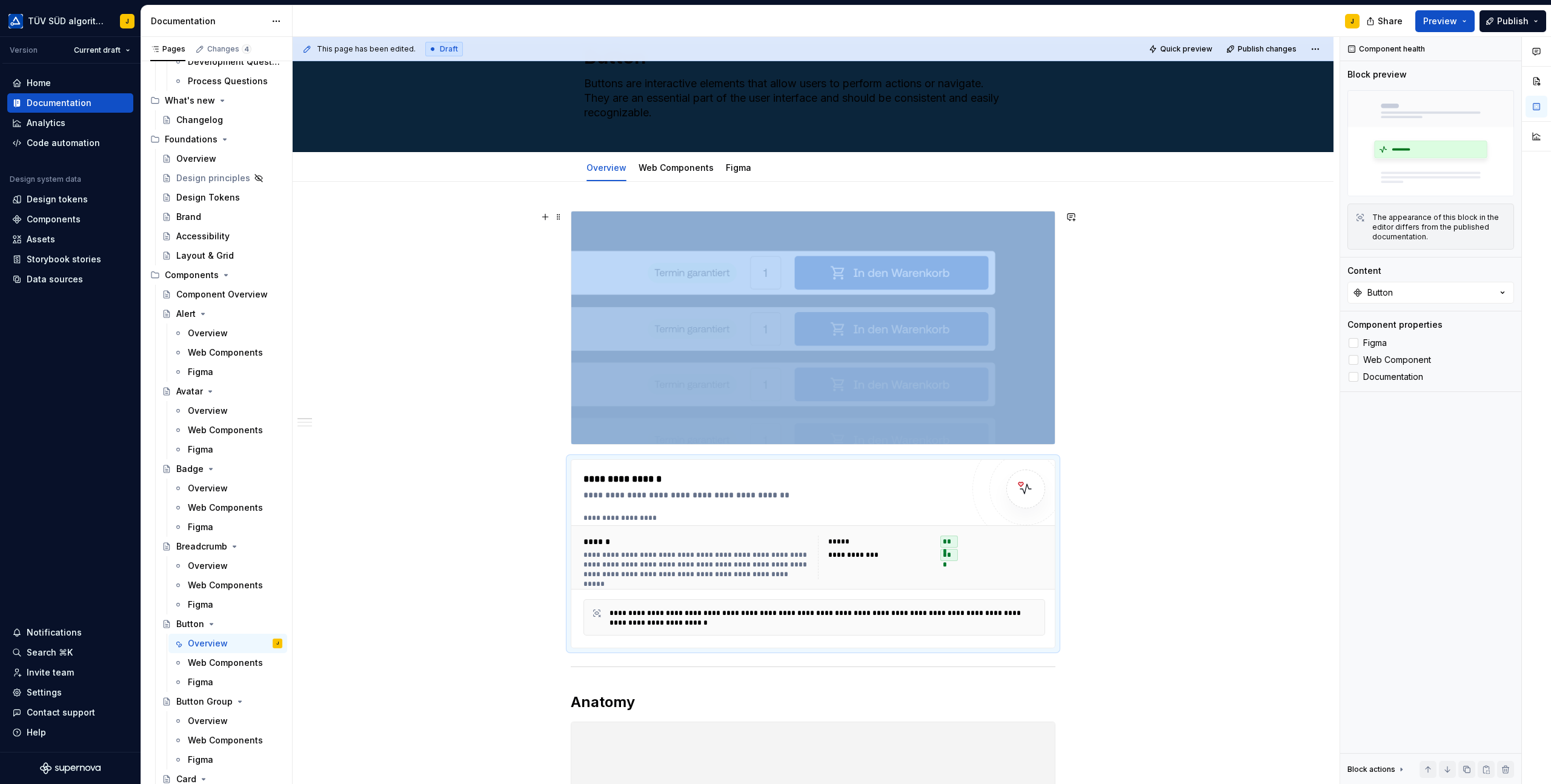
scroll to position [56, 0]
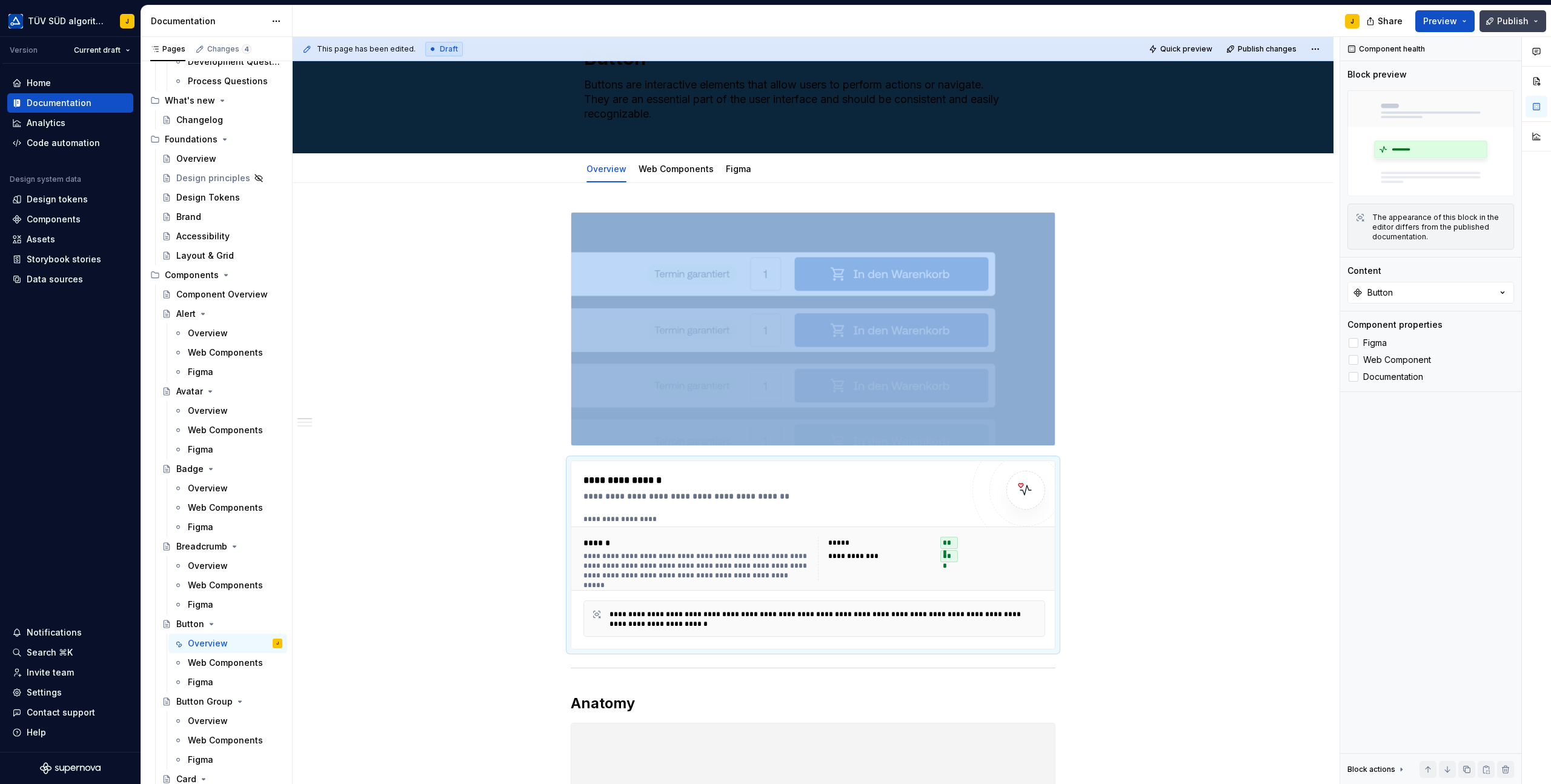
click at [1533, 19] on button "Publish" at bounding box center [1513, 21] width 67 height 21
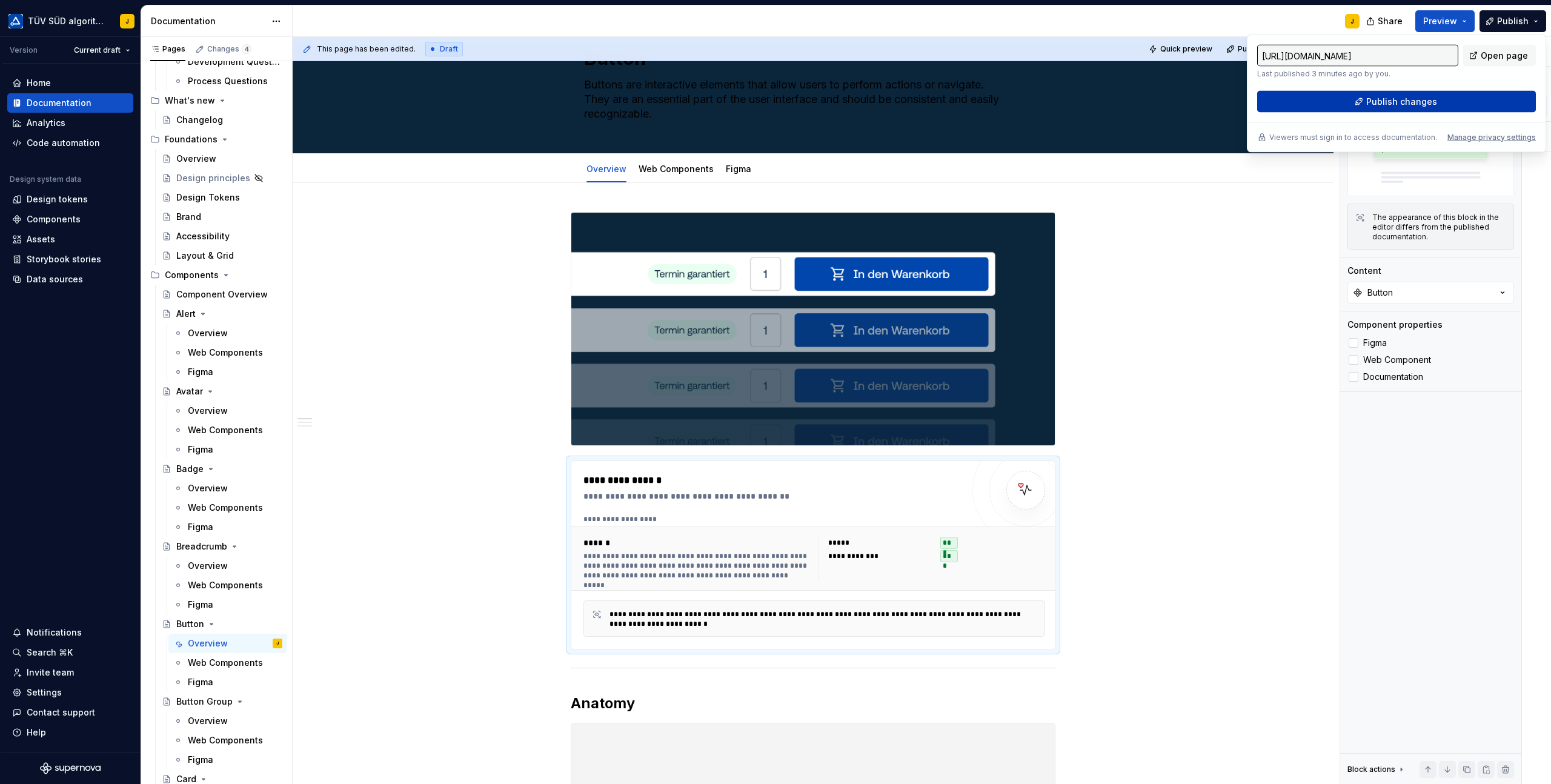
click at [1386, 105] on span "Publish changes" at bounding box center [1402, 102] width 71 height 13
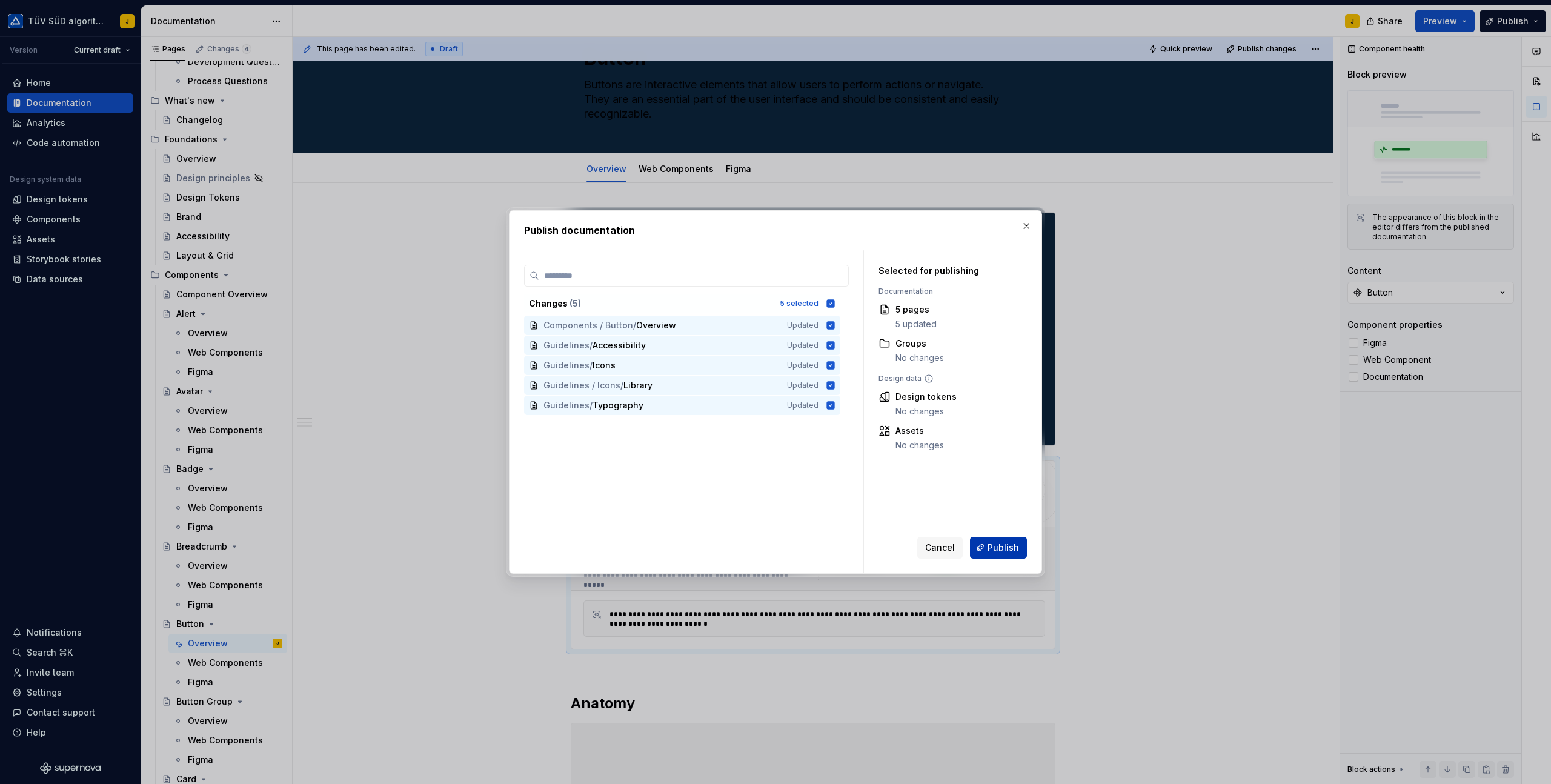
click at [1008, 545] on span "Publish" at bounding box center [1003, 548] width 31 height 13
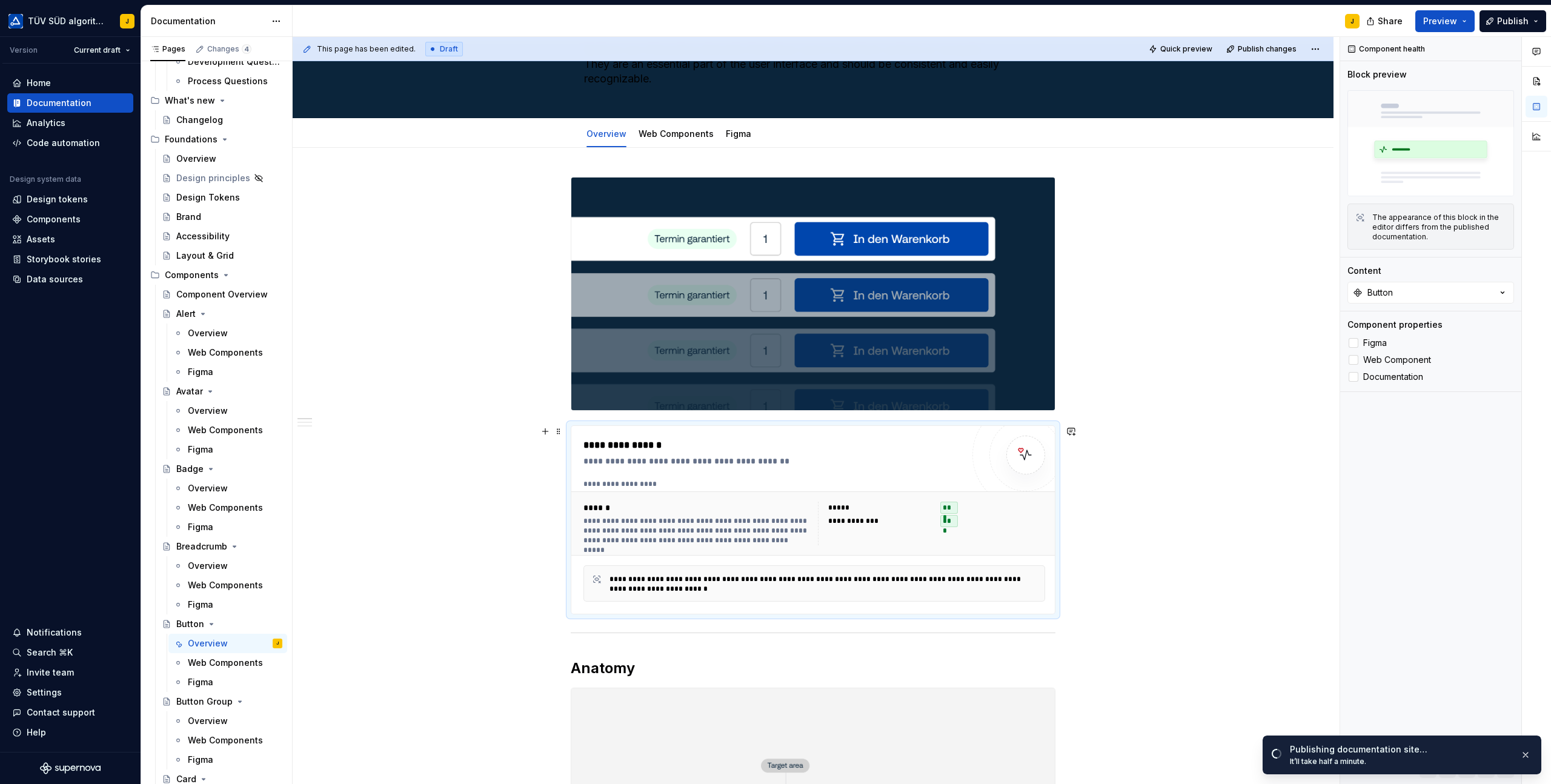
scroll to position [64, 0]
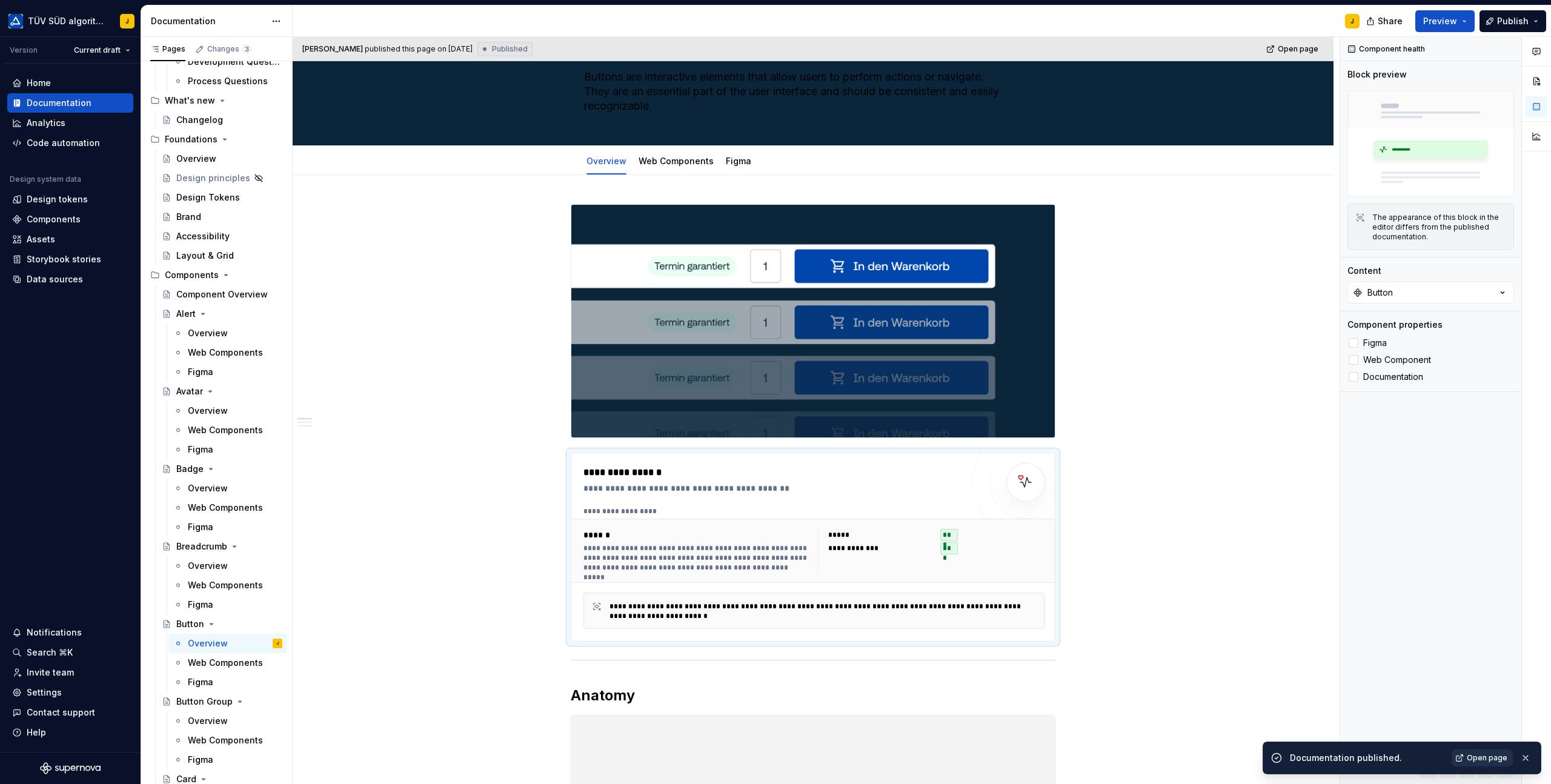
click at [1482, 752] on link "Open page" at bounding box center [1482, 757] width 61 height 17
type textarea "*"
